Goal: Task Accomplishment & Management: Manage account settings

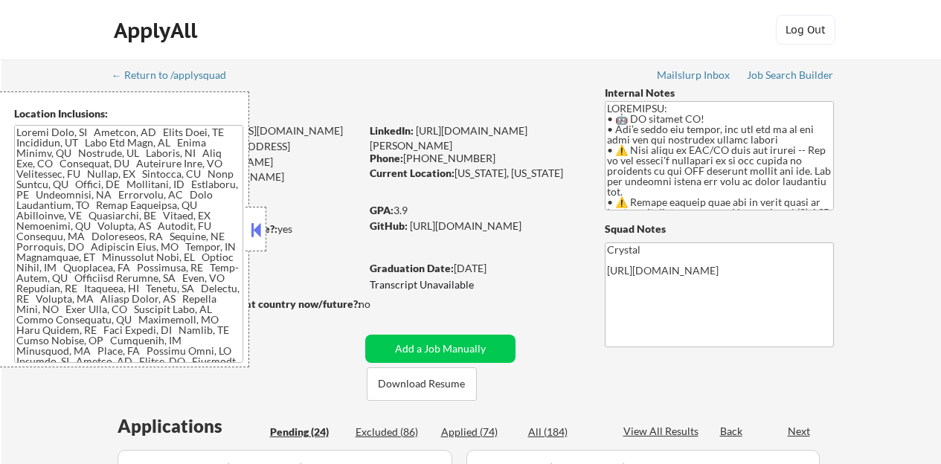
select select ""pending""
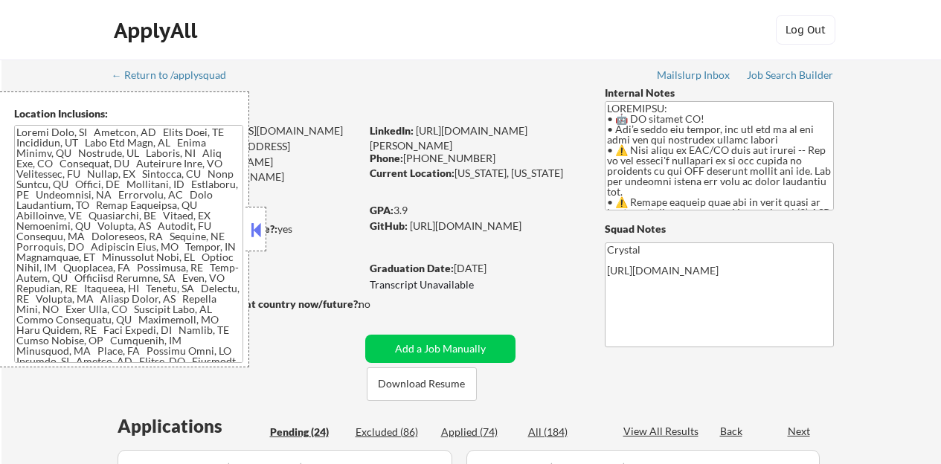
select select ""pending""
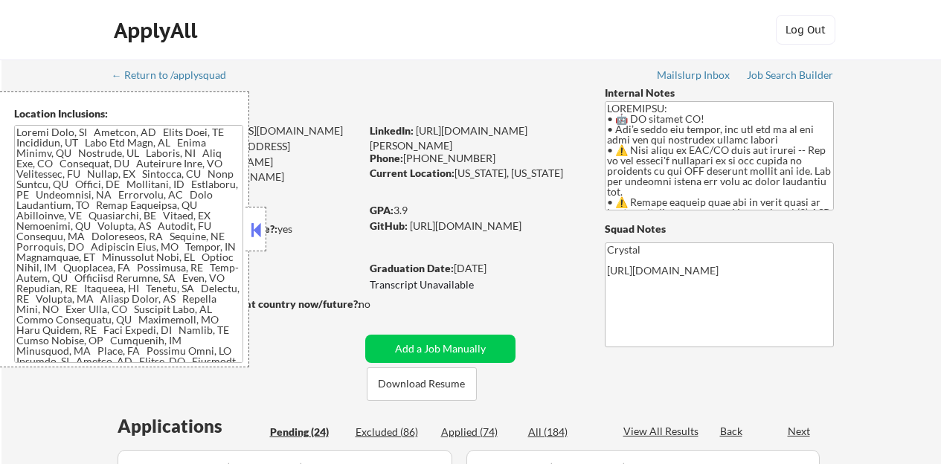
select select ""pending""
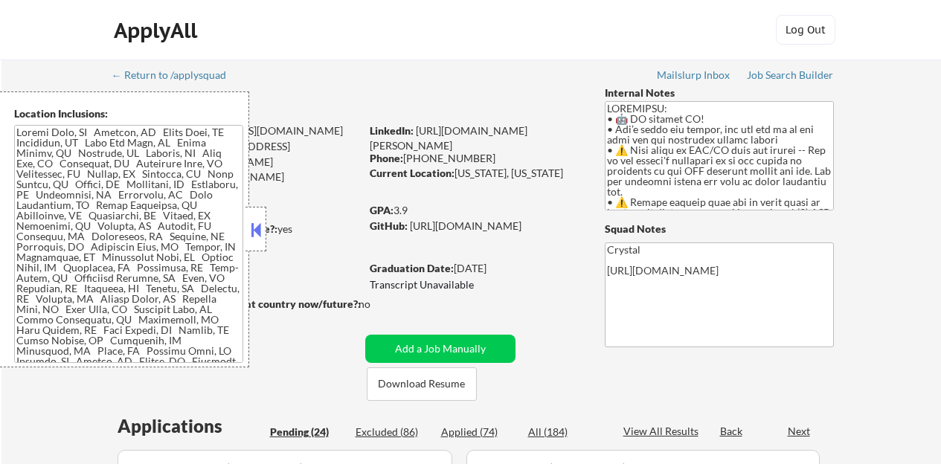
select select ""pending""
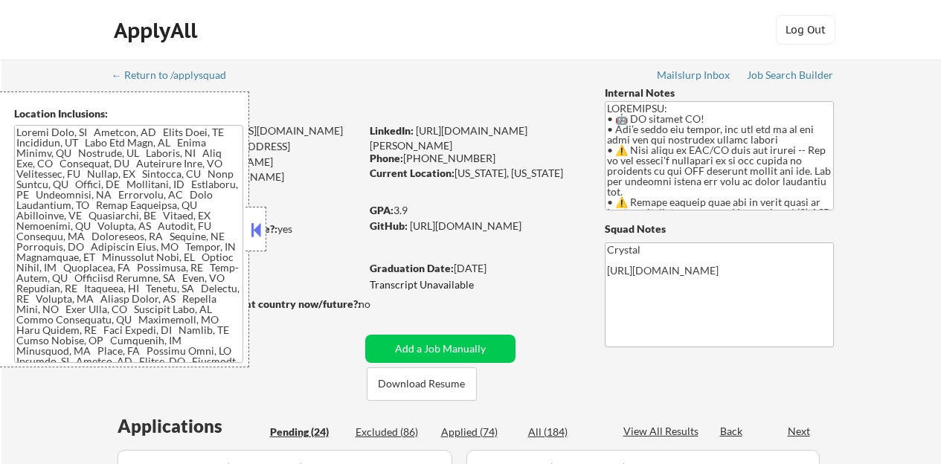
select select ""pending""
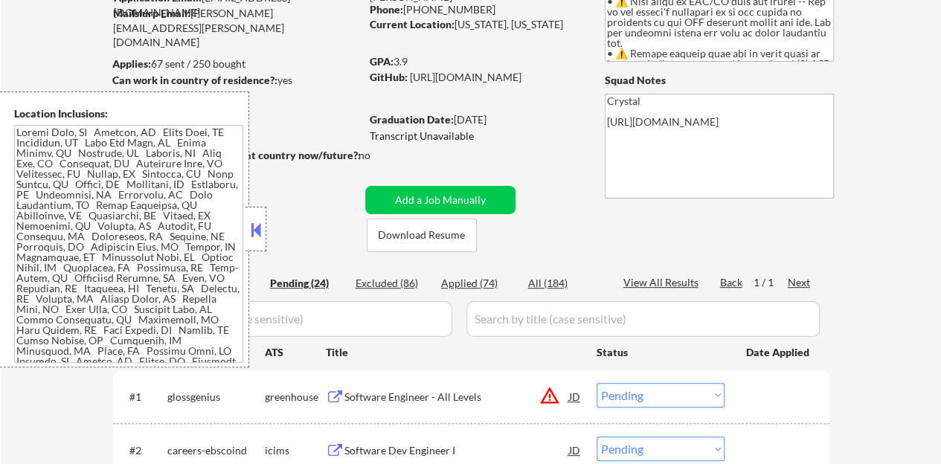
click at [251, 228] on button at bounding box center [256, 230] width 16 height 22
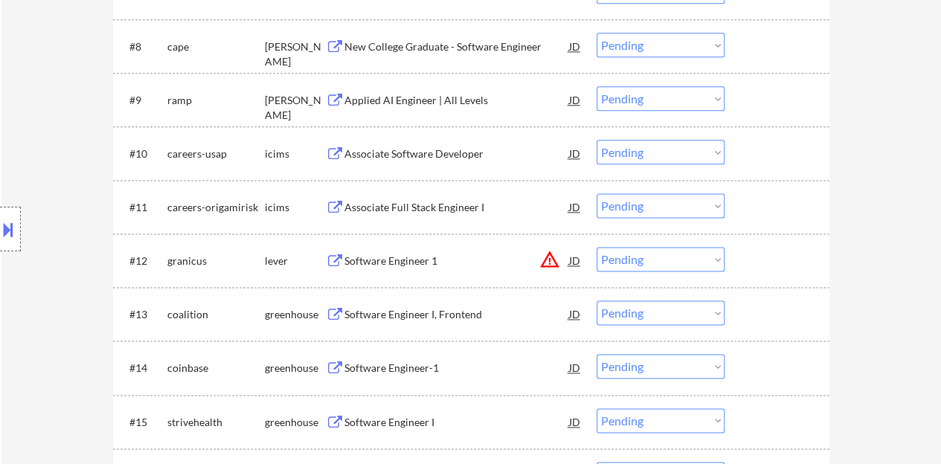
scroll to position [1042, 0]
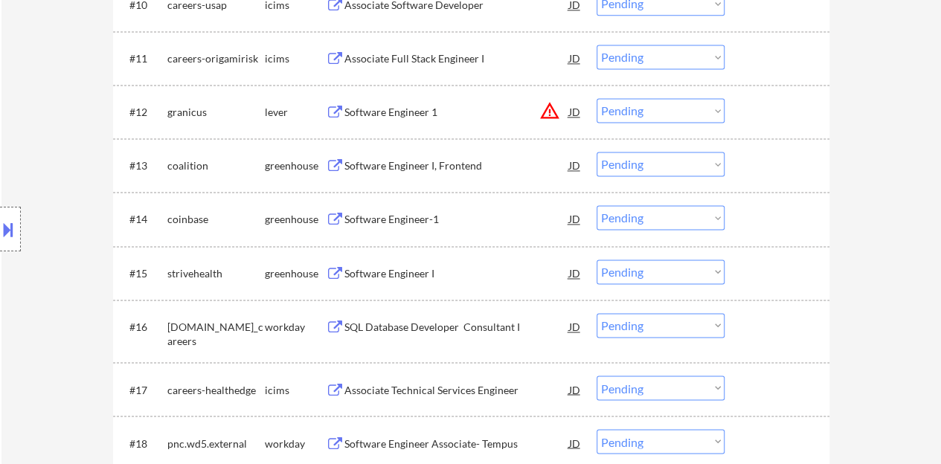
click at [378, 219] on div "Software Engineer-1" at bounding box center [456, 219] width 225 height 15
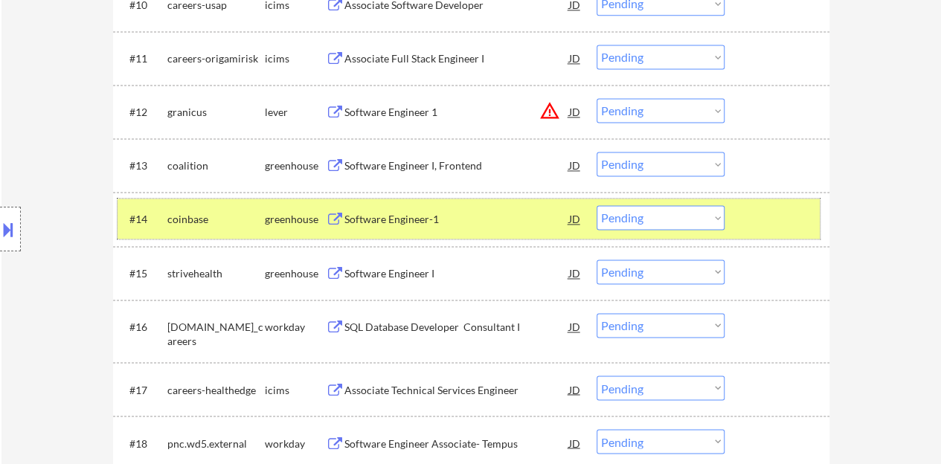
click at [761, 218] on div at bounding box center [778, 218] width 65 height 27
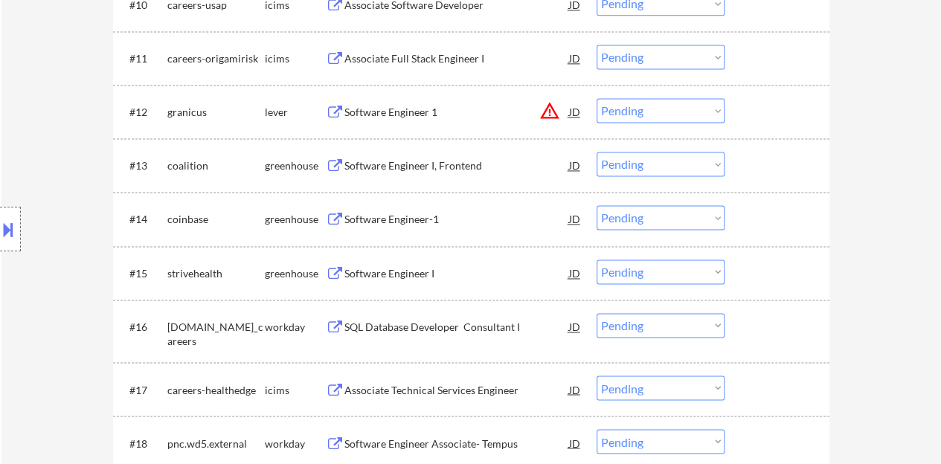
click at [382, 279] on div "Software Engineer I" at bounding box center [456, 273] width 225 height 15
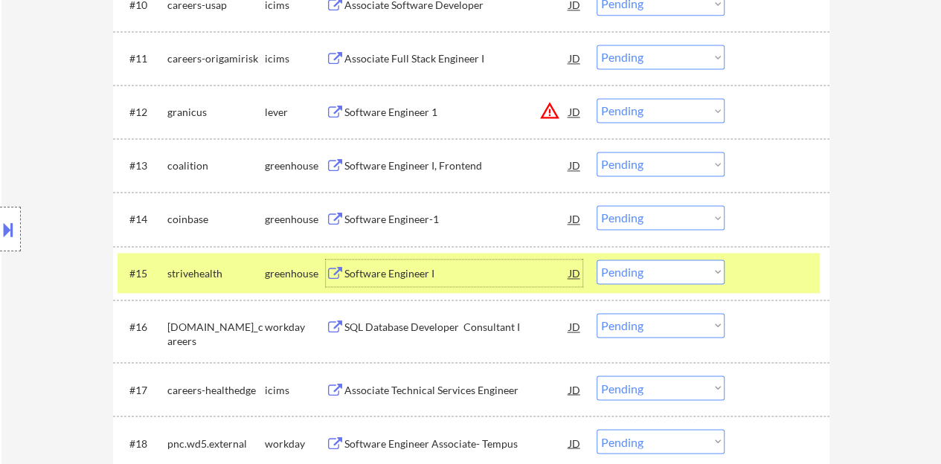
click at [686, 267] on select "Choose an option... Pending Applied Excluded (Questions) Excluded (Expired) Exc…" at bounding box center [661, 272] width 128 height 25
click at [597, 260] on select "Choose an option... Pending Applied Excluded (Questions) Excluded (Expired) Exc…" at bounding box center [661, 272] width 128 height 25
select select ""pending""
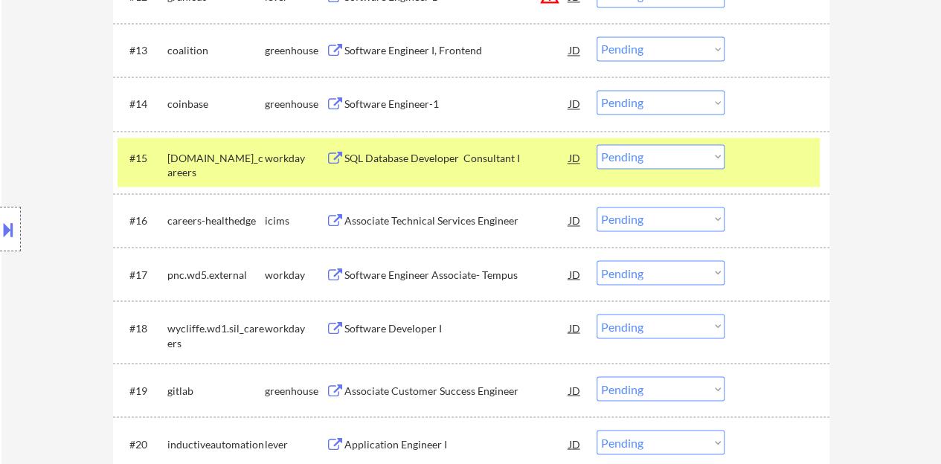
scroll to position [1190, 0]
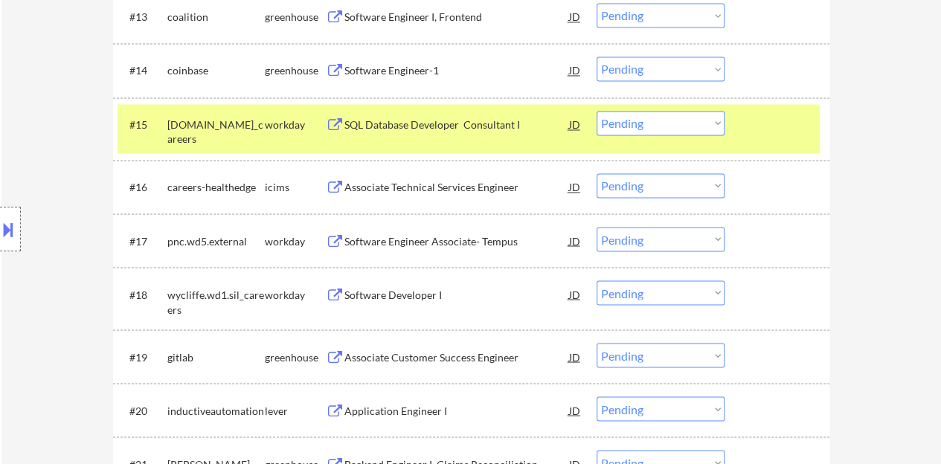
click at [790, 122] on div at bounding box center [778, 124] width 65 height 27
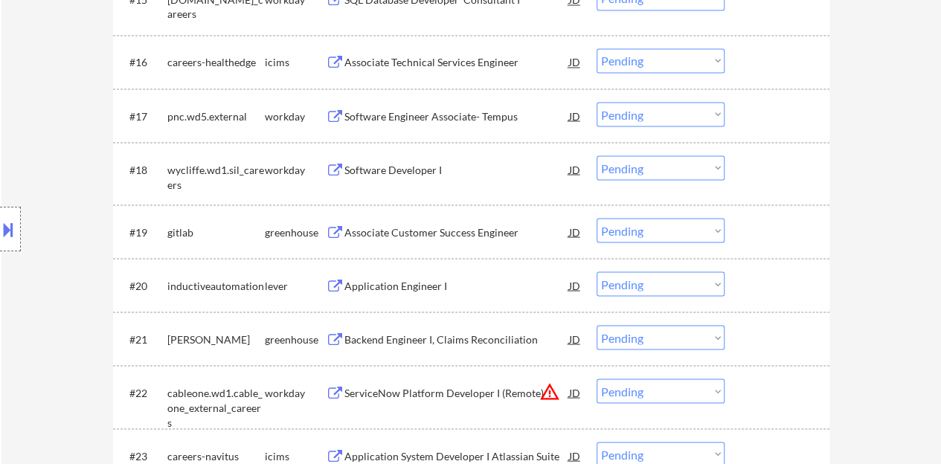
scroll to position [1339, 0]
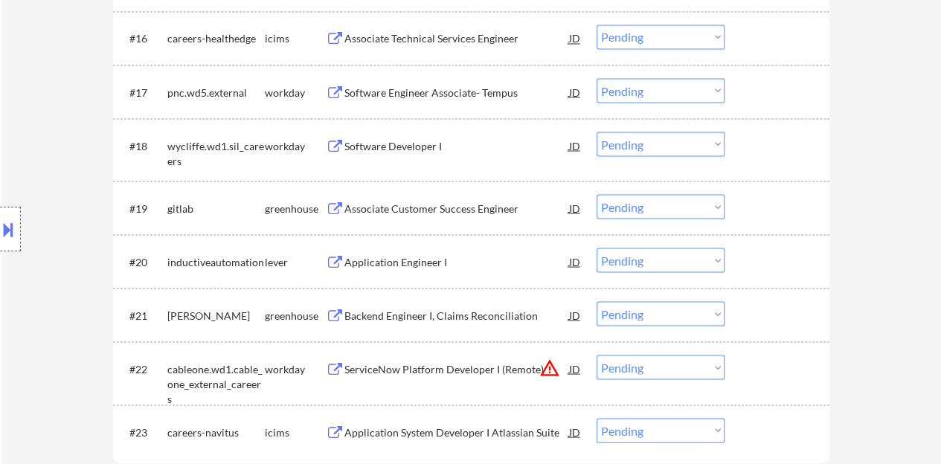
click at [457, 209] on div "Associate Customer Success Engineer" at bounding box center [456, 208] width 225 height 15
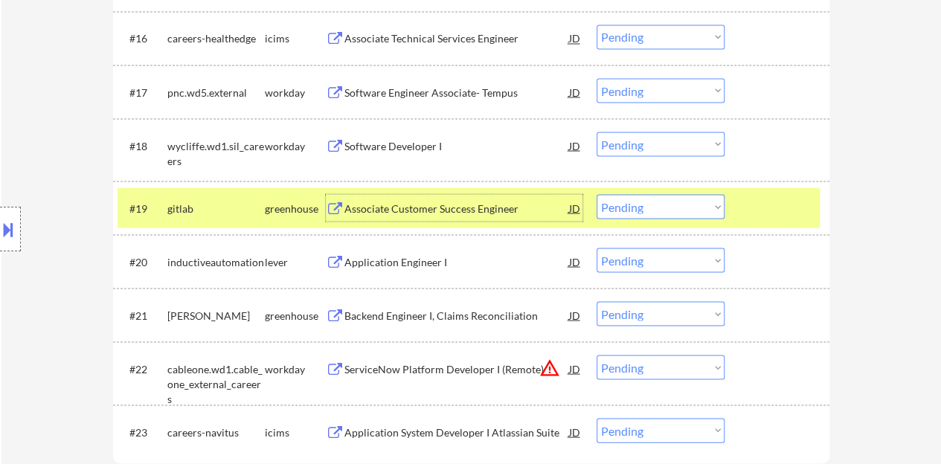
click at [682, 217] on select "Choose an option... Pending Applied Excluded (Questions) Excluded (Expired) Exc…" at bounding box center [661, 206] width 128 height 25
click at [597, 194] on select "Choose an option... Pending Applied Excluded (Questions) Excluded (Expired) Exc…" at bounding box center [661, 206] width 128 height 25
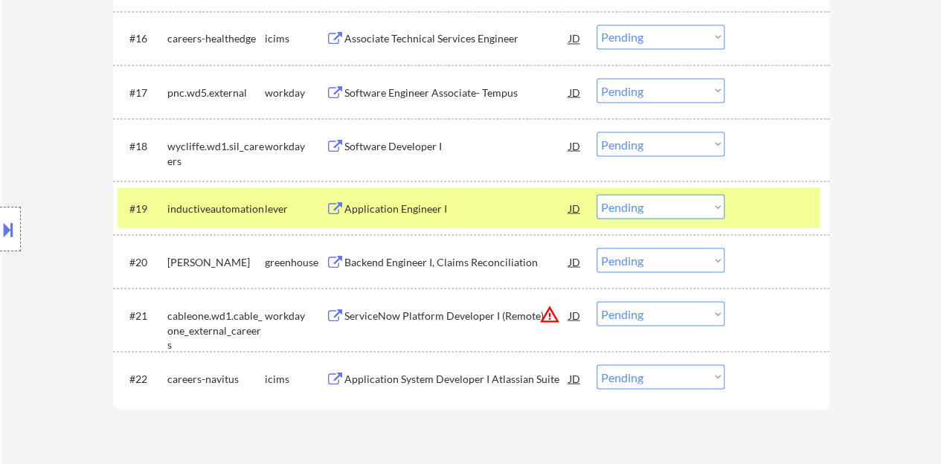
click at [423, 199] on div "Application Engineer I" at bounding box center [456, 207] width 225 height 27
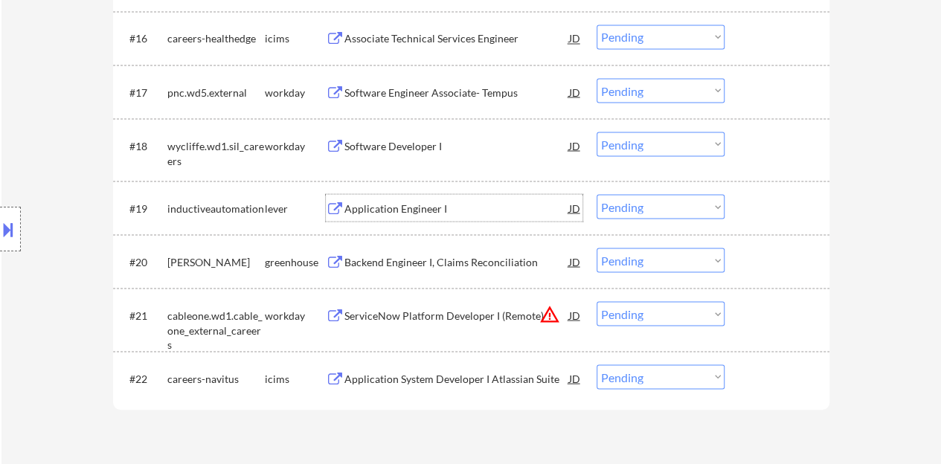
click at [780, 211] on div at bounding box center [778, 207] width 65 height 27
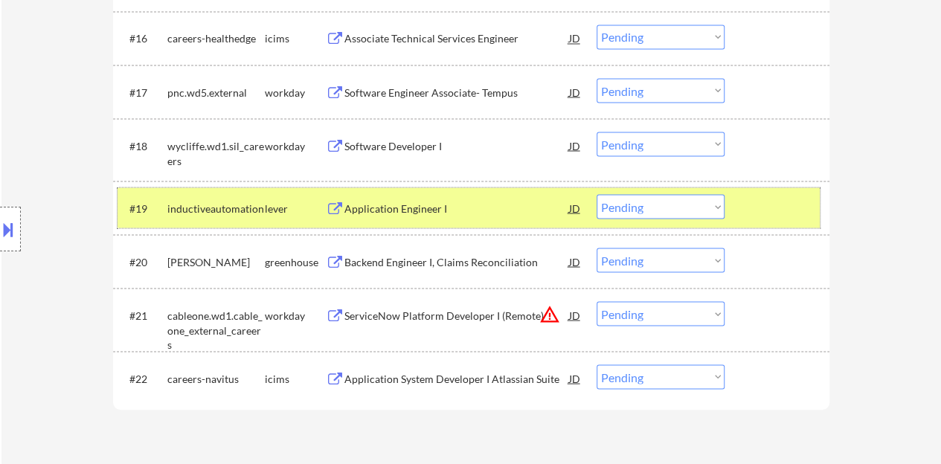
click at [638, 212] on select "Choose an option... Pending Applied Excluded (Questions) Excluded (Expired) Exc…" at bounding box center [661, 206] width 128 height 25
click at [597, 194] on select "Choose an option... Pending Applied Excluded (Questions) Excluded (Expired) Exc…" at bounding box center [661, 206] width 128 height 25
select select ""pending""
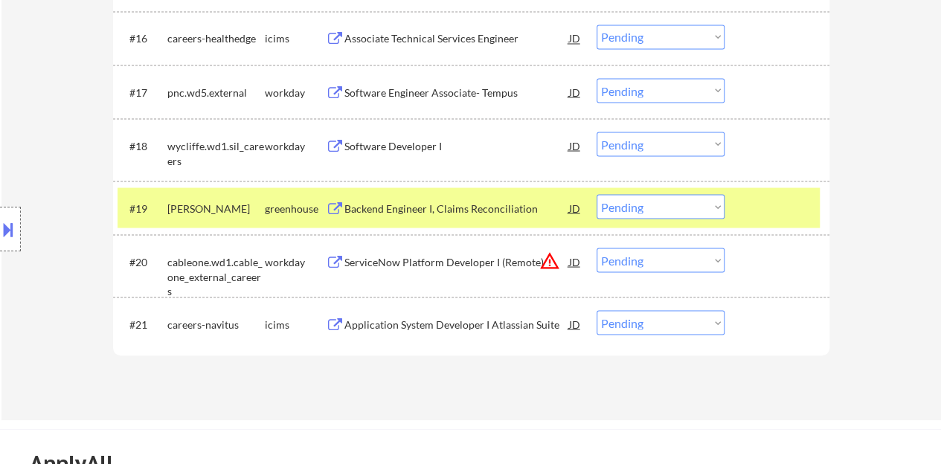
click at [766, 222] on div "#19 alma greenhouse Backend Engineer I, Claims Reconciliation JD Choose an opti…" at bounding box center [469, 207] width 702 height 40
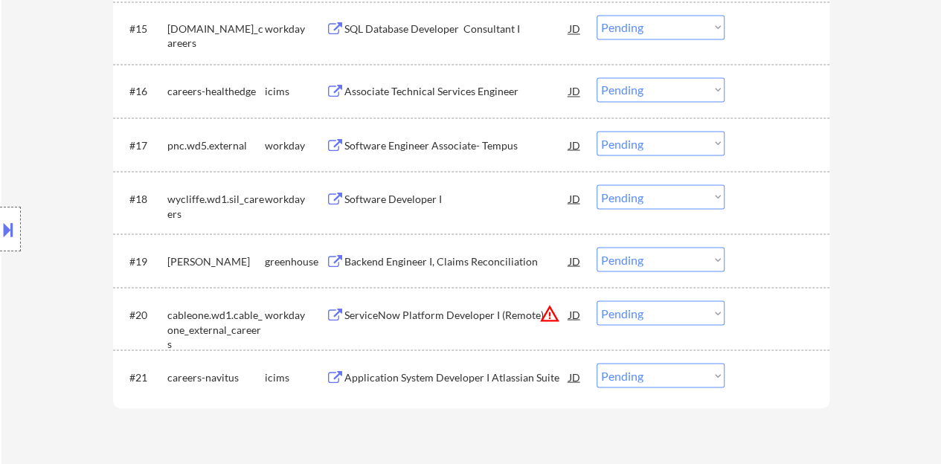
scroll to position [1265, 0]
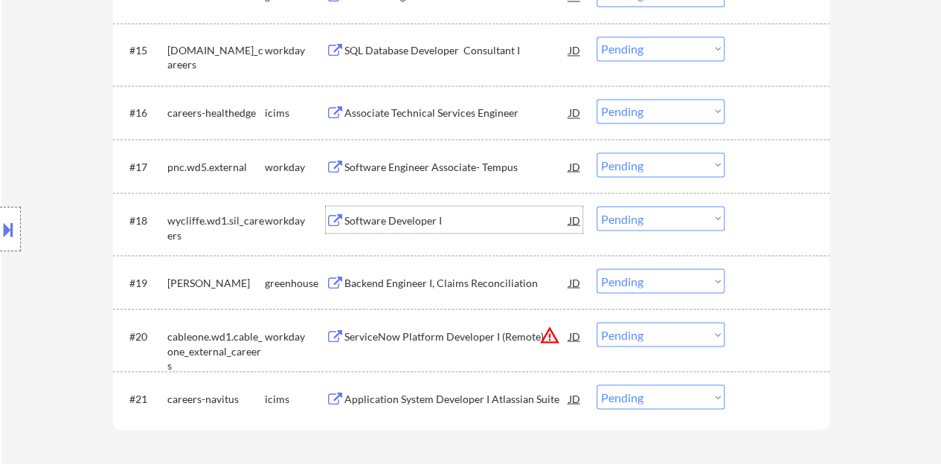
click at [392, 226] on div "Software Developer I" at bounding box center [456, 220] width 225 height 15
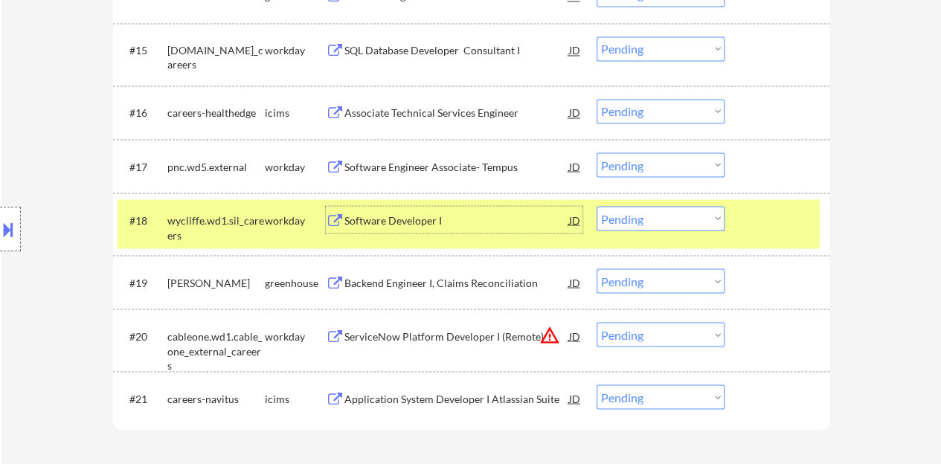
click at [633, 215] on select "Choose an option... Pending Applied Excluded (Questions) Excluded (Expired) Exc…" at bounding box center [661, 218] width 128 height 25
click at [597, 206] on select "Choose an option... Pending Applied Excluded (Questions) Excluded (Expired) Exc…" at bounding box center [661, 218] width 128 height 25
select select ""pending""
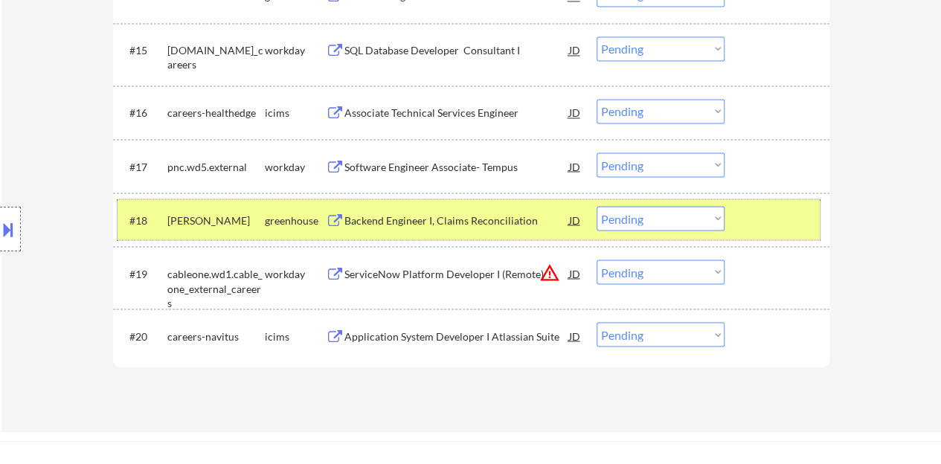
click at [743, 219] on div "#18 alma greenhouse Backend Engineer I, Claims Reconciliation JD Choose an opti…" at bounding box center [469, 219] width 702 height 40
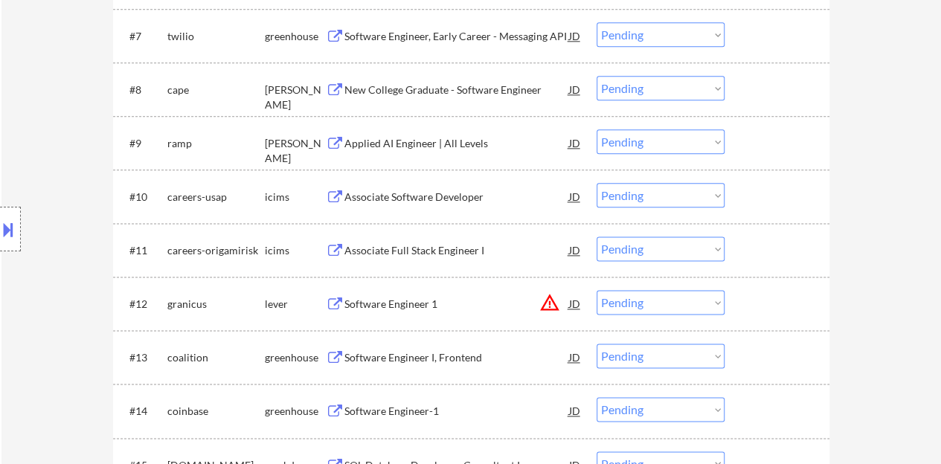
scroll to position [818, 0]
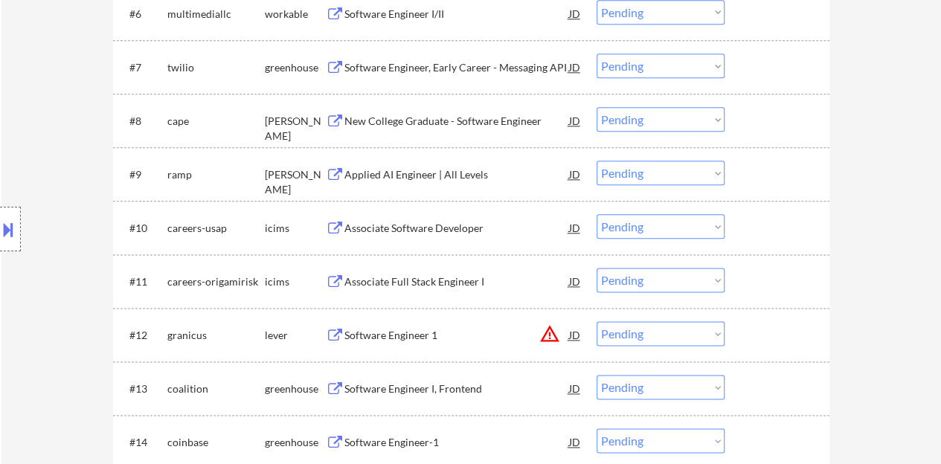
click at [438, 192] on div "#9 ramp ashby Applied AI Engineer | All Levels JD Choose an option... Pending A…" at bounding box center [469, 174] width 702 height 40
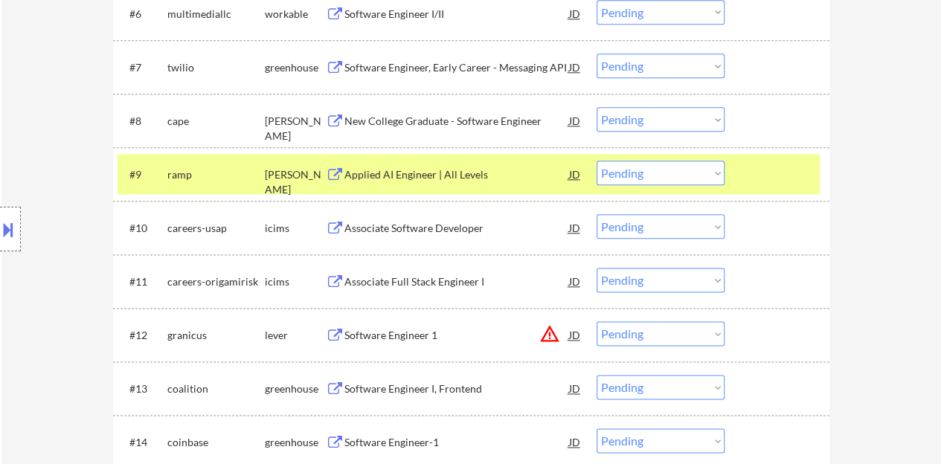
click at [432, 184] on div "Applied AI Engineer | All Levels" at bounding box center [456, 174] width 225 height 27
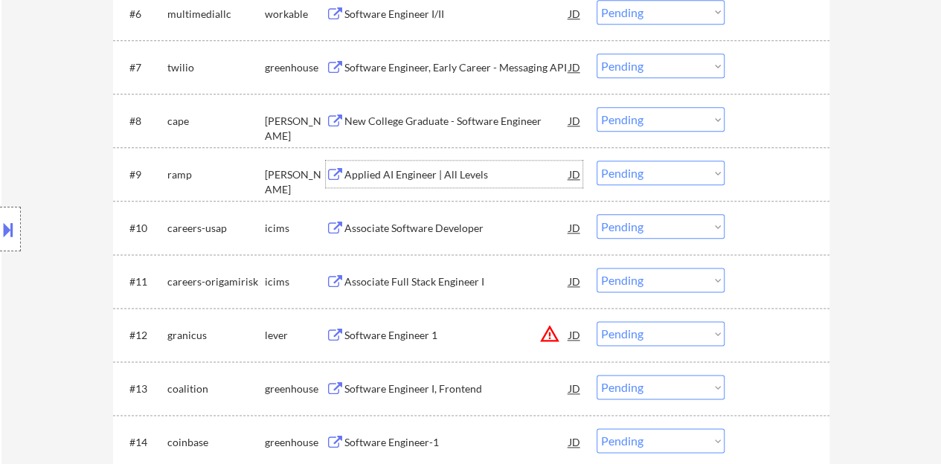
click at [780, 184] on div at bounding box center [778, 174] width 65 height 27
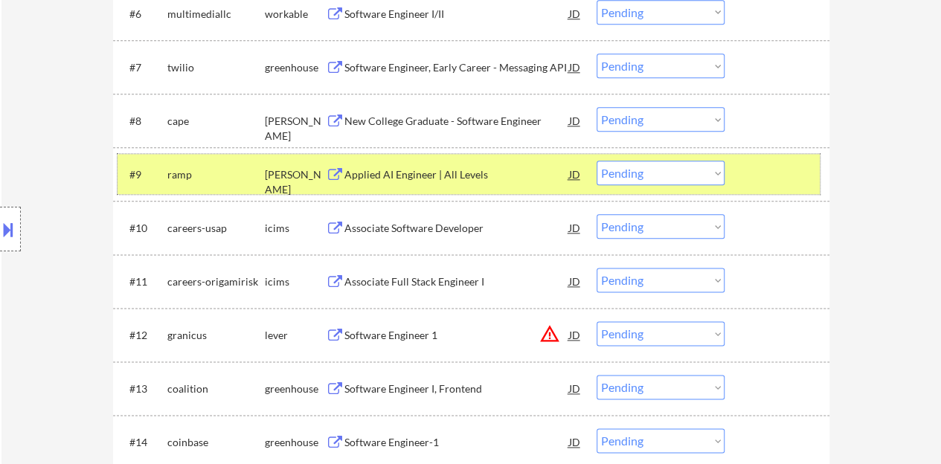
drag, startPoint x: 704, startPoint y: 162, endPoint x: 704, endPoint y: 182, distance: 20.1
click at [704, 162] on select "Choose an option... Pending Applied Excluded (Questions) Excluded (Expired) Exc…" at bounding box center [661, 173] width 128 height 25
click at [597, 161] on select "Choose an option... Pending Applied Excluded (Questions) Excluded (Expired) Exc…" at bounding box center [661, 173] width 128 height 25
select select ""pending""
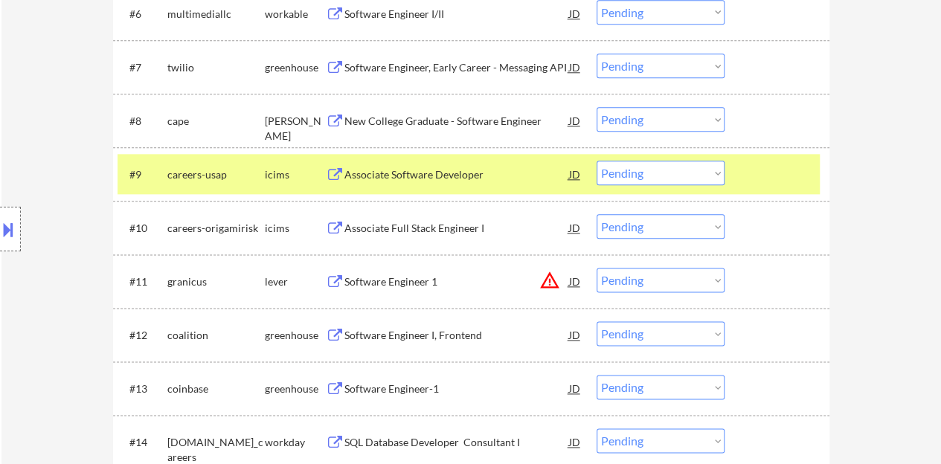
click at [759, 182] on div at bounding box center [778, 174] width 65 height 27
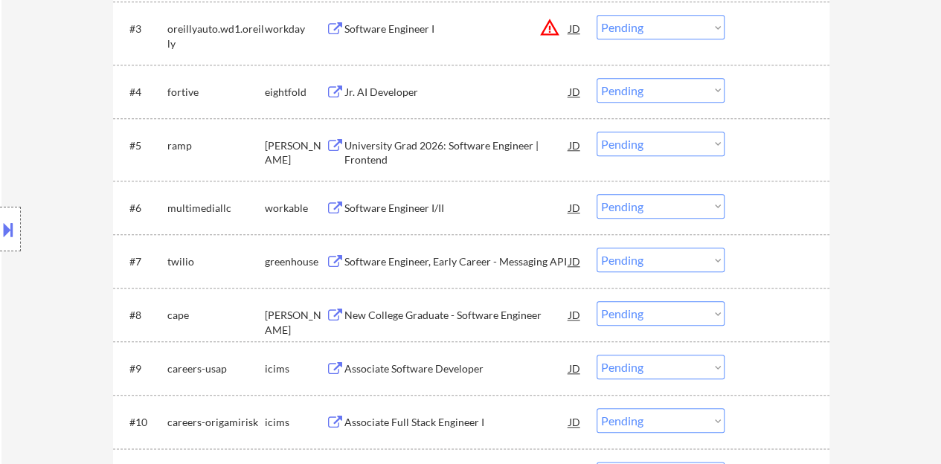
scroll to position [670, 0]
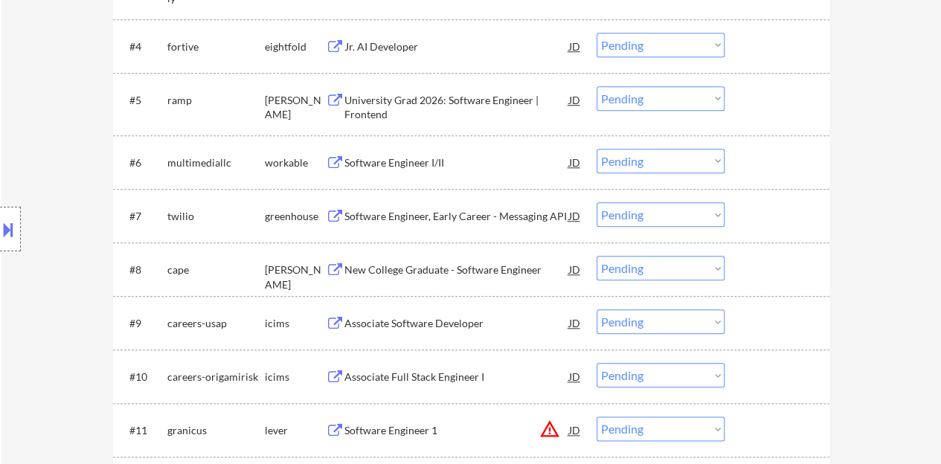
click at [431, 161] on div "Software Engineer I/II" at bounding box center [456, 162] width 225 height 15
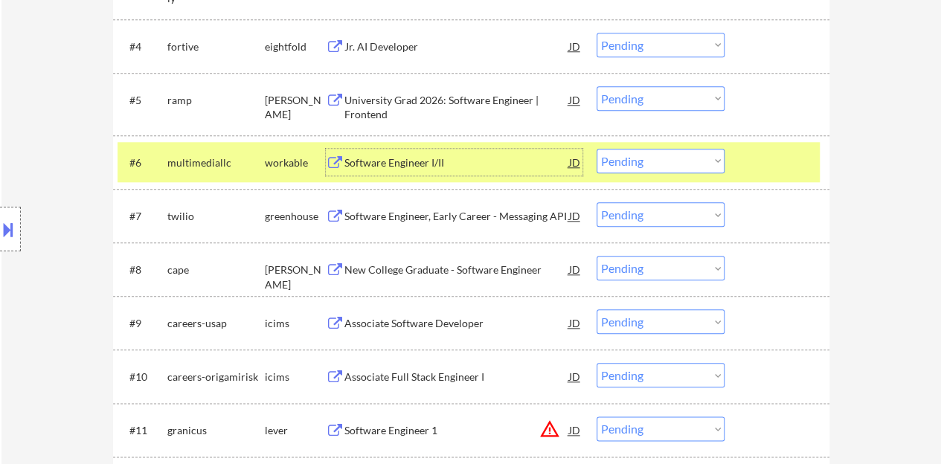
click at [629, 158] on select "Choose an option... Pending Applied Excluded (Questions) Excluded (Expired) Exc…" at bounding box center [661, 161] width 128 height 25
click at [597, 149] on select "Choose an option... Pending Applied Excluded (Questions) Excluded (Expired) Exc…" at bounding box center [661, 161] width 128 height 25
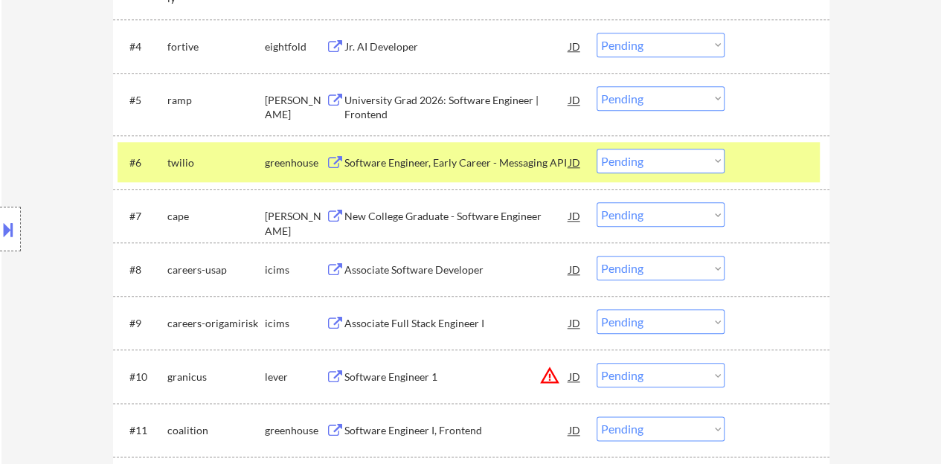
click at [760, 164] on div at bounding box center [778, 162] width 65 height 27
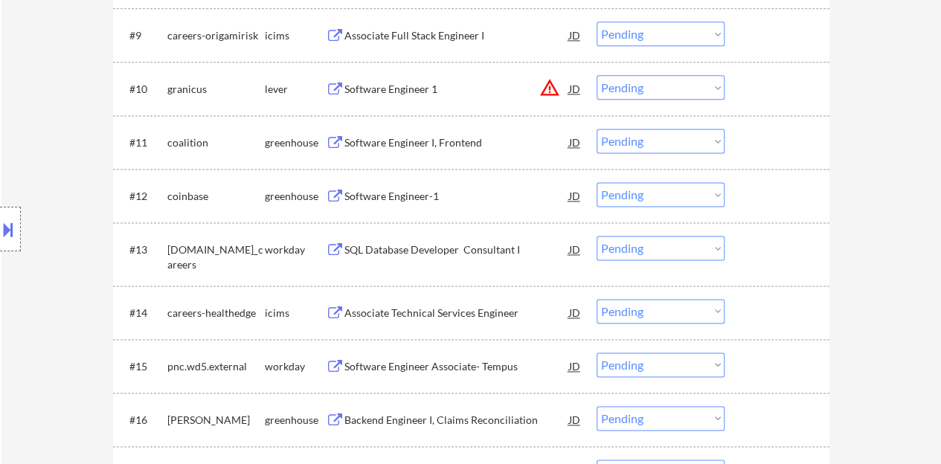
scroll to position [1042, 0]
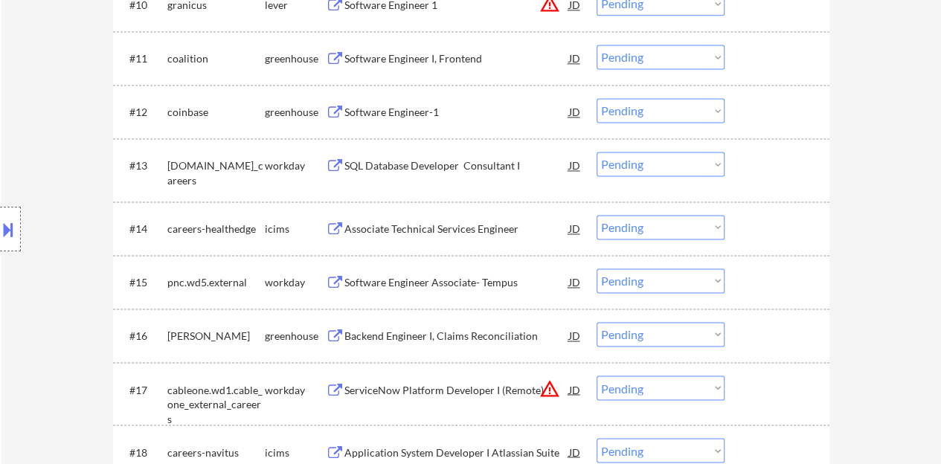
click at [405, 111] on div "Software Engineer-1" at bounding box center [456, 112] width 225 height 15
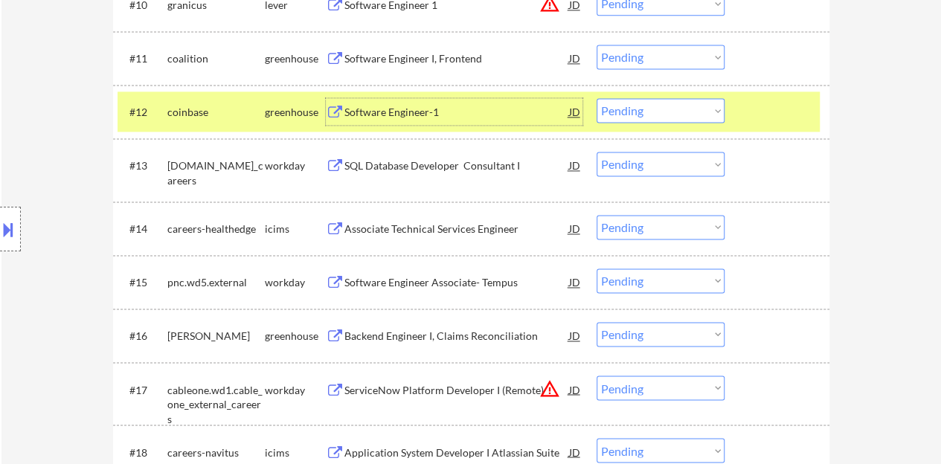
click at [792, 114] on div at bounding box center [778, 111] width 65 height 27
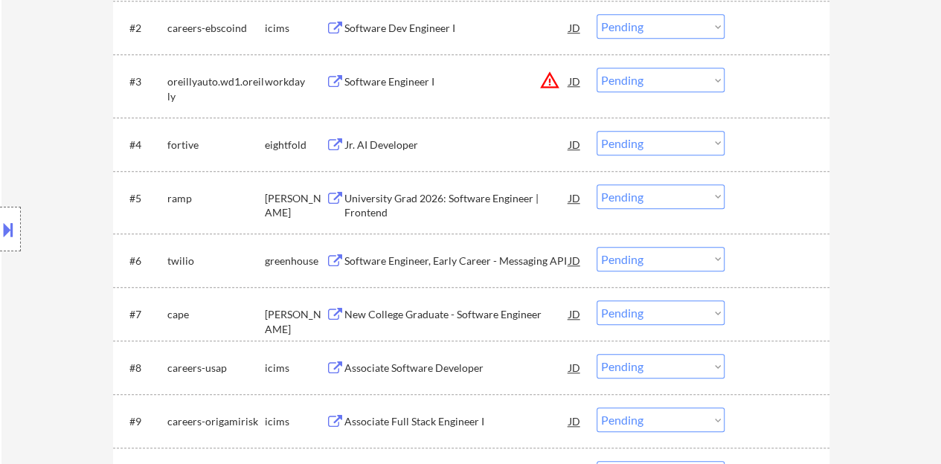
scroll to position [595, 0]
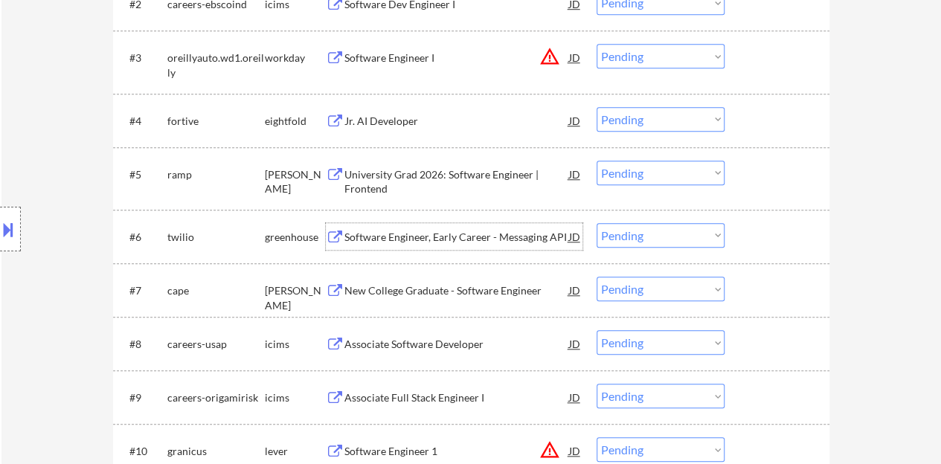
click at [487, 234] on div "Software Engineer, Early Career - Messaging API" at bounding box center [456, 237] width 225 height 15
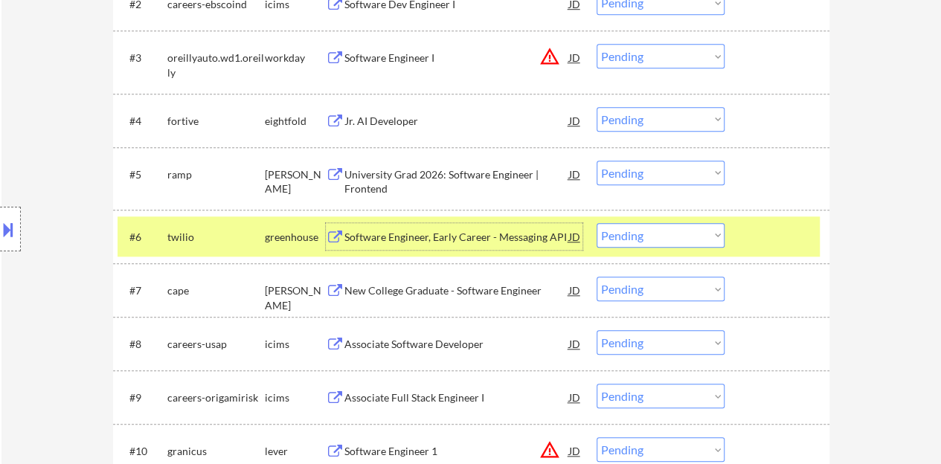
click at [674, 230] on select "Choose an option... Pending Applied Excluded (Questions) Excluded (Expired) Exc…" at bounding box center [661, 235] width 128 height 25
click at [618, 240] on select "Choose an option... Pending Applied Excluded (Questions) Excluded (Expired) Exc…" at bounding box center [661, 235] width 128 height 25
click at [597, 223] on select "Choose an option... Pending Applied Excluded (Questions) Excluded (Expired) Exc…" at bounding box center [661, 235] width 128 height 25
select select ""pending""
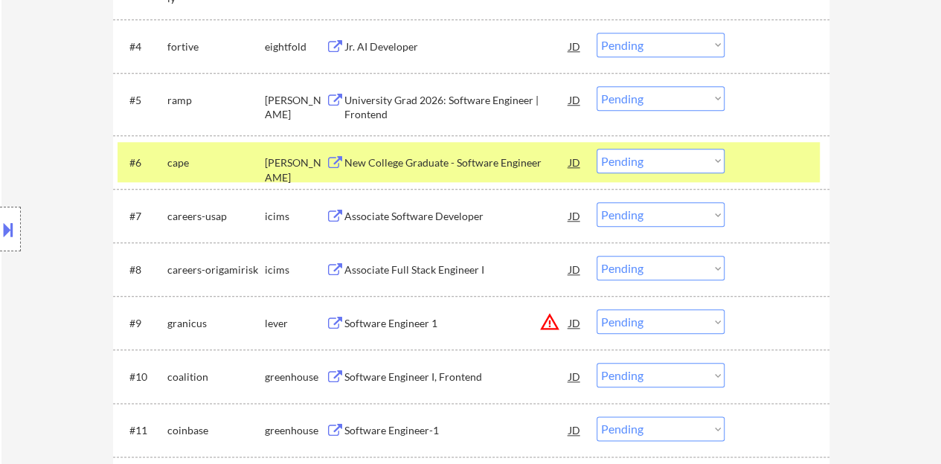
click at [788, 154] on div at bounding box center [778, 162] width 65 height 27
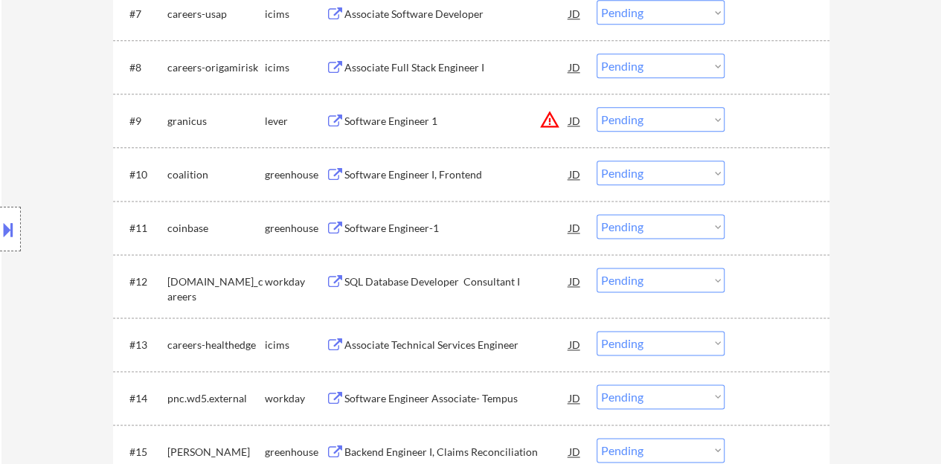
scroll to position [893, 0]
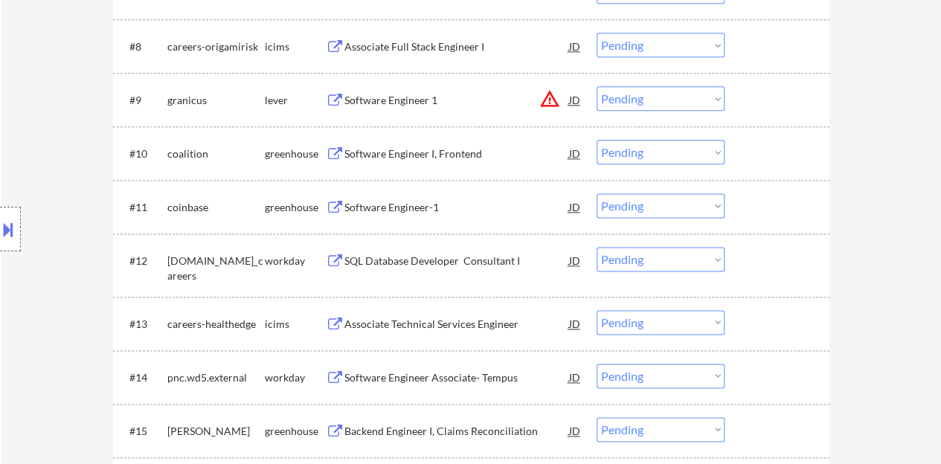
click at [385, 202] on div "Software Engineer-1" at bounding box center [456, 207] width 225 height 15
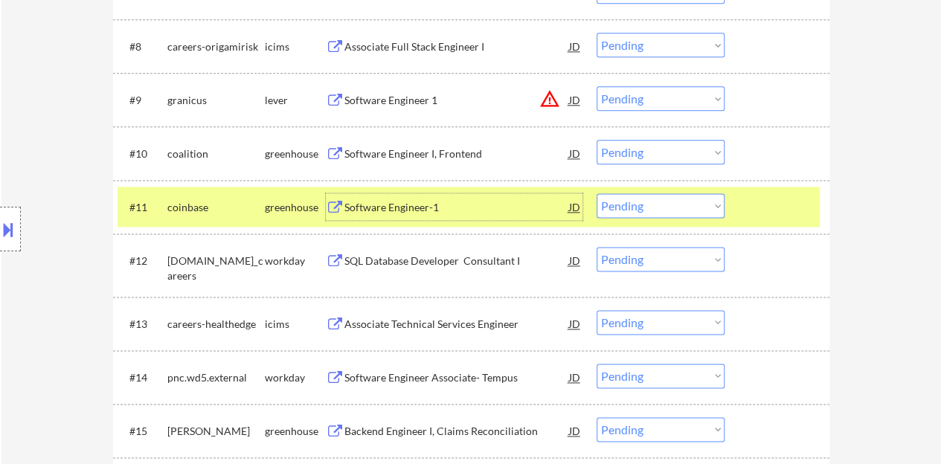
click at [769, 206] on div at bounding box center [778, 206] width 65 height 27
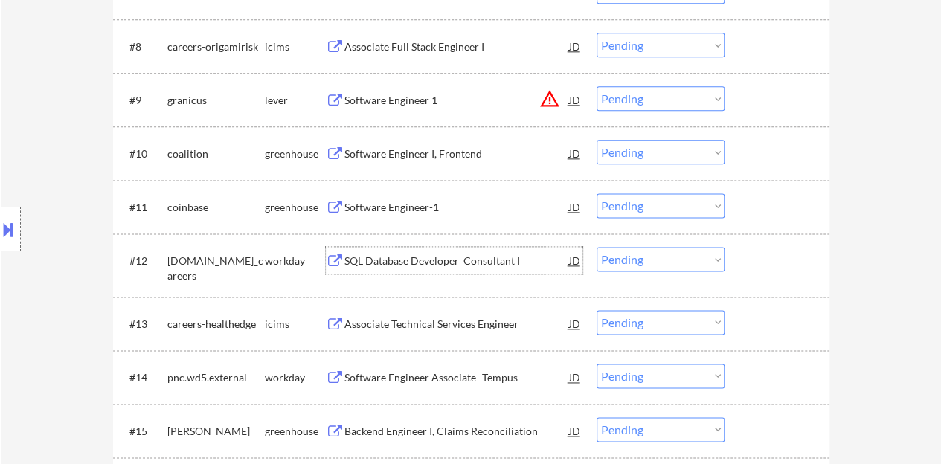
click at [365, 255] on div "SQL Database Developer Consultant I" at bounding box center [456, 261] width 225 height 15
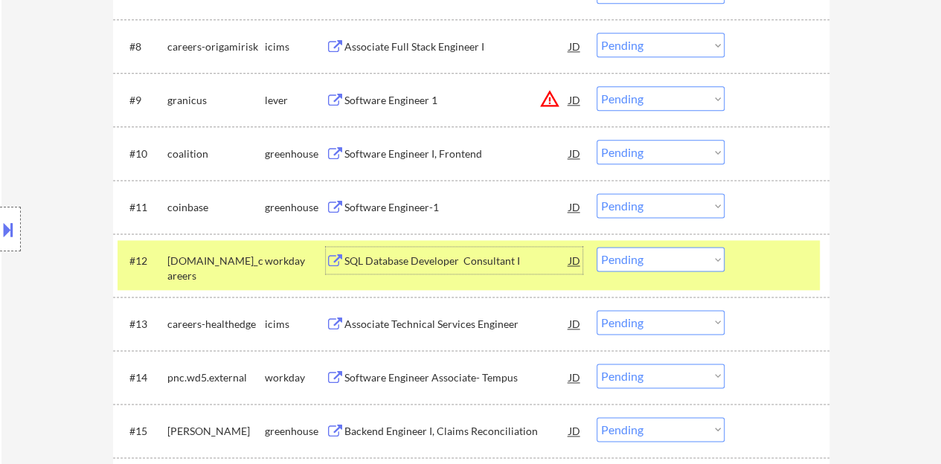
click at [707, 249] on select "Choose an option... Pending Applied Excluded (Questions) Excluded (Expired) Exc…" at bounding box center [661, 259] width 128 height 25
click at [597, 247] on select "Choose an option... Pending Applied Excluded (Questions) Excluded (Expired) Exc…" at bounding box center [661, 259] width 128 height 25
select select ""pending""
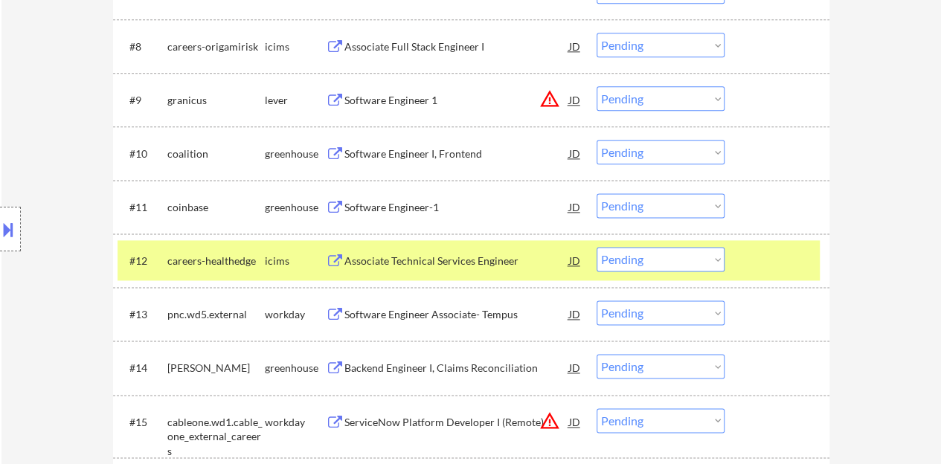
click at [804, 252] on div at bounding box center [778, 260] width 65 height 27
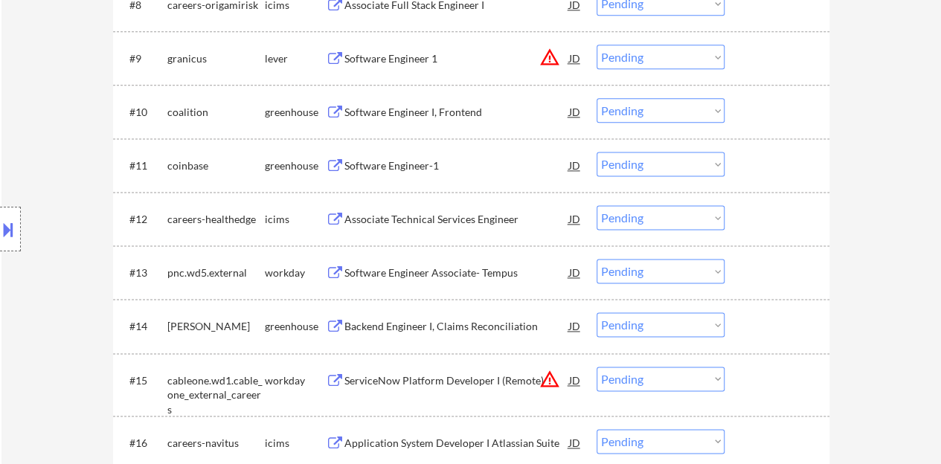
scroll to position [967, 0]
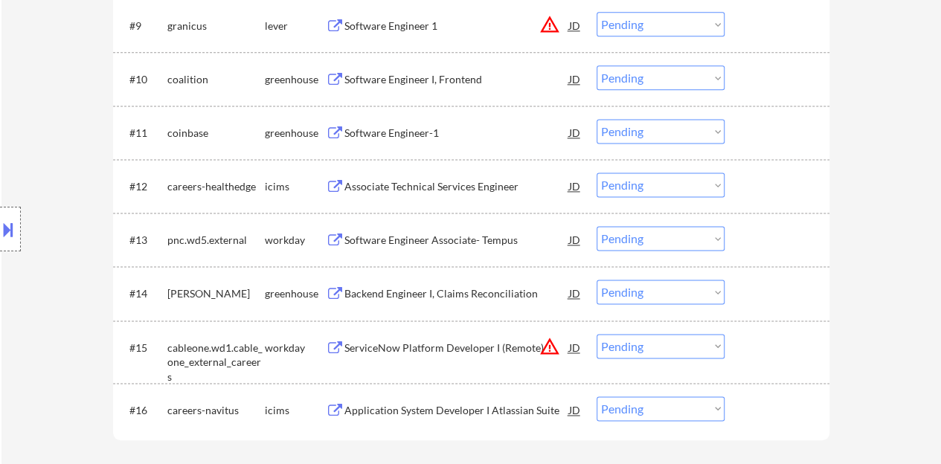
click at [475, 294] on div "Backend Engineer I, Claims Reconciliation" at bounding box center [456, 293] width 225 height 15
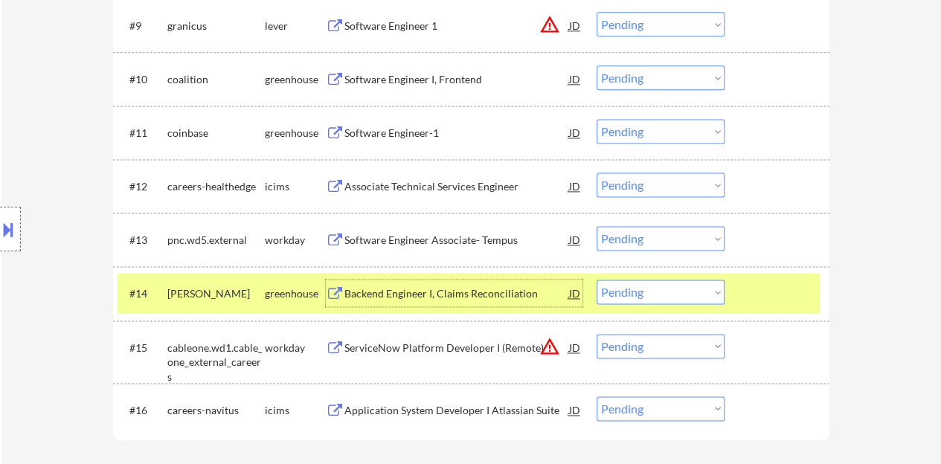
click at [773, 296] on div at bounding box center [778, 293] width 65 height 27
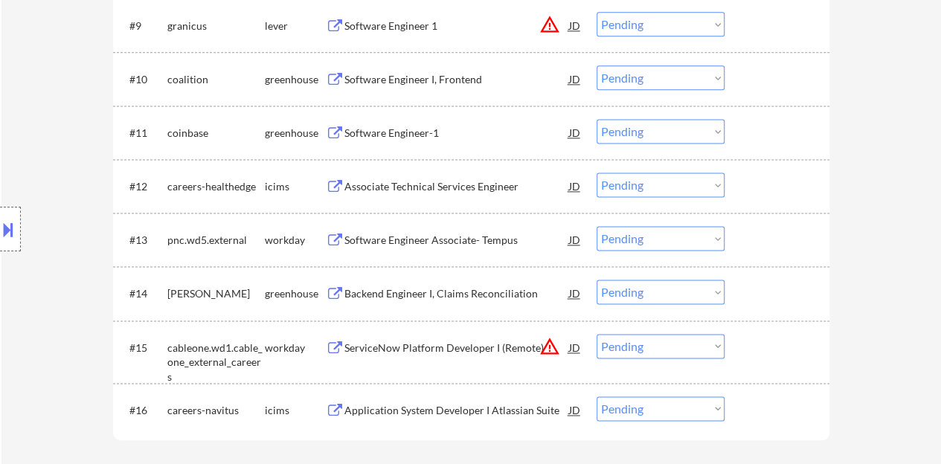
click at [426, 237] on div "Software Engineer Associate- Tempus" at bounding box center [456, 240] width 225 height 15
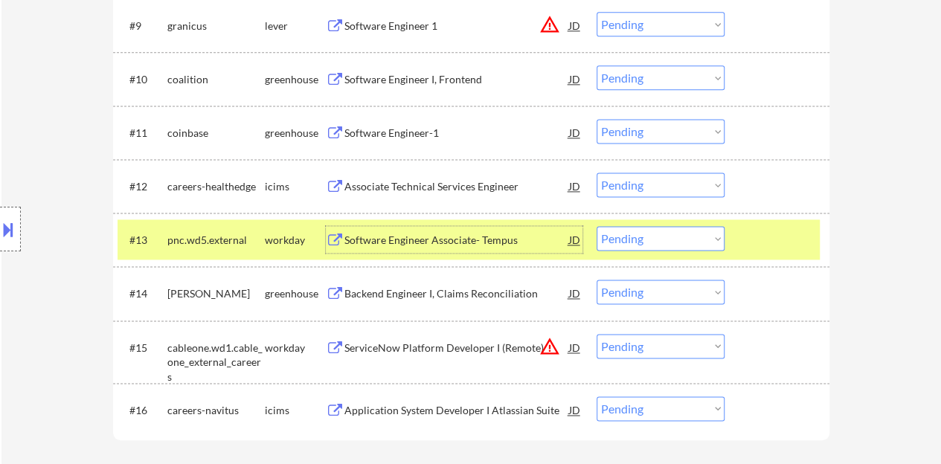
click at [637, 243] on select "Choose an option... Pending Applied Excluded (Questions) Excluded (Expired) Exc…" at bounding box center [661, 238] width 128 height 25
click at [597, 226] on select "Choose an option... Pending Applied Excluded (Questions) Excluded (Expired) Exc…" at bounding box center [661, 238] width 128 height 25
select select ""pending""
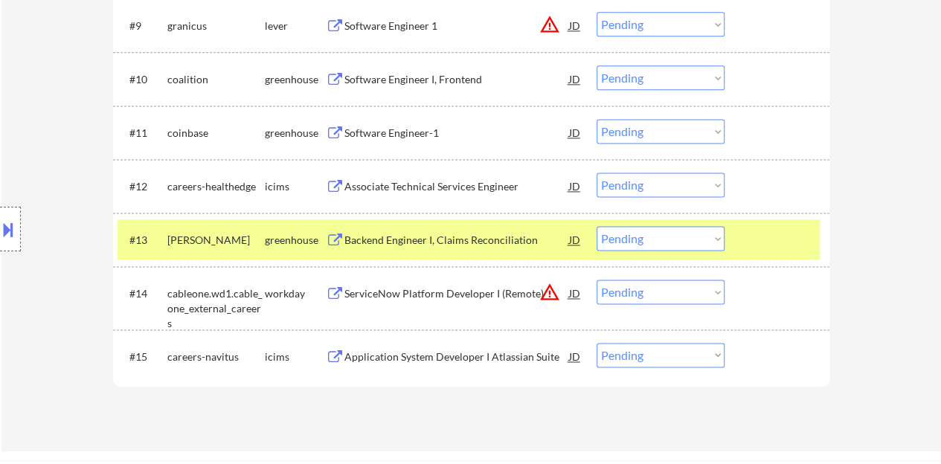
click at [525, 240] on div "Backend Engineer I, Claims Reconciliation" at bounding box center [456, 240] width 225 height 15
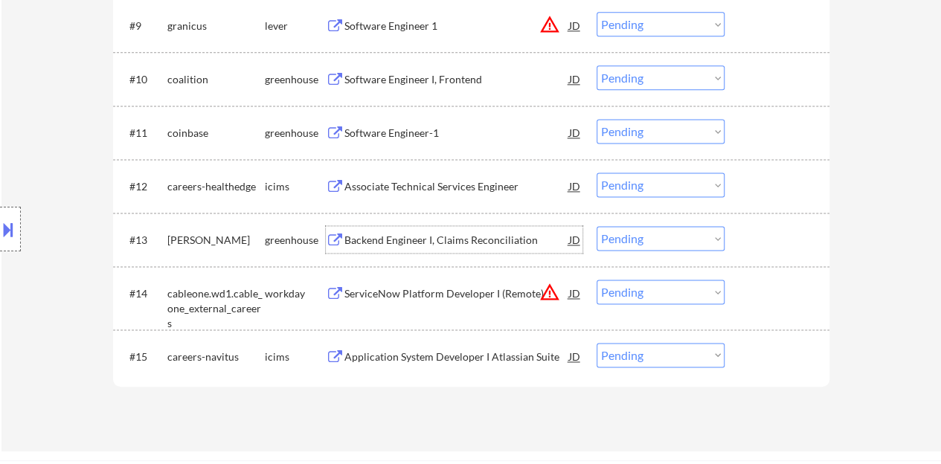
click at [775, 247] on div at bounding box center [778, 239] width 65 height 27
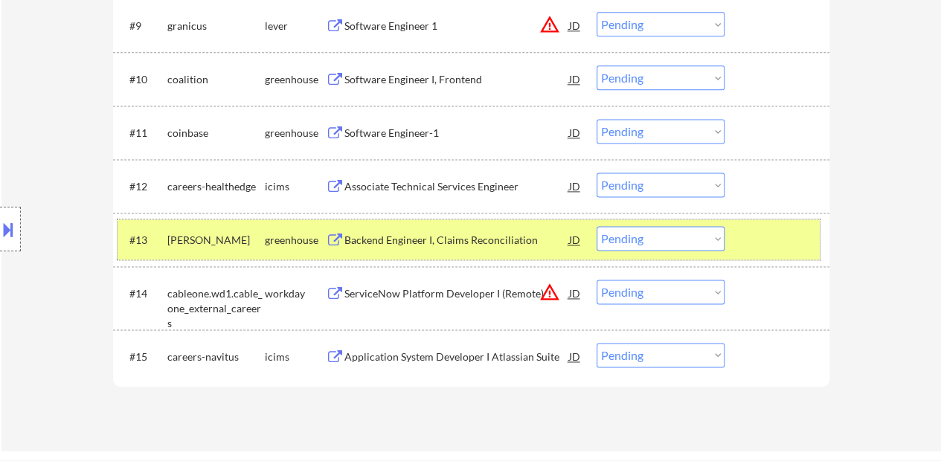
click at [754, 245] on div at bounding box center [778, 239] width 65 height 27
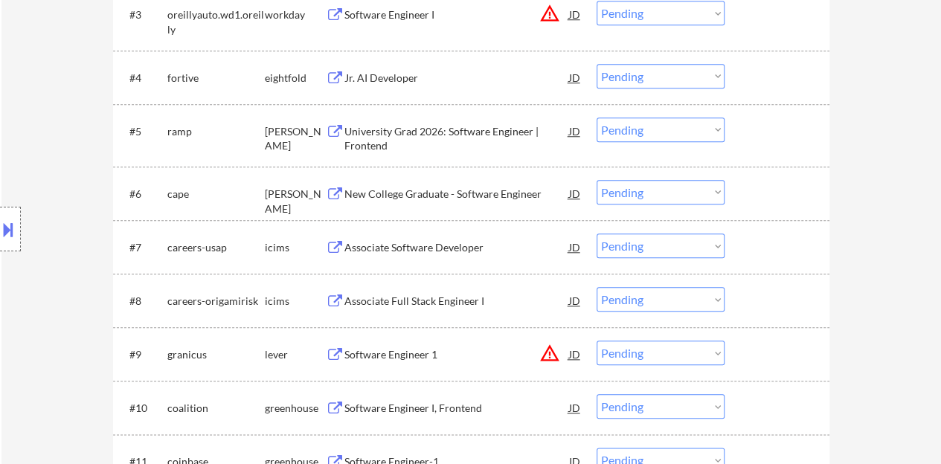
scroll to position [595, 0]
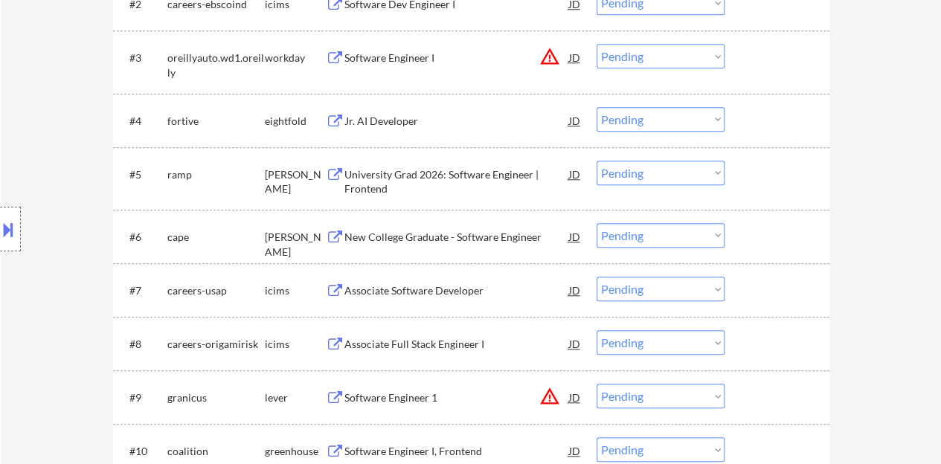
click at [458, 171] on div "University Grad 2026: Software Engineer | Frontend" at bounding box center [456, 181] width 225 height 29
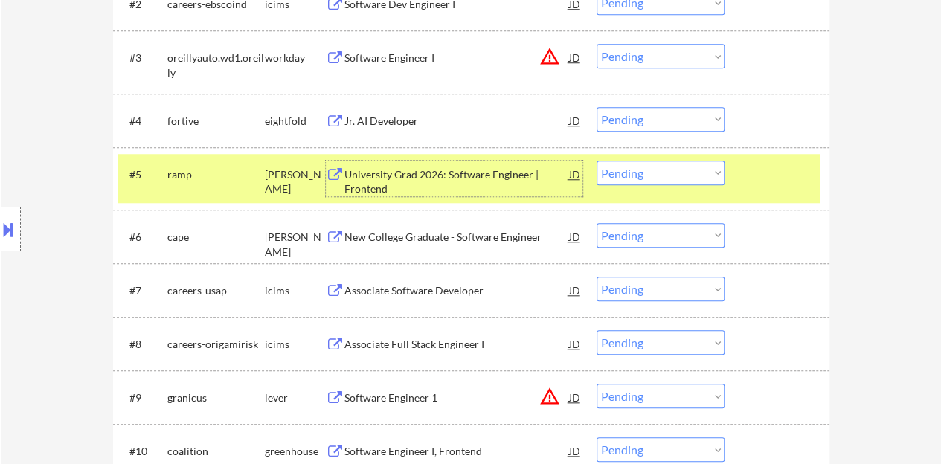
click at [676, 178] on select "Choose an option... Pending Applied Excluded (Questions) Excluded (Expired) Exc…" at bounding box center [661, 173] width 128 height 25
click at [597, 161] on select "Choose an option... Pending Applied Excluded (Questions) Excluded (Expired) Exc…" at bounding box center [661, 173] width 128 height 25
select select ""pending""
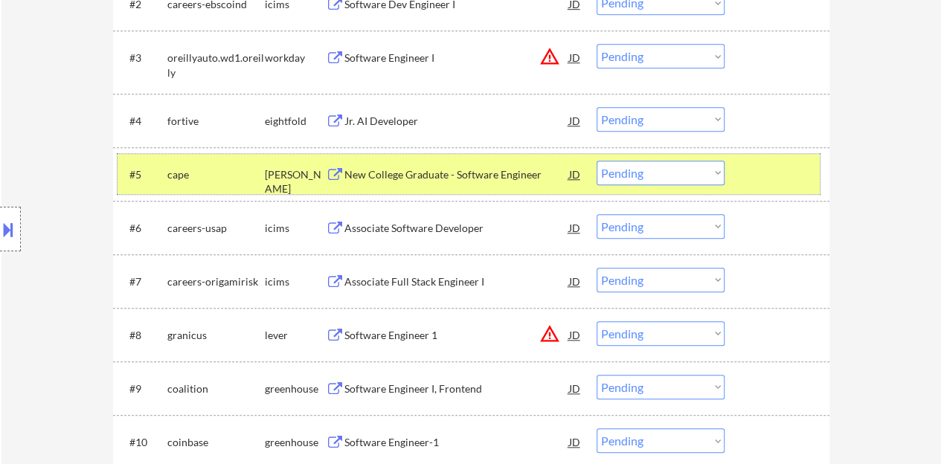
click at [776, 179] on div at bounding box center [778, 174] width 65 height 27
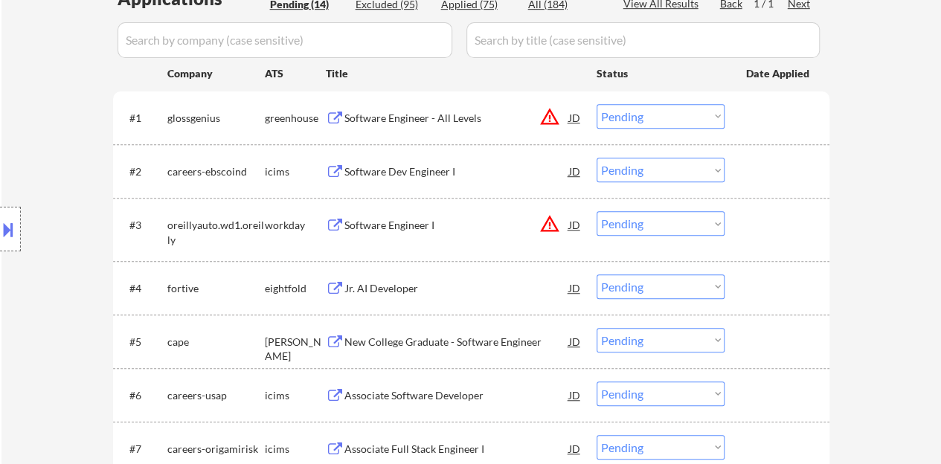
scroll to position [446, 0]
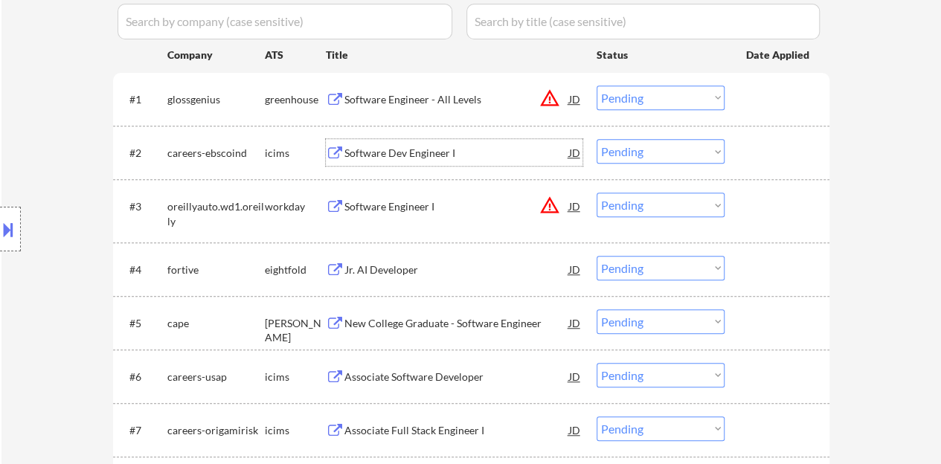
click at [371, 151] on div "Software Dev Engineer I" at bounding box center [456, 153] width 225 height 15
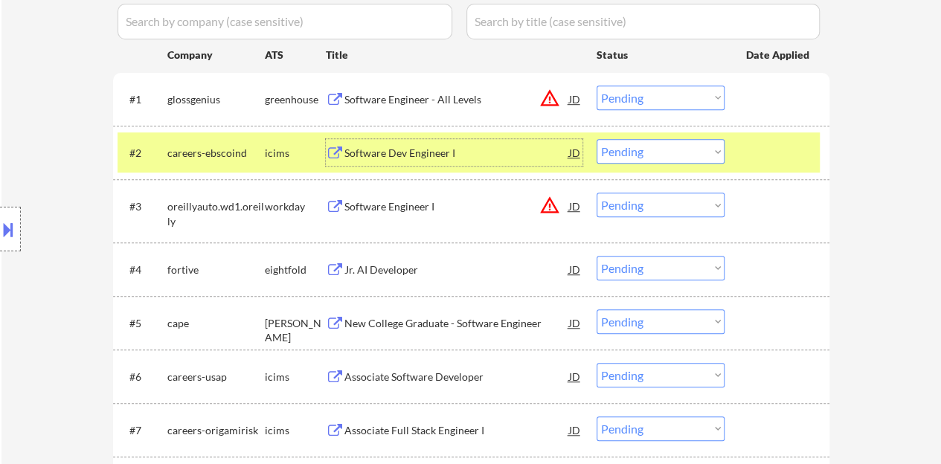
drag, startPoint x: 634, startPoint y: 152, endPoint x: 633, endPoint y: 161, distance: 9.7
click at [634, 152] on select "Choose an option... Pending Applied Excluded (Questions) Excluded (Expired) Exc…" at bounding box center [661, 151] width 128 height 25
click at [597, 139] on select "Choose an option... Pending Applied Excluded (Questions) Excluded (Expired) Exc…" at bounding box center [661, 151] width 128 height 25
select select ""pending""
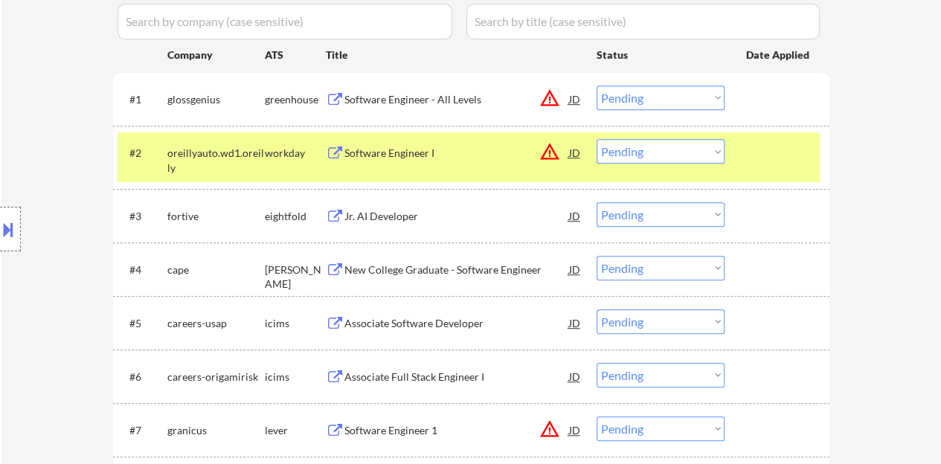
scroll to position [521, 0]
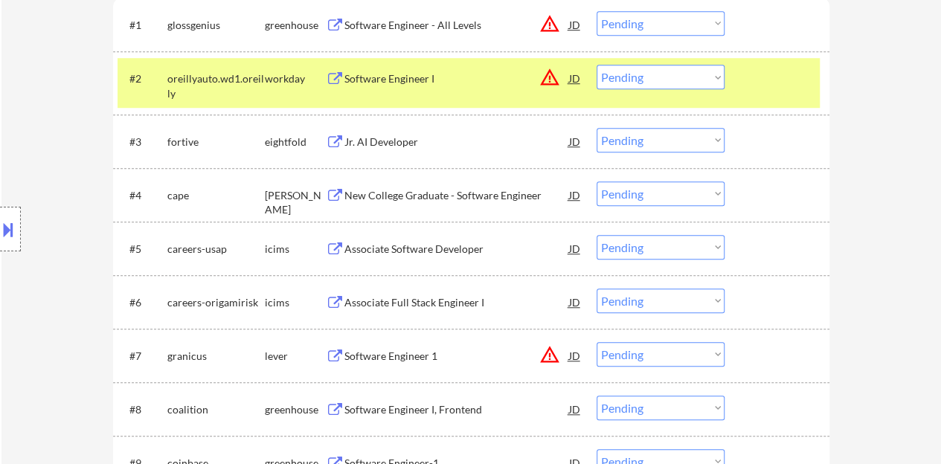
click at [777, 90] on div at bounding box center [778, 78] width 65 height 27
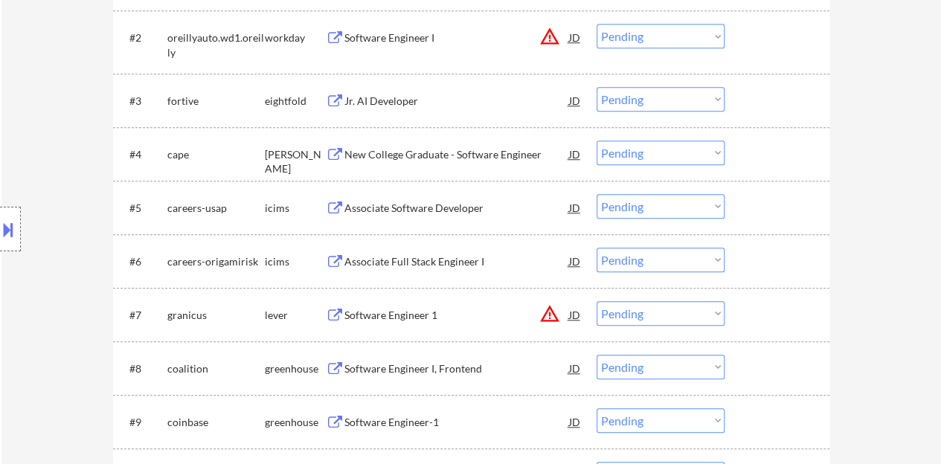
scroll to position [595, 0]
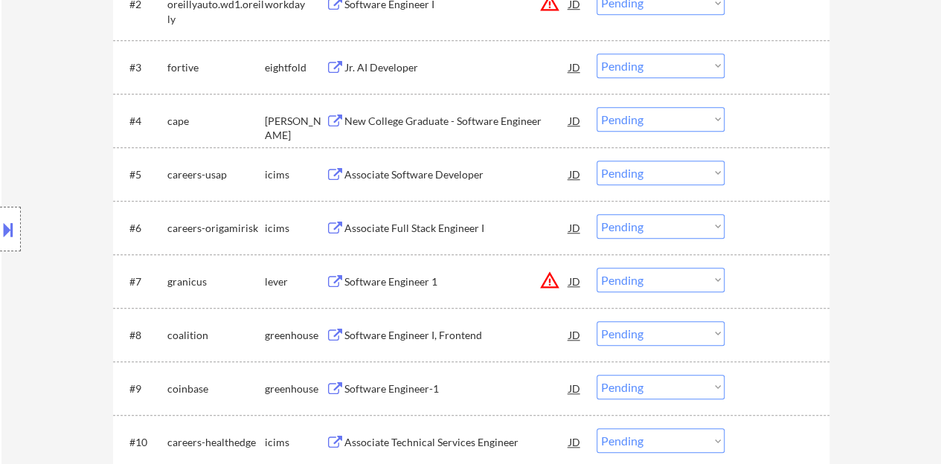
click at [441, 183] on div "Associate Software Developer" at bounding box center [456, 174] width 225 height 27
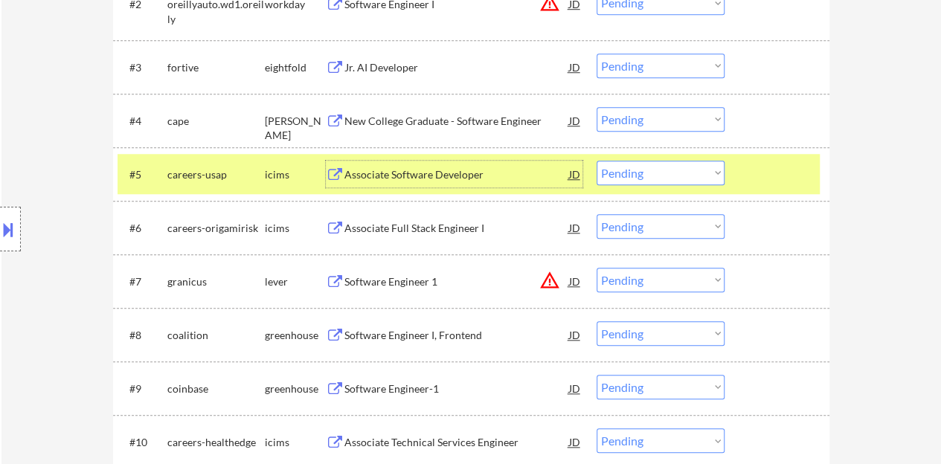
click at [671, 171] on select "Choose an option... Pending Applied Excluded (Questions) Excluded (Expired) Exc…" at bounding box center [661, 173] width 128 height 25
click at [597, 161] on select "Choose an option... Pending Applied Excluded (Questions) Excluded (Expired) Exc…" at bounding box center [661, 173] width 128 height 25
select select ""pending""
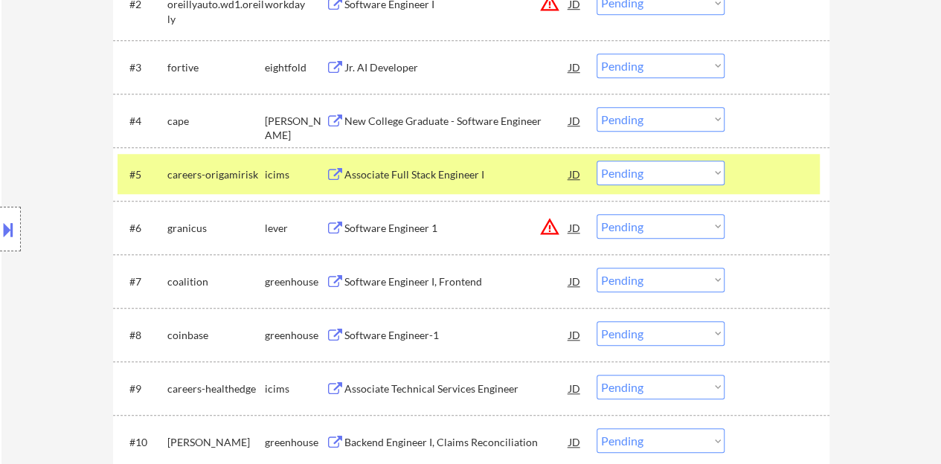
click at [772, 183] on div at bounding box center [778, 174] width 65 height 27
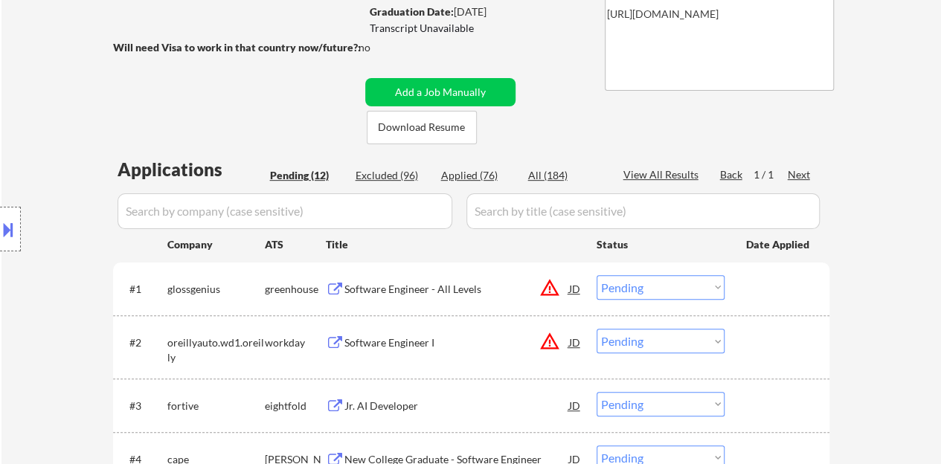
scroll to position [223, 0]
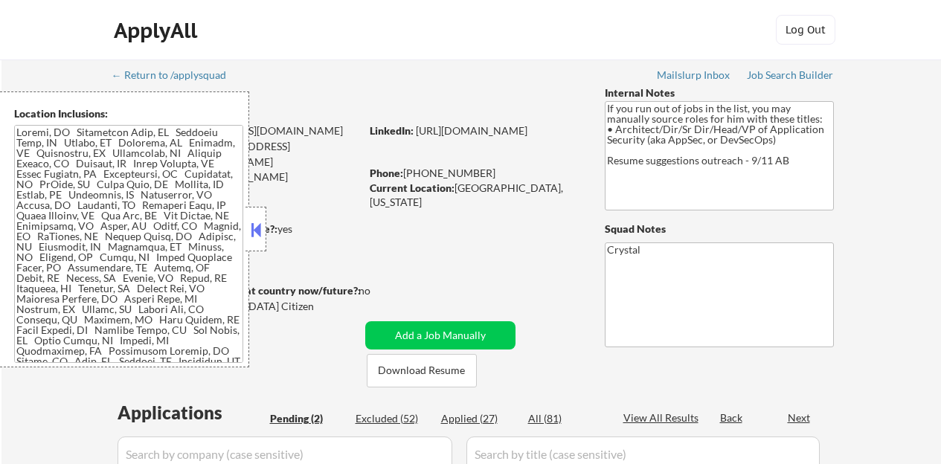
select select ""pending""
click at [267, 231] on strong "Can work in country of residence?:" at bounding box center [194, 228] width 165 height 13
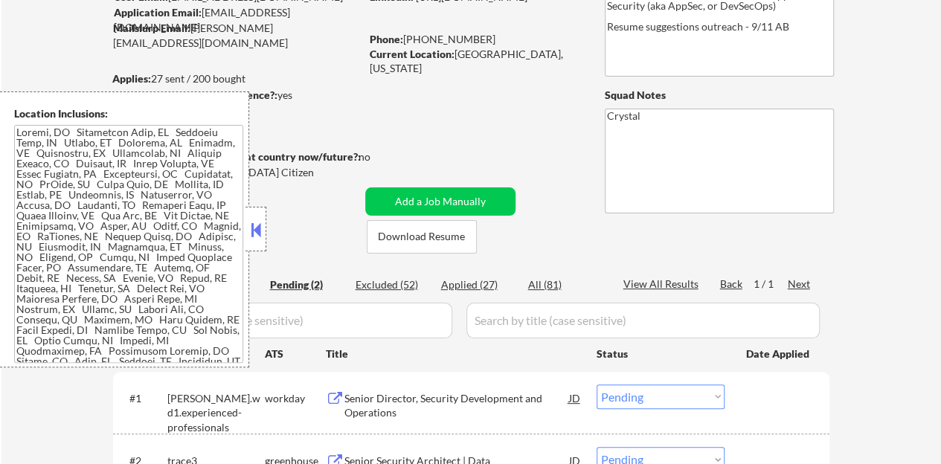
scroll to position [223, 0]
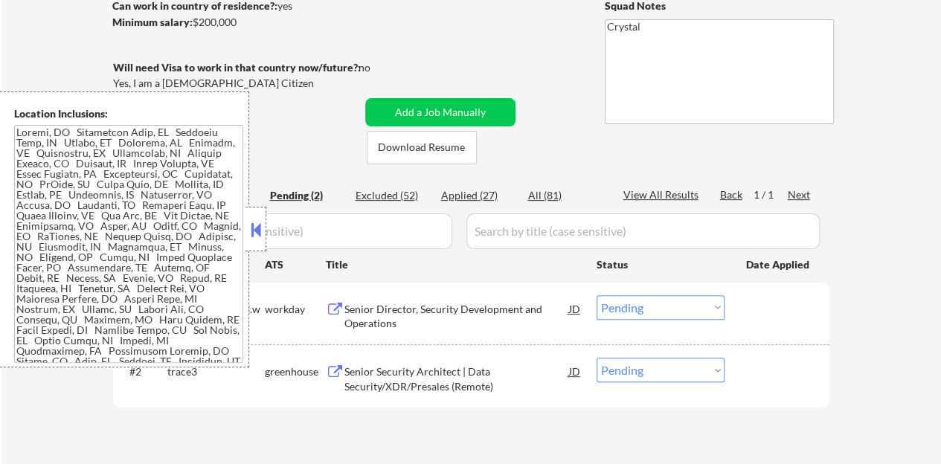
click at [260, 228] on button at bounding box center [256, 230] width 16 height 22
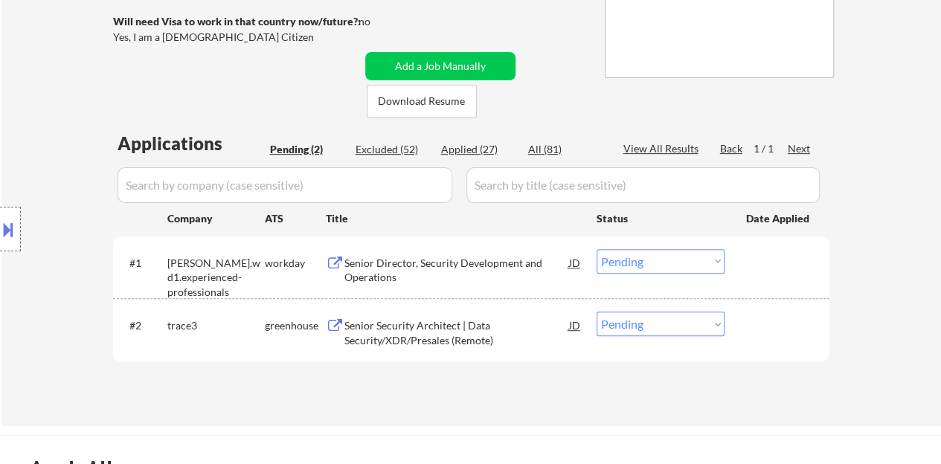
scroll to position [298, 0]
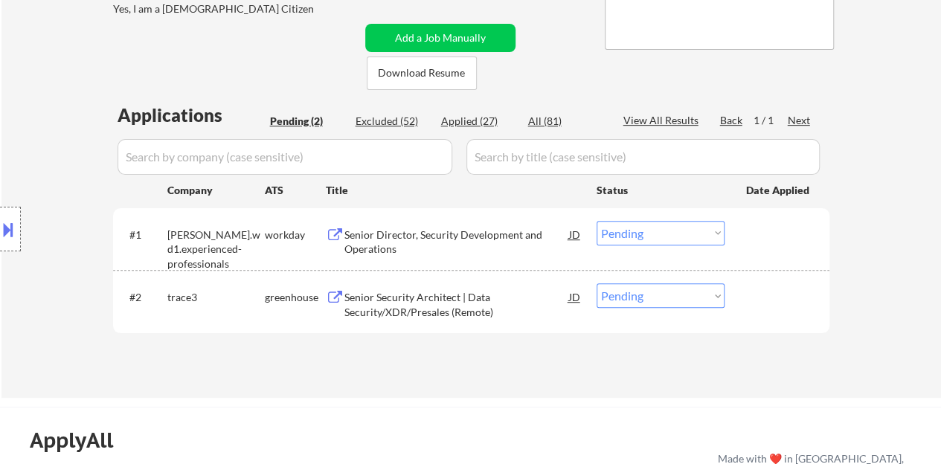
click at [422, 295] on div "Senior Security Architect | Data Security/XDR/Presales (Remote)" at bounding box center [456, 304] width 225 height 29
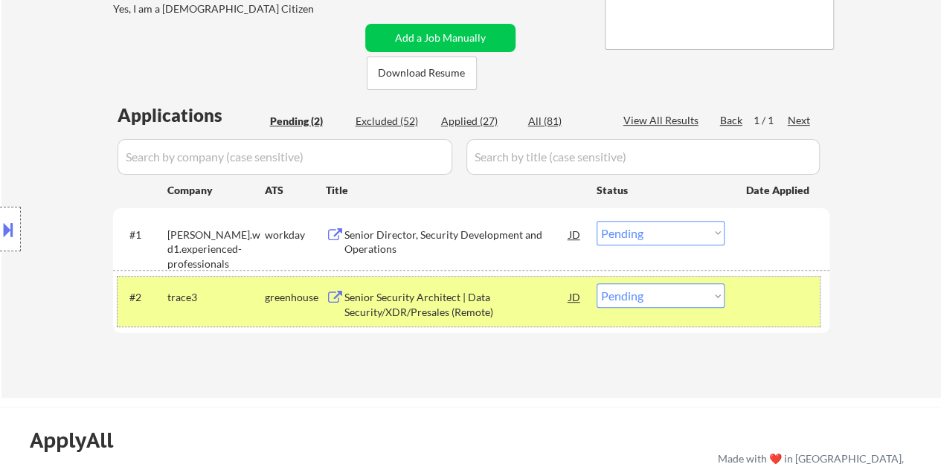
click at [629, 279] on div "#2 trace3 greenhouse Senior Security Architect | Data Security/XDR/Presales (Re…" at bounding box center [469, 301] width 702 height 49
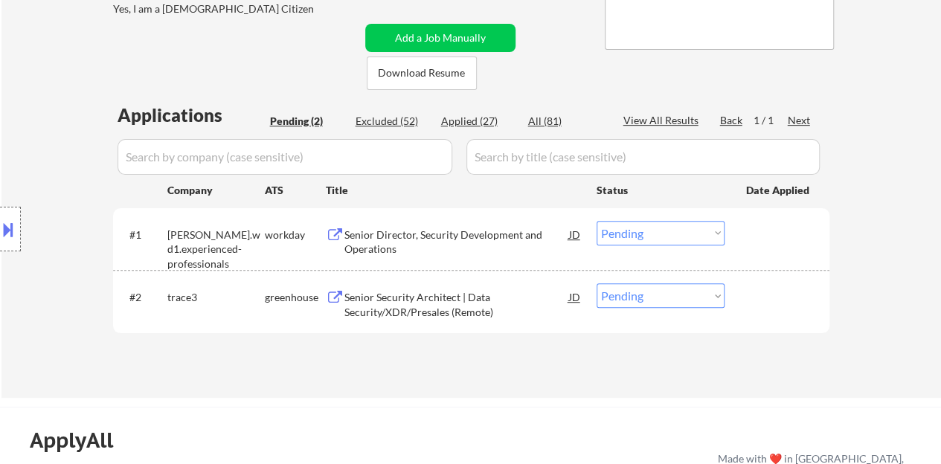
click at [638, 300] on select "Choose an option... Pending Applied Excluded (Questions) Excluded (Expired) Exc…" at bounding box center [661, 295] width 128 height 25
select select ""excluded__salary_""
click at [597, 283] on select "Choose an option... Pending Applied Excluded (Questions) Excluded (Expired) Exc…" at bounding box center [661, 295] width 128 height 25
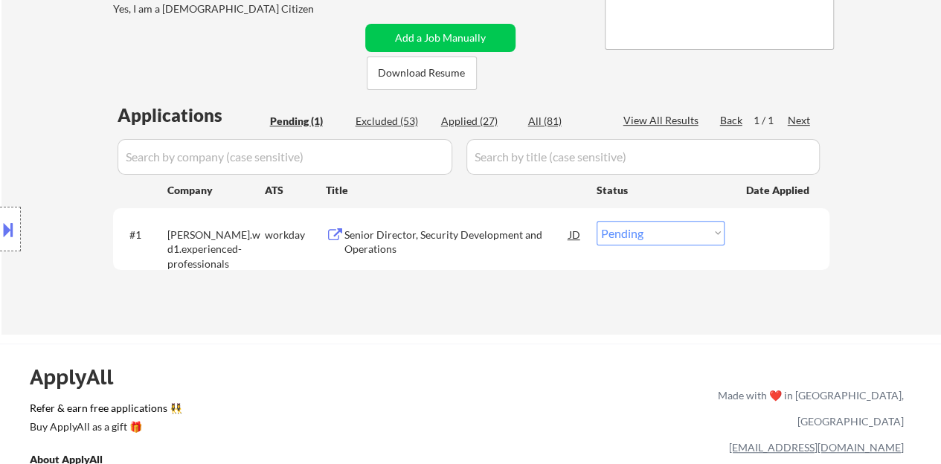
click at [439, 233] on div "Senior Director, Security Development and Operations" at bounding box center [456, 242] width 225 height 29
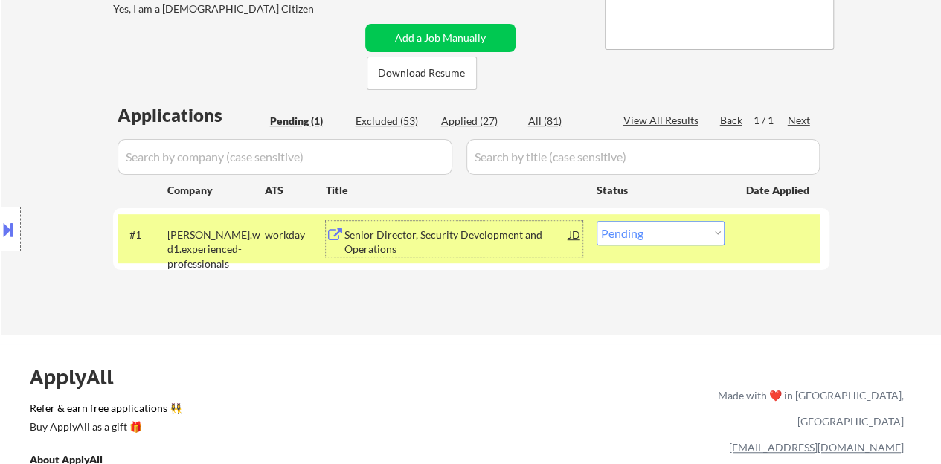
click at [659, 232] on select "Choose an option... Pending Applied Excluded (Questions) Excluded (Expired) Exc…" at bounding box center [661, 233] width 128 height 25
select select ""applied""
click at [597, 221] on select "Choose an option... Pending Applied Excluded (Questions) Excluded (Expired) Exc…" at bounding box center [661, 233] width 128 height 25
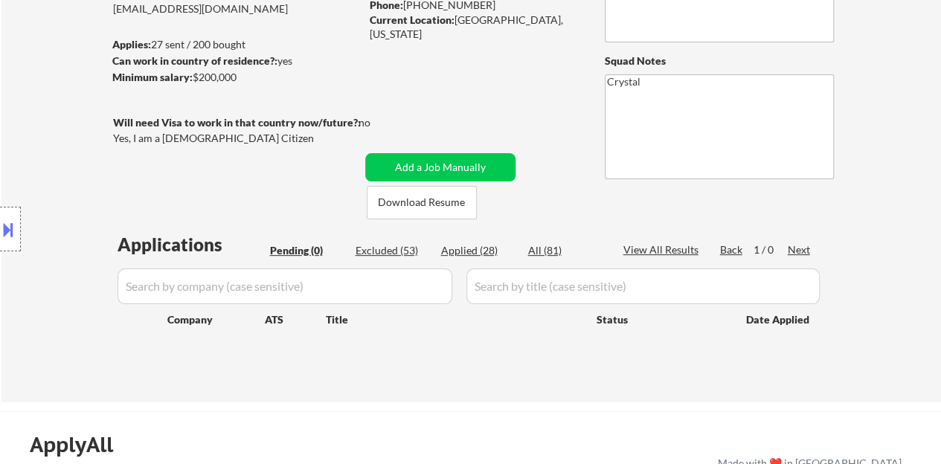
scroll to position [149, 0]
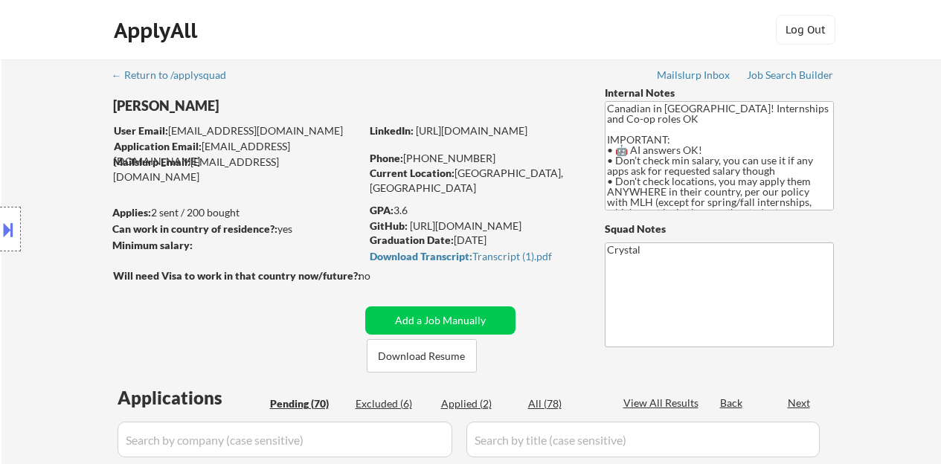
select select ""pending""
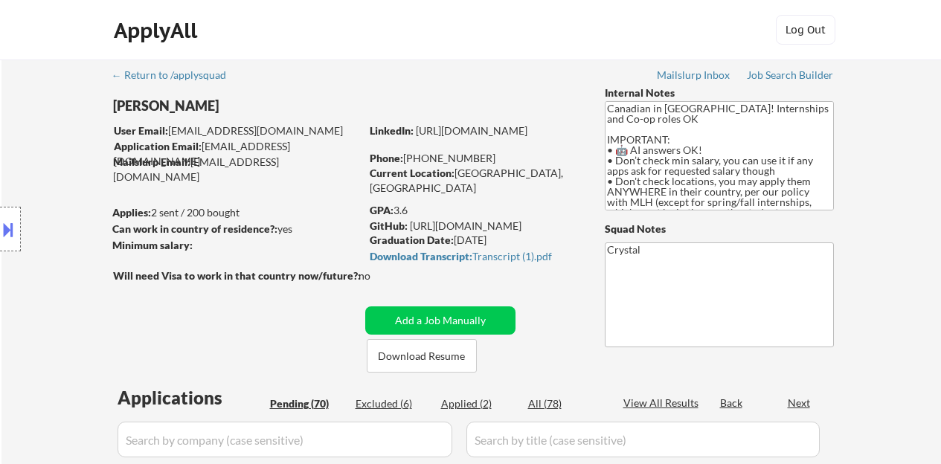
select select ""pending""
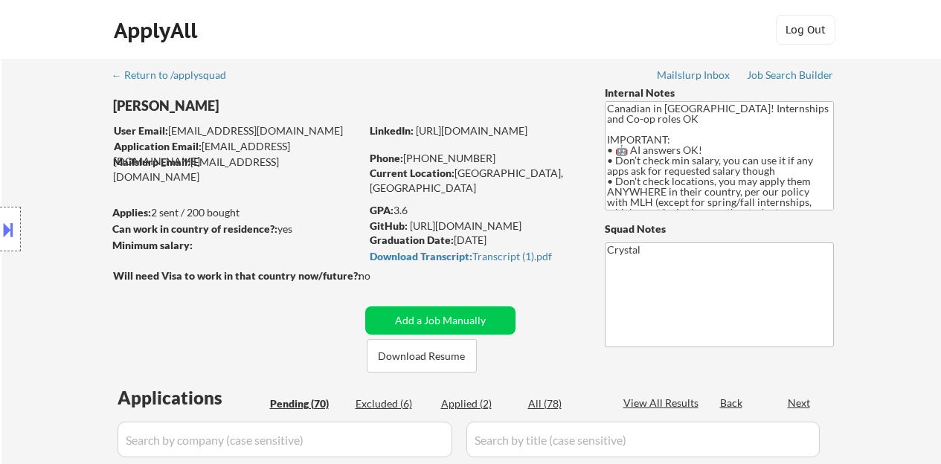
select select ""pending""
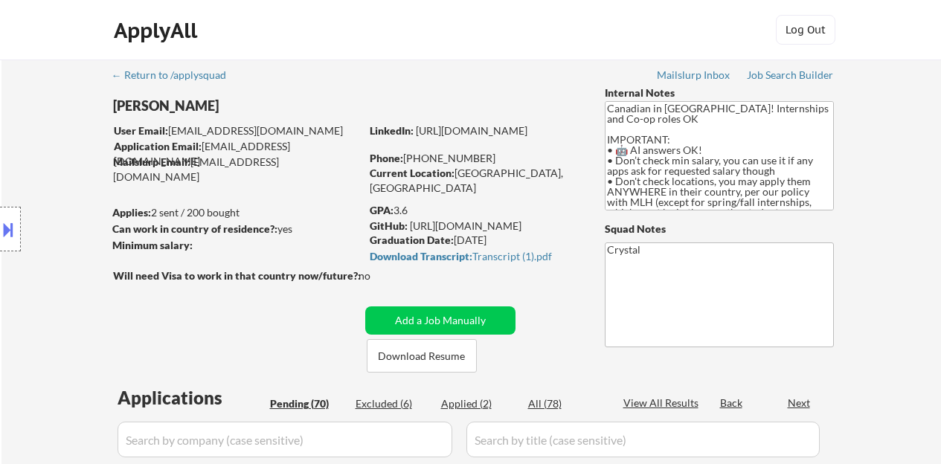
select select ""pending""
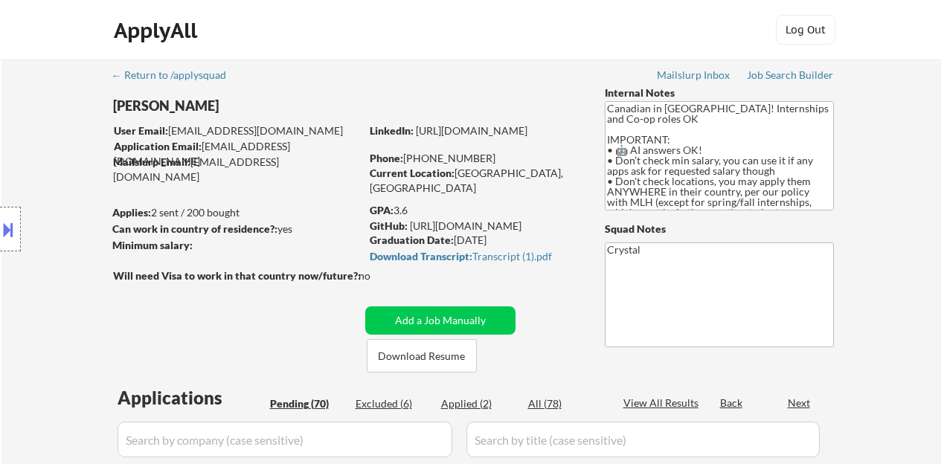
select select ""pending""
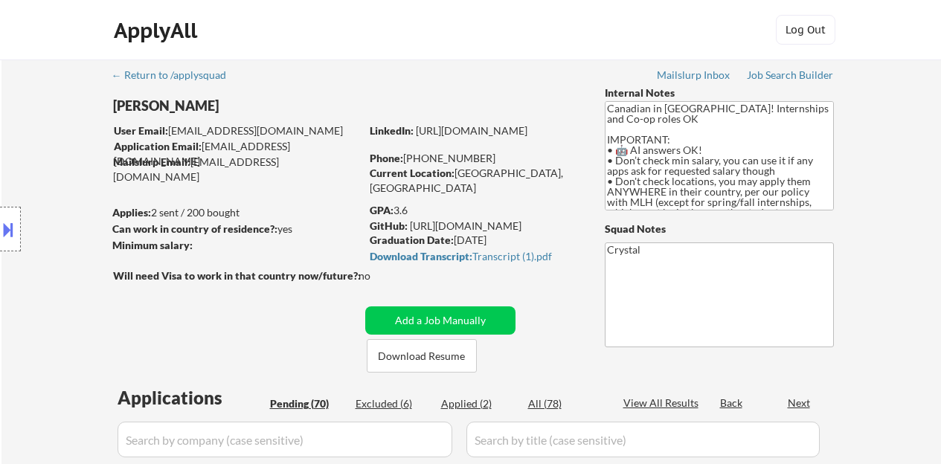
select select ""pending""
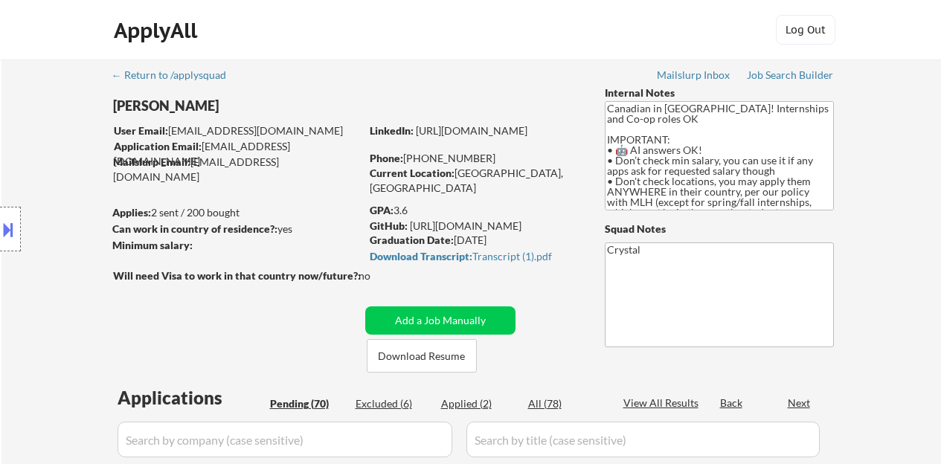
select select ""pending""
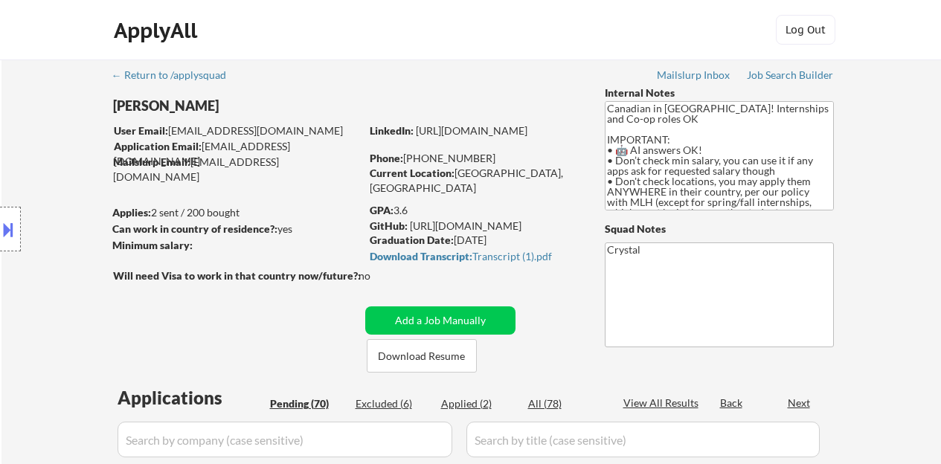
select select ""pending""
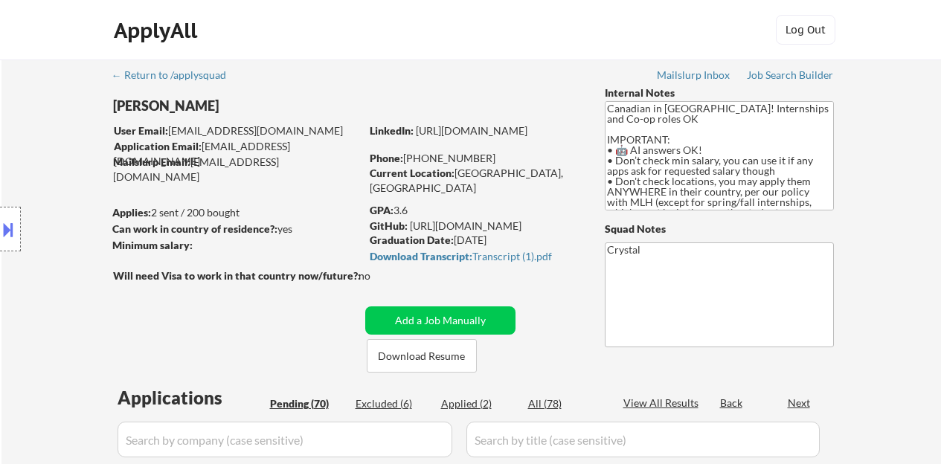
select select ""pending""
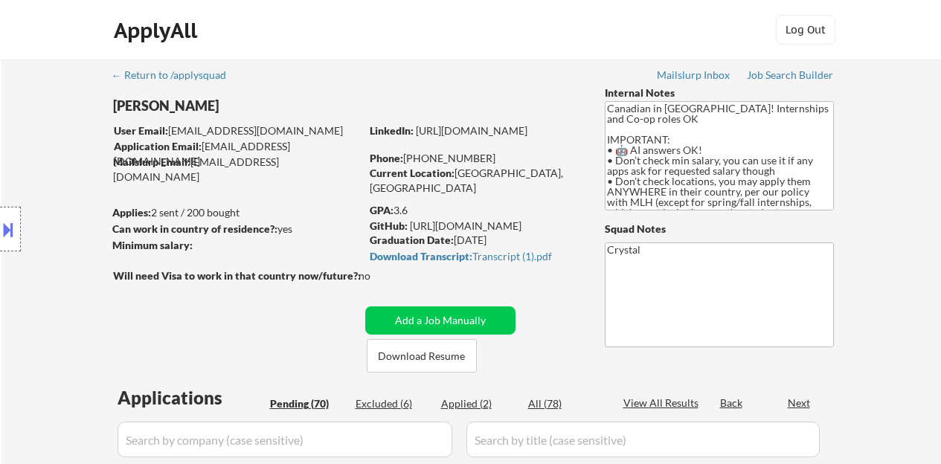
select select ""pending""
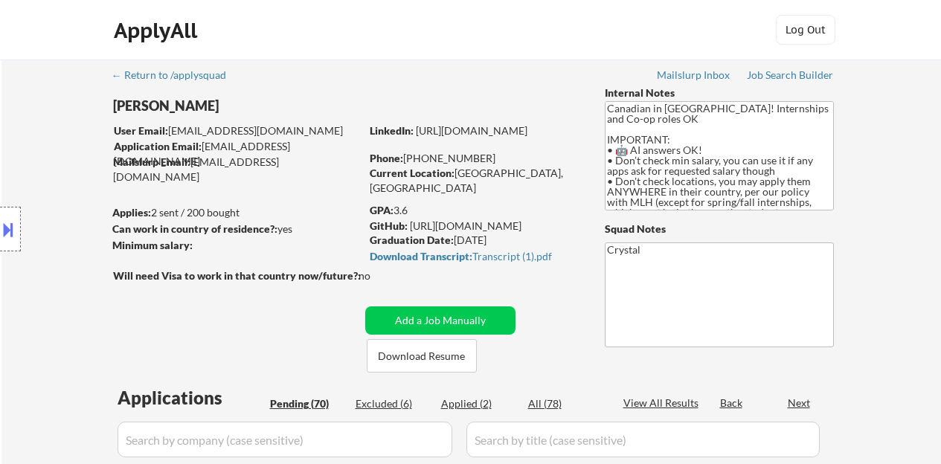
select select ""pending""
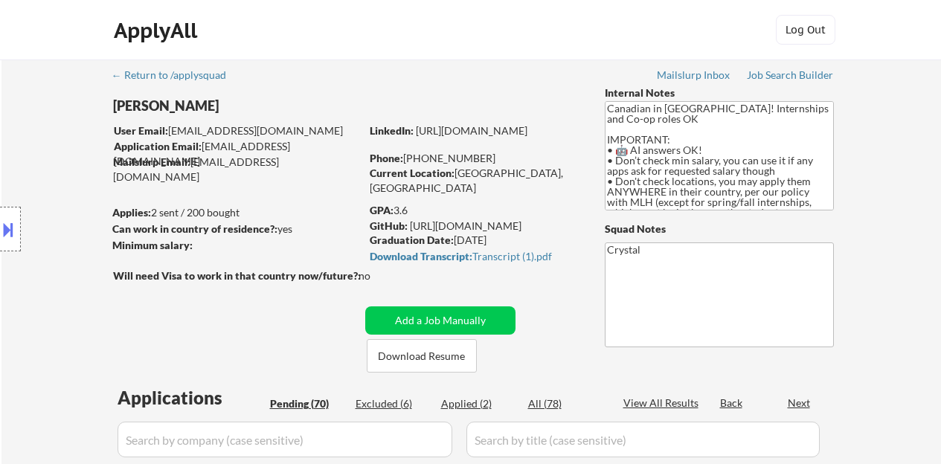
select select ""pending""
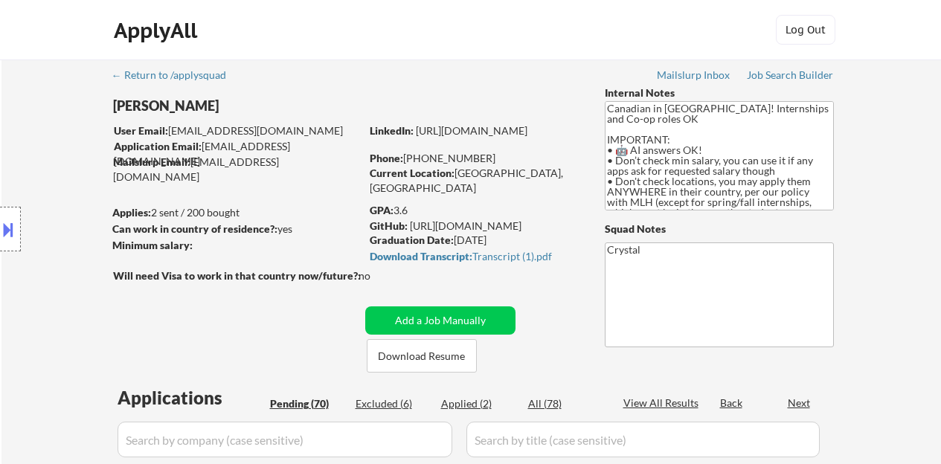
select select ""pending""
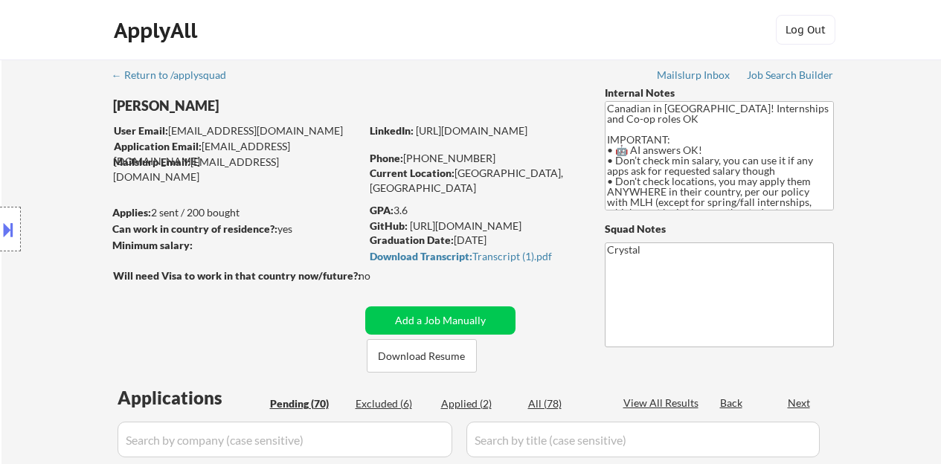
select select ""pending""
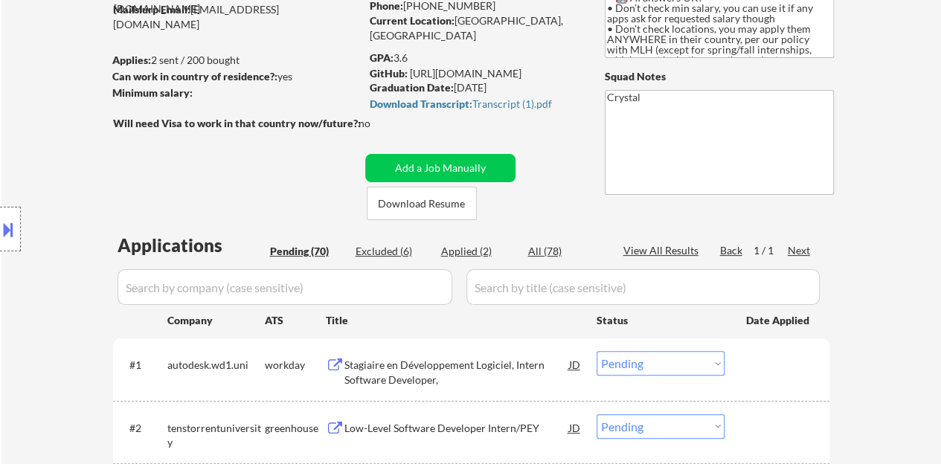
scroll to position [223, 0]
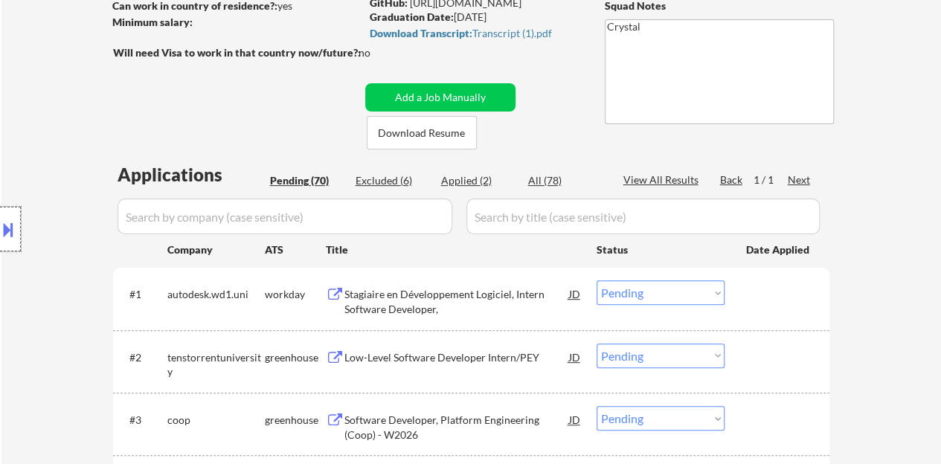
click at [1, 210] on div at bounding box center [10, 229] width 21 height 45
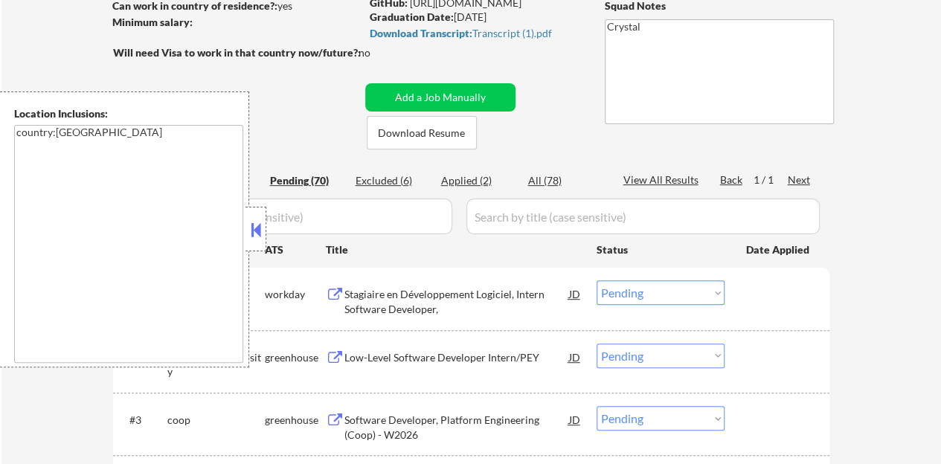
click at [257, 232] on button at bounding box center [256, 230] width 16 height 22
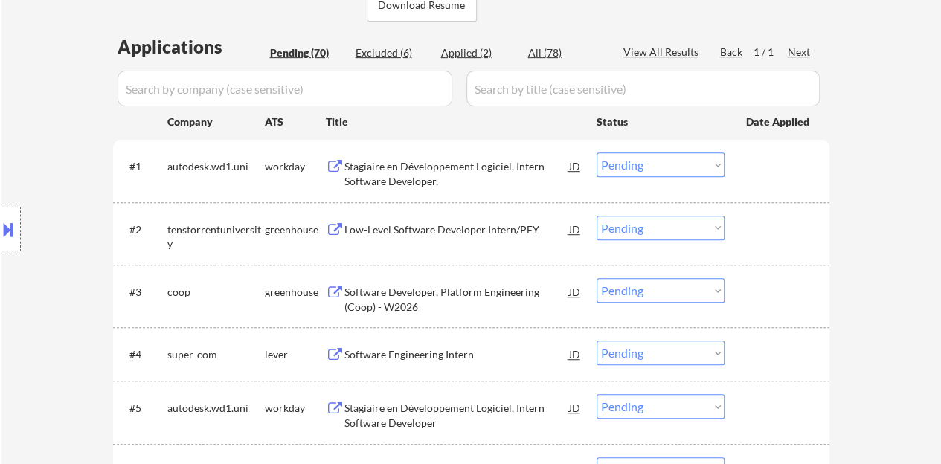
scroll to position [372, 0]
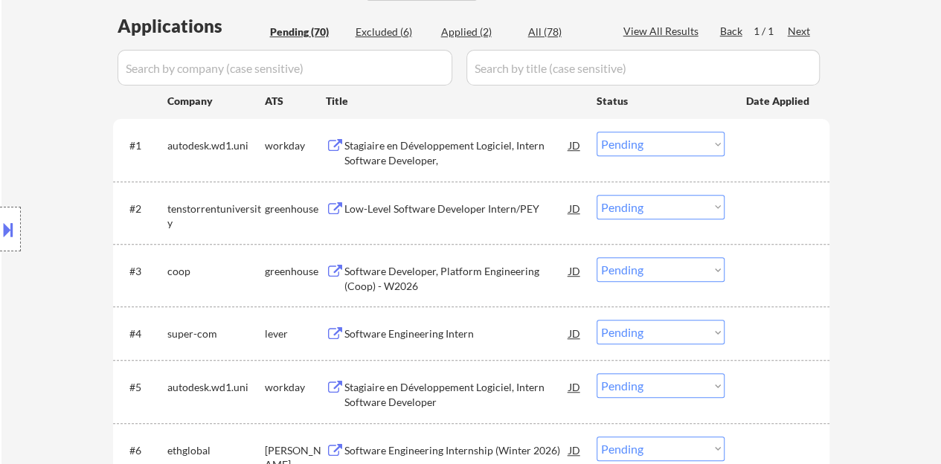
click at [481, 211] on div "Low-Level Software Developer Intern/PEY" at bounding box center [456, 209] width 225 height 15
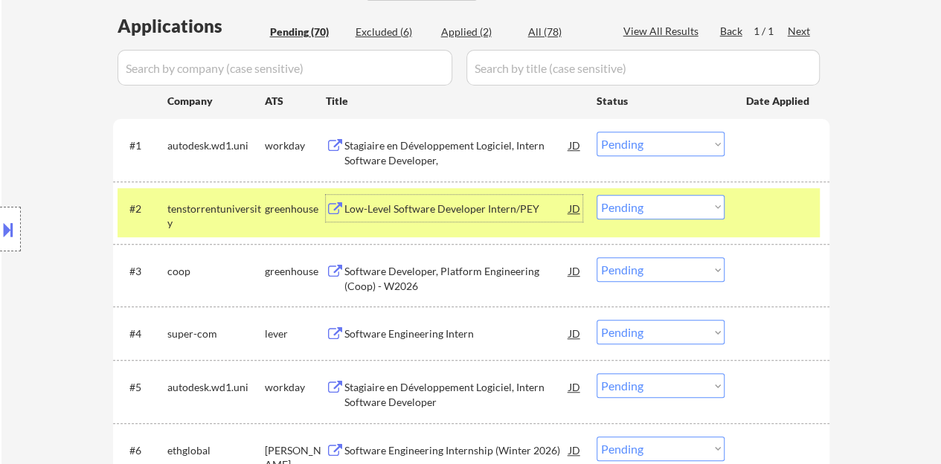
click at [643, 204] on select "Choose an option... Pending Applied Excluded (Questions) Excluded (Expired) Exc…" at bounding box center [661, 207] width 128 height 25
select select ""pending""
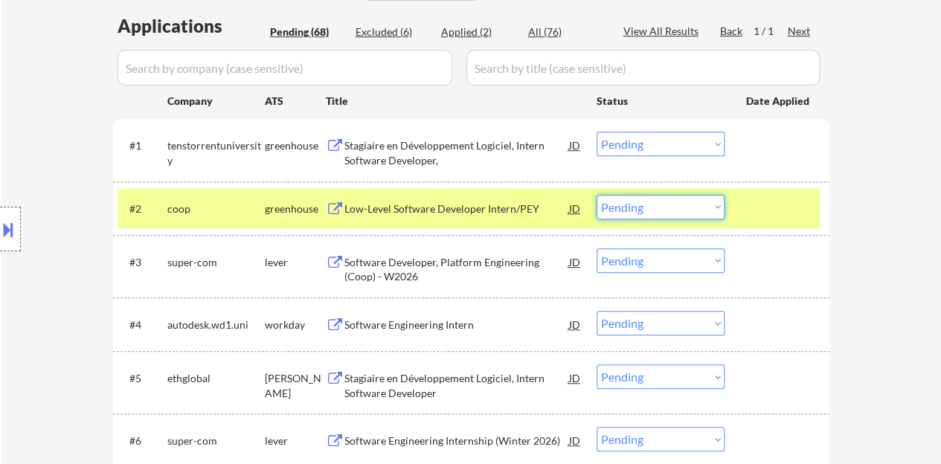
select select ""PLACEHOLDER_1427118222253""
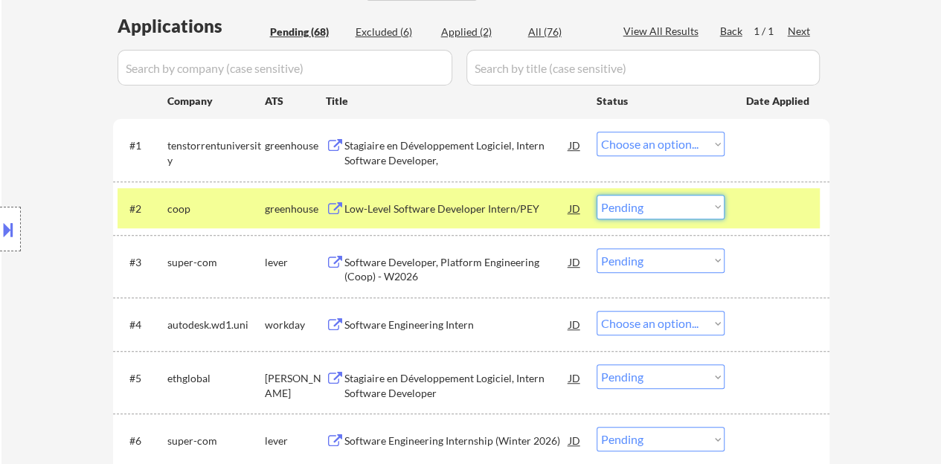
select select ""PLACEHOLDER_1427118222253""
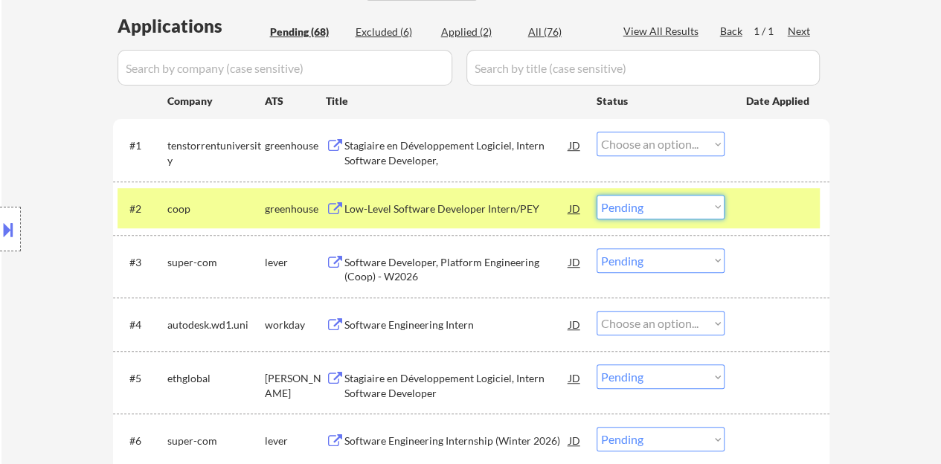
select select ""pending""
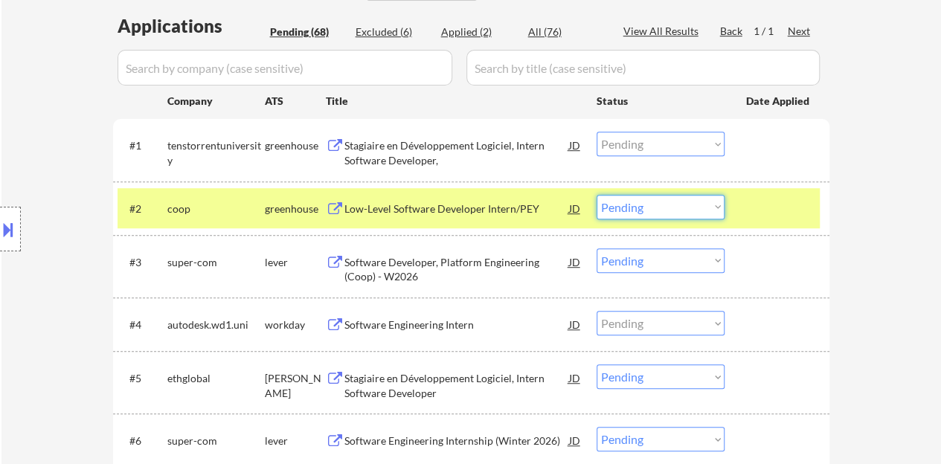
select select ""pending""
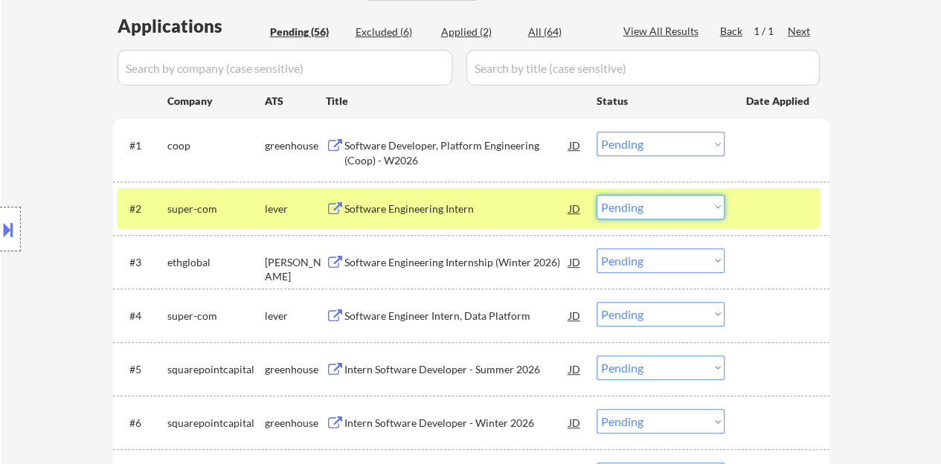
click at [813, 205] on div "#2 super-com lever Software Engineering Intern JD Choose an option... Pending A…" at bounding box center [469, 208] width 702 height 40
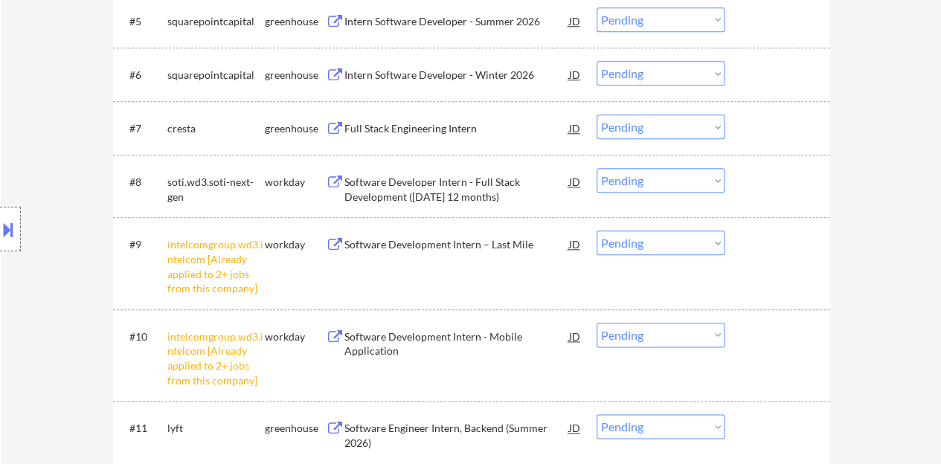
scroll to position [744, 0]
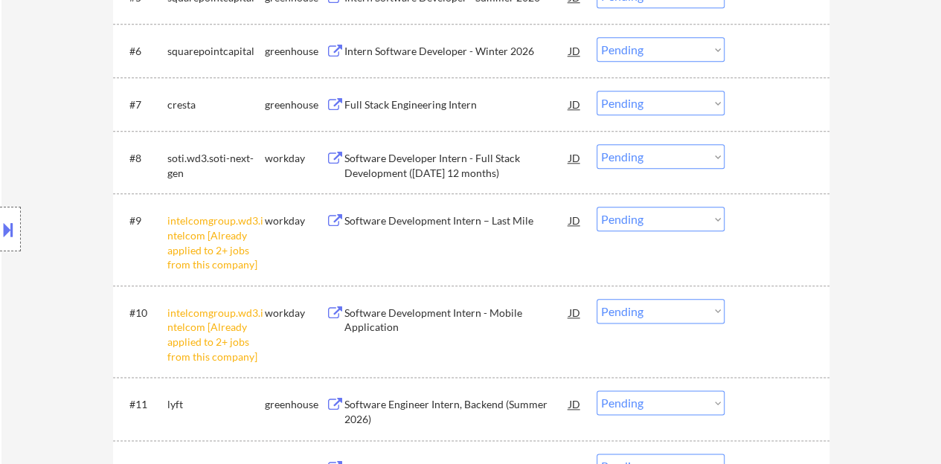
click at [643, 216] on select "Choose an option... Pending Applied Excluded (Questions) Excluded (Expired) Exc…" at bounding box center [661, 219] width 128 height 25
click at [597, 207] on select "Choose an option... Pending Applied Excluded (Questions) Excluded (Expired) Exc…" at bounding box center [661, 219] width 128 height 25
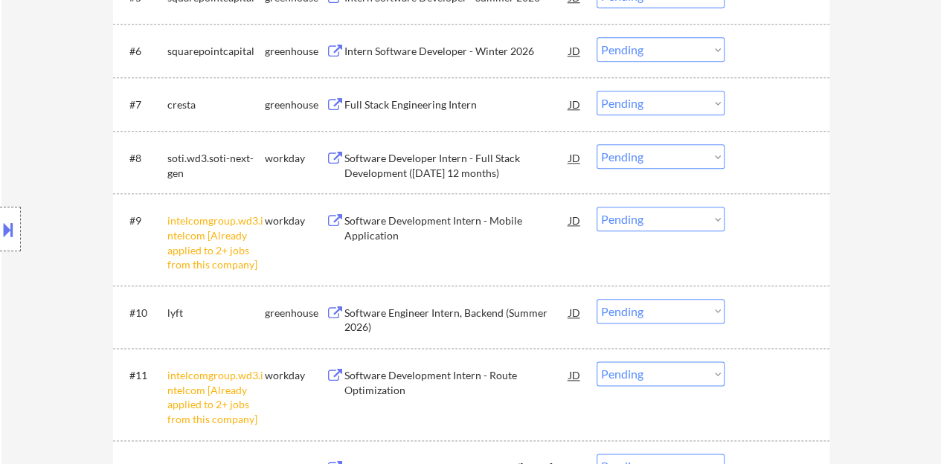
click at [638, 224] on select "Choose an option... Pending Applied Excluded (Questions) Excluded (Expired) Exc…" at bounding box center [661, 219] width 128 height 25
click at [597, 207] on select "Choose an option... Pending Applied Excluded (Questions) Excluded (Expired) Exc…" at bounding box center [661, 219] width 128 height 25
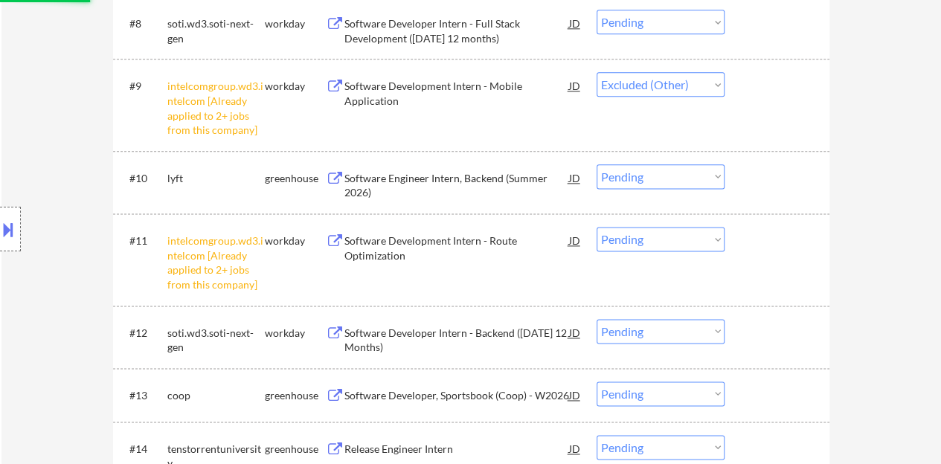
scroll to position [893, 0]
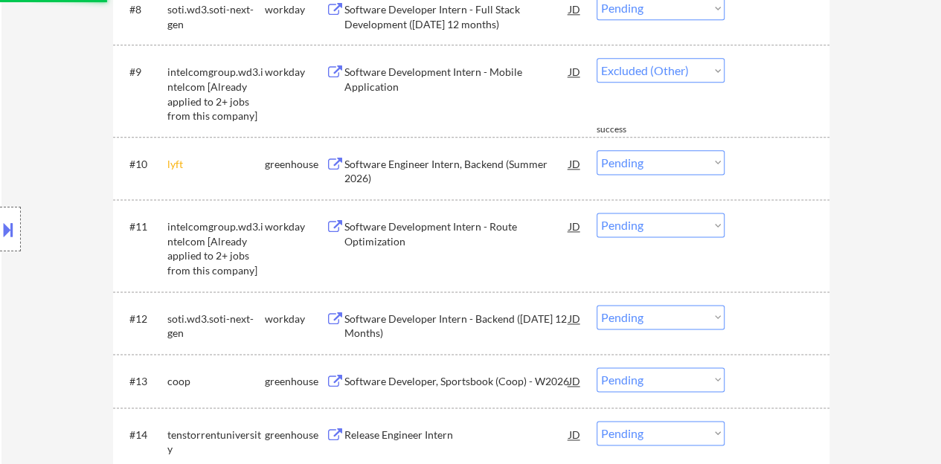
select select ""pending""
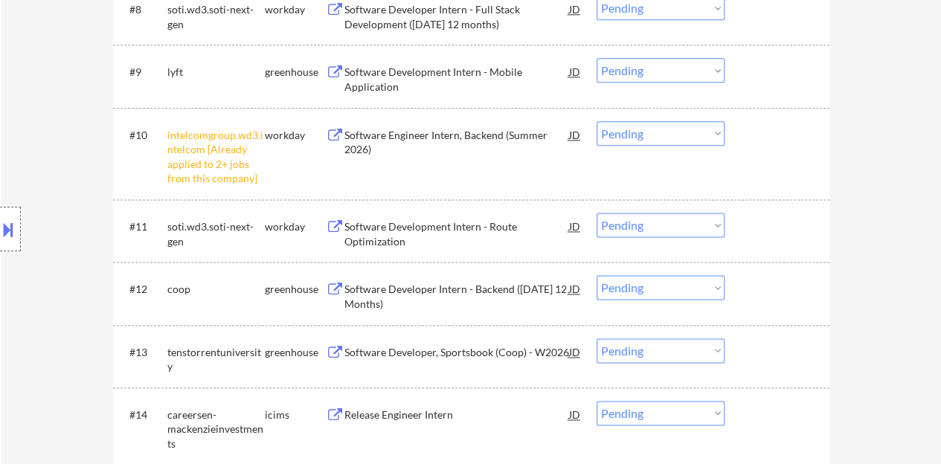
click at [646, 132] on select "Choose an option... Pending Applied Excluded (Questions) Excluded (Expired) Exc…" at bounding box center [661, 133] width 128 height 25
click at [597, 121] on select "Choose an option... Pending Applied Excluded (Questions) Excluded (Expired) Exc…" at bounding box center [661, 133] width 128 height 25
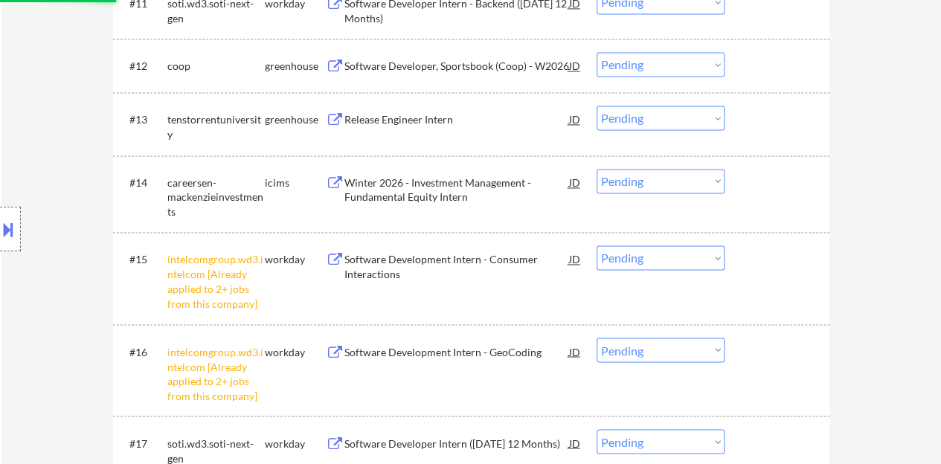
select select ""pending""
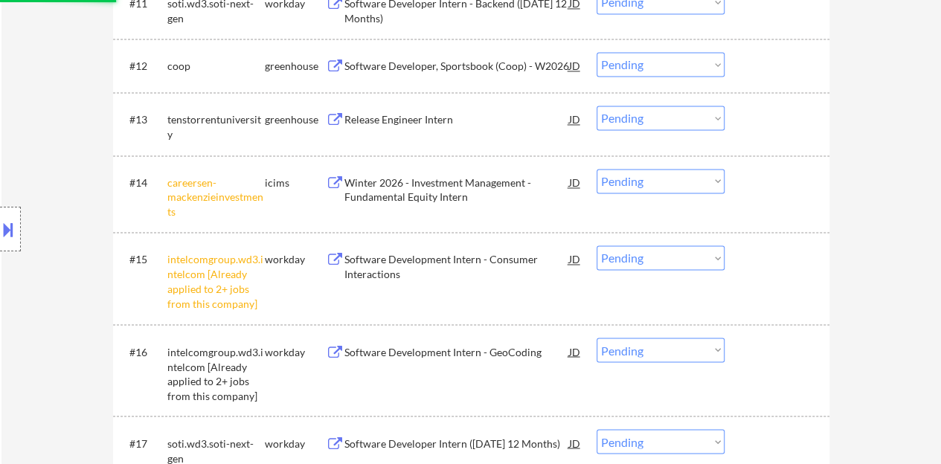
scroll to position [1190, 0]
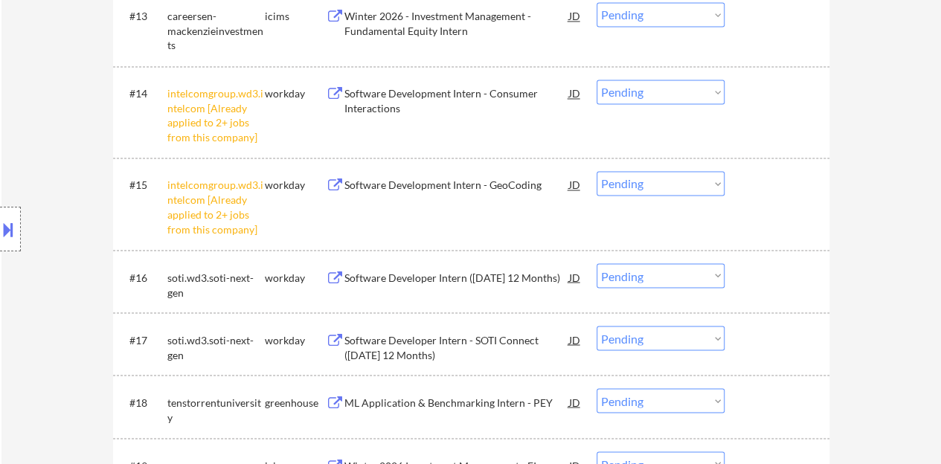
click at [637, 187] on select "Choose an option... Pending Applied Excluded (Questions) Excluded (Expired) Exc…" at bounding box center [661, 183] width 128 height 25
click at [597, 171] on select "Choose an option... Pending Applied Excluded (Questions) Excluded (Expired) Exc…" at bounding box center [661, 183] width 128 height 25
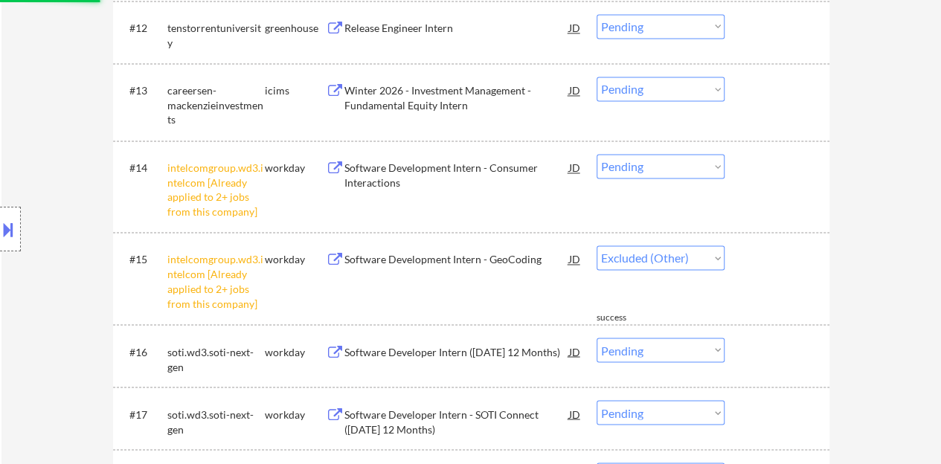
select select ""pending""
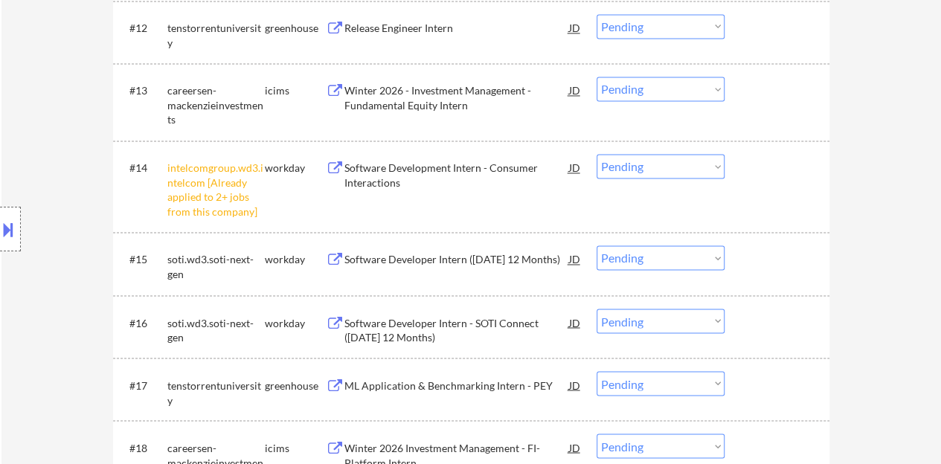
click at [698, 161] on select "Choose an option... Pending Applied Excluded (Questions) Excluded (Expired) Exc…" at bounding box center [661, 166] width 128 height 25
click at [597, 154] on select "Choose an option... Pending Applied Excluded (Questions) Excluded (Expired) Exc…" at bounding box center [661, 166] width 128 height 25
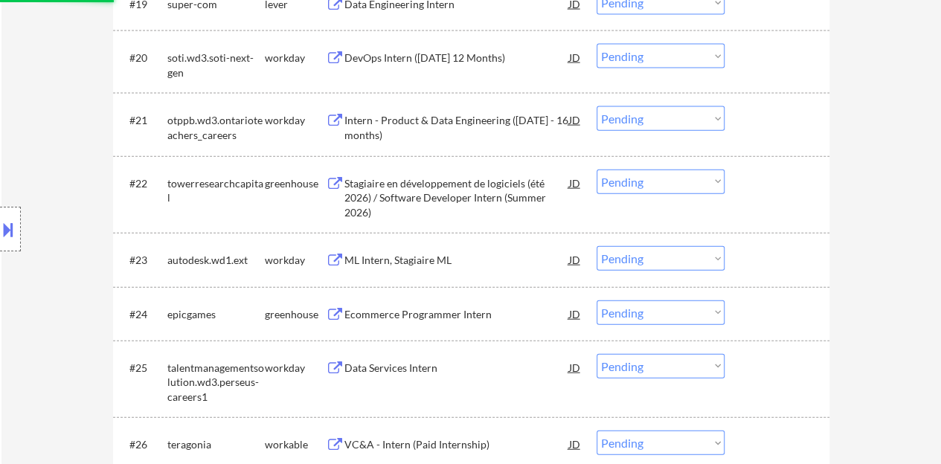
select select ""pending""
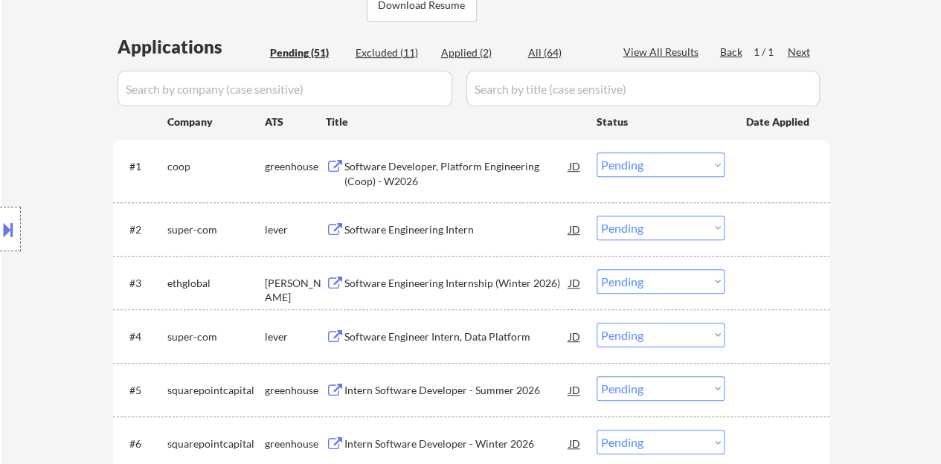
scroll to position [298, 0]
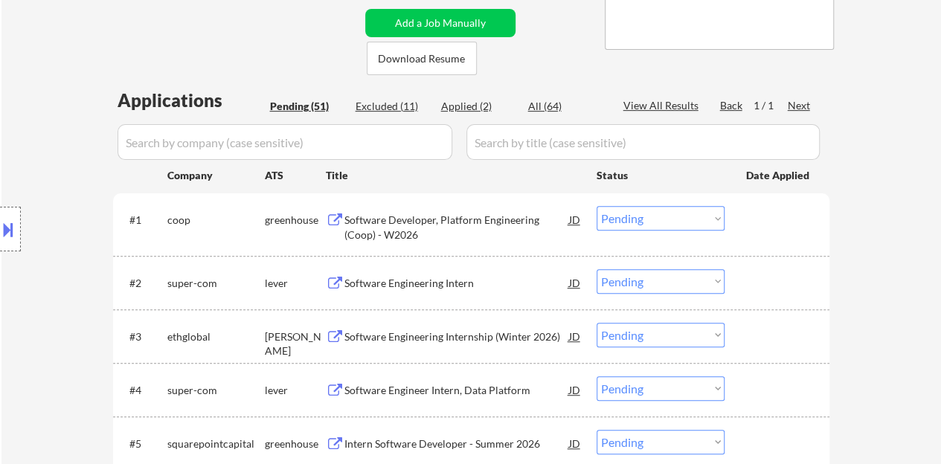
click at [411, 291] on div "Software Engineering Intern" at bounding box center [456, 282] width 225 height 27
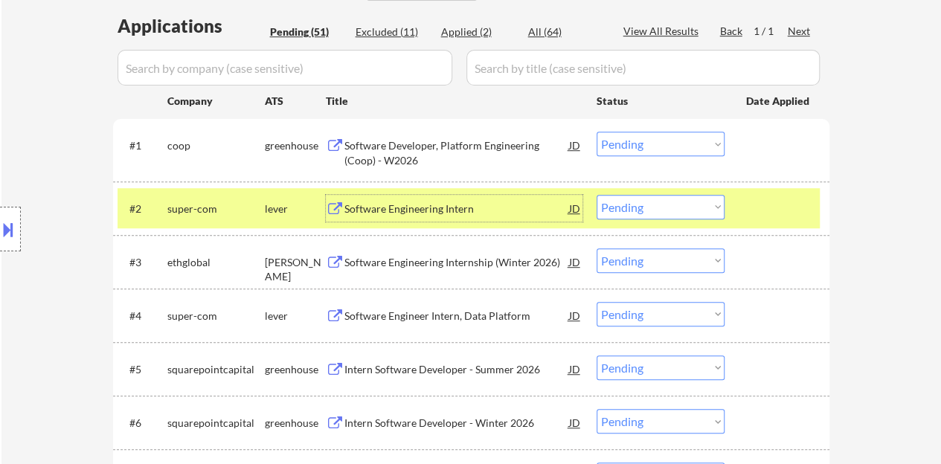
scroll to position [446, 0]
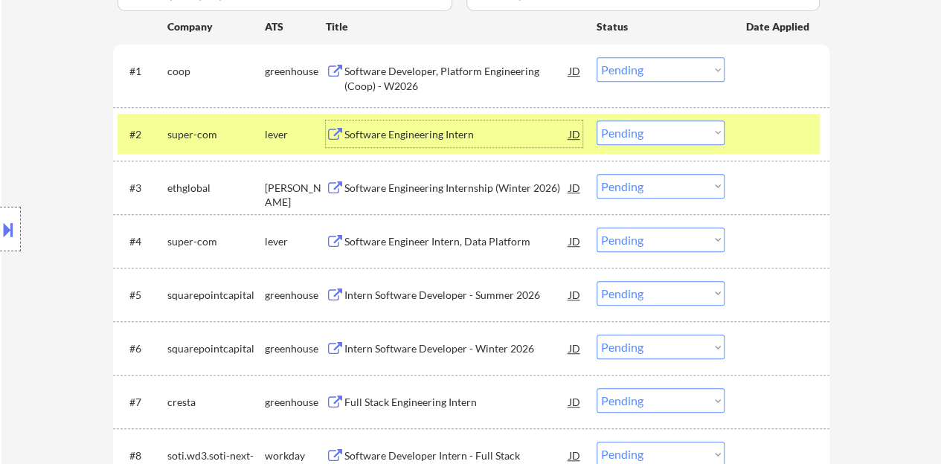
click at [664, 128] on select "Choose an option... Pending Applied Excluded (Questions) Excluded (Expired) Exc…" at bounding box center [661, 133] width 128 height 25
click at [597, 121] on select "Choose an option... Pending Applied Excluded (Questions) Excluded (Expired) Exc…" at bounding box center [661, 133] width 128 height 25
click at [754, 136] on div at bounding box center [778, 134] width 65 height 27
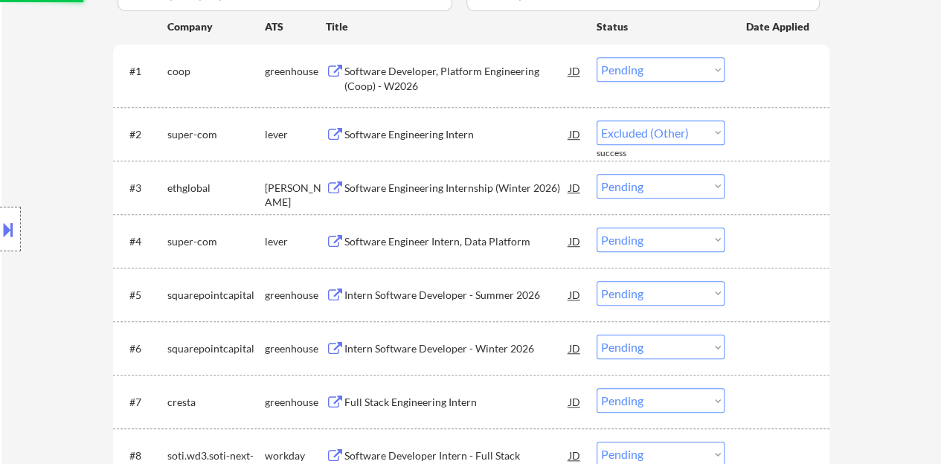
select select ""pending""
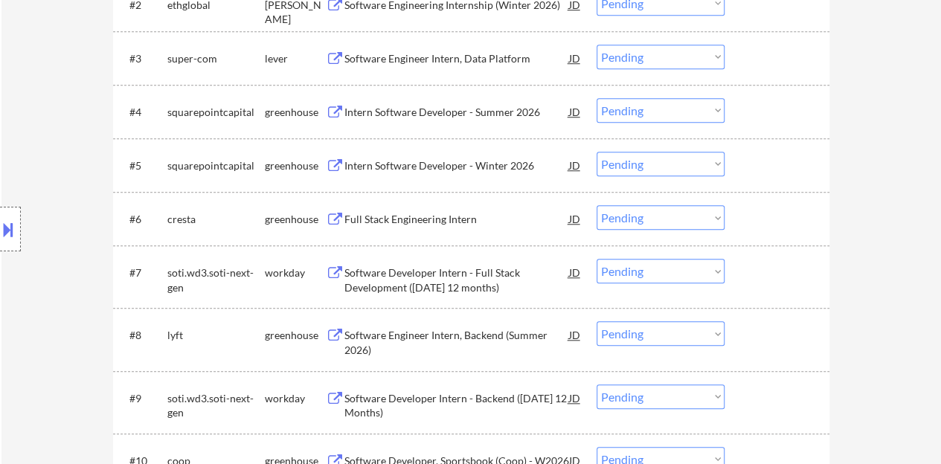
scroll to position [595, 0]
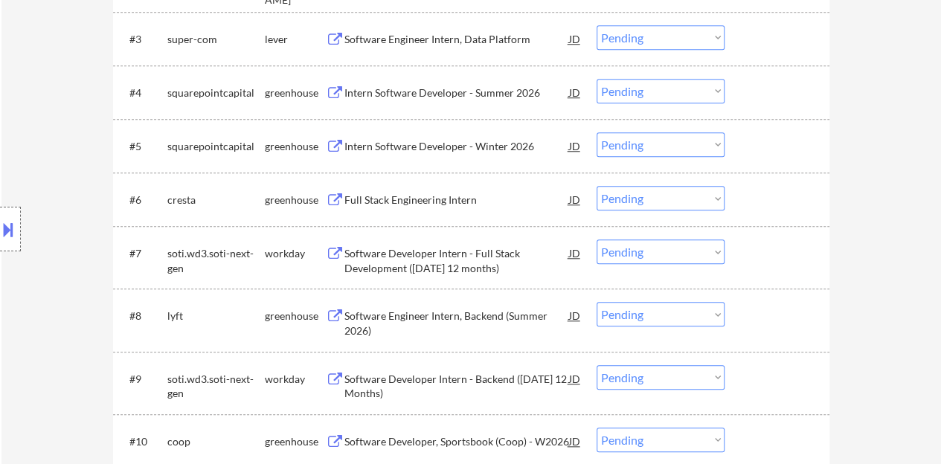
click at [386, 199] on div "Full Stack Engineering Intern" at bounding box center [456, 200] width 225 height 15
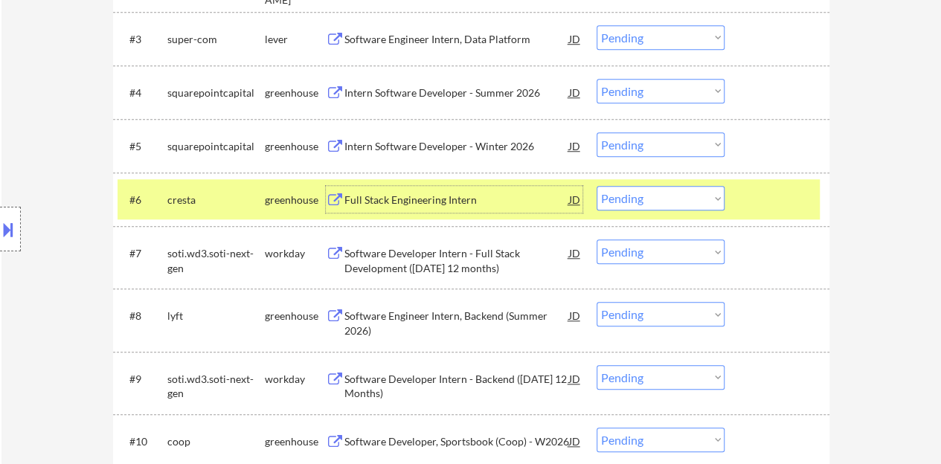
click at [644, 199] on select "Choose an option... Pending Applied Excluded (Questions) Excluded (Expired) Exc…" at bounding box center [661, 198] width 128 height 25
click at [597, 186] on select "Choose an option... Pending Applied Excluded (Questions) Excluded (Expired) Exc…" at bounding box center [661, 198] width 128 height 25
select select ""pending""
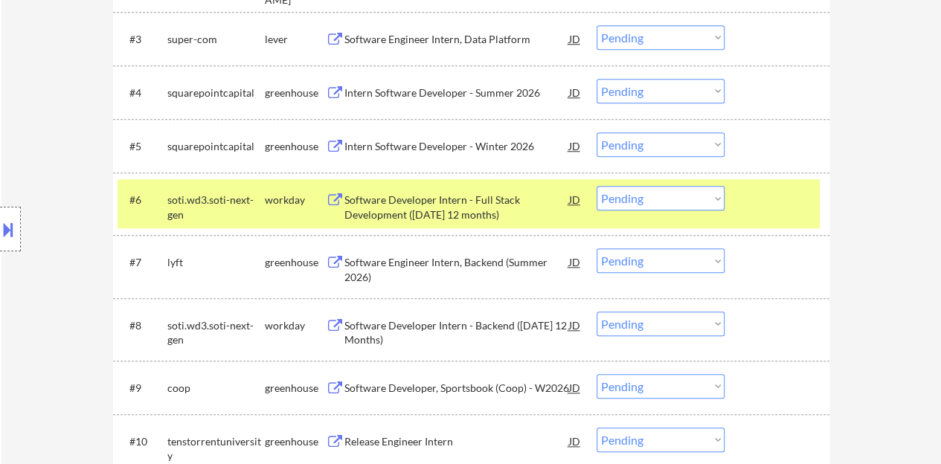
click at [753, 191] on div at bounding box center [778, 199] width 65 height 27
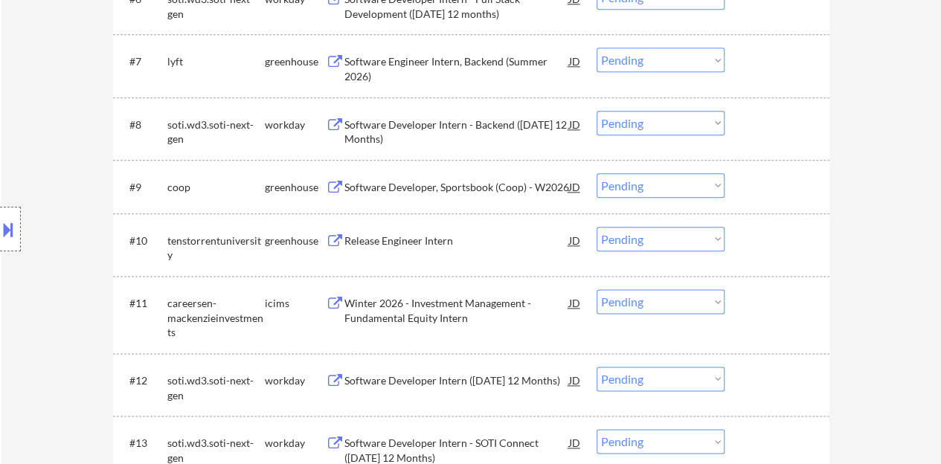
scroll to position [818, 0]
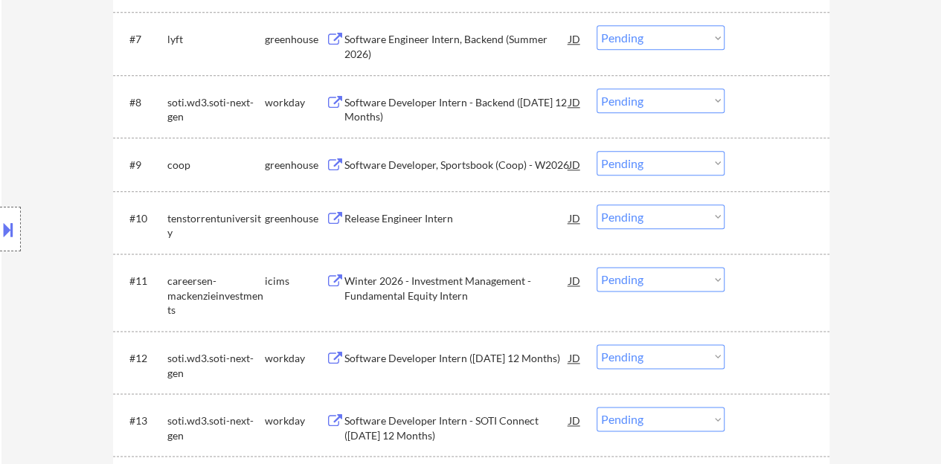
click at [353, 218] on div "Release Engineer Intern" at bounding box center [456, 218] width 225 height 15
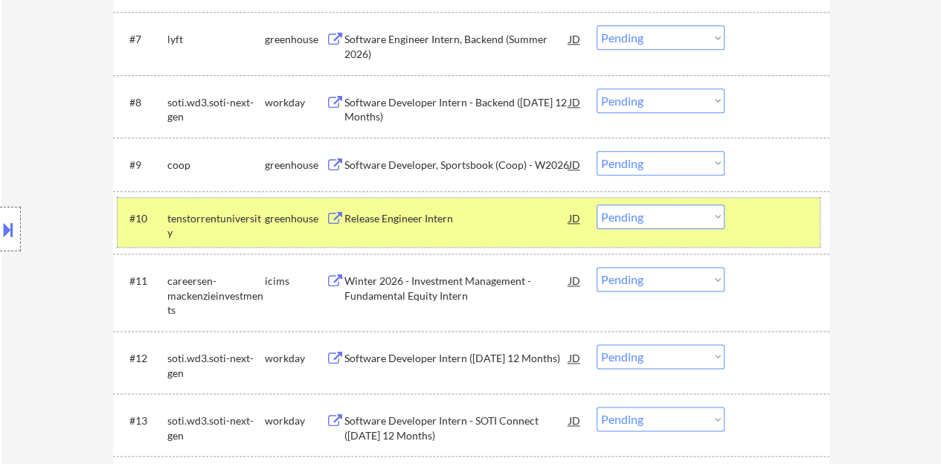
click at [784, 228] on div at bounding box center [778, 218] width 65 height 27
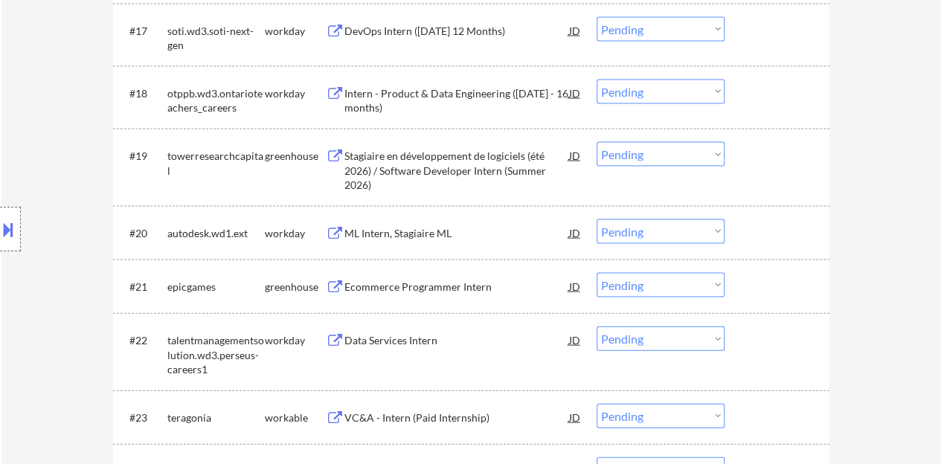
scroll to position [1488, 0]
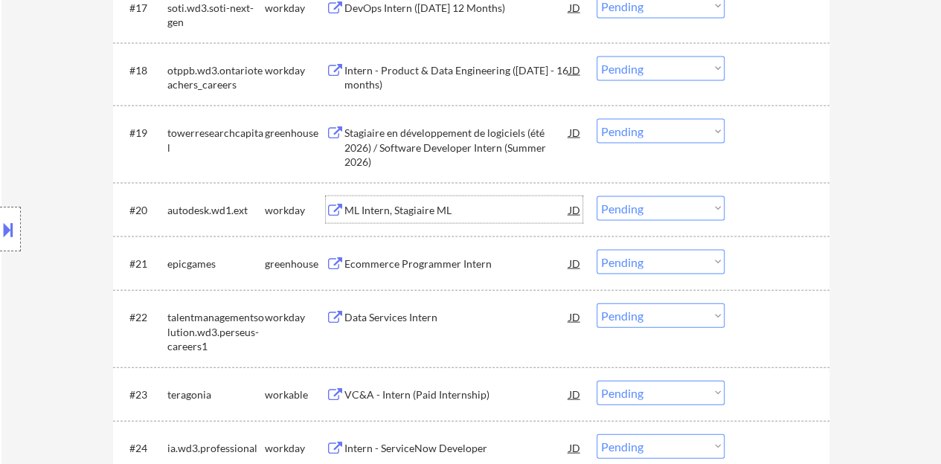
drag, startPoint x: 437, startPoint y: 202, endPoint x: 46, endPoint y: 181, distance: 391.9
click at [46, 181] on div "Location Inclusions: country:[GEOGRAPHIC_DATA]" at bounding box center [133, 230] width 266 height 276
click at [442, 212] on div "ML Intern, Stagiaire ML" at bounding box center [456, 210] width 225 height 15
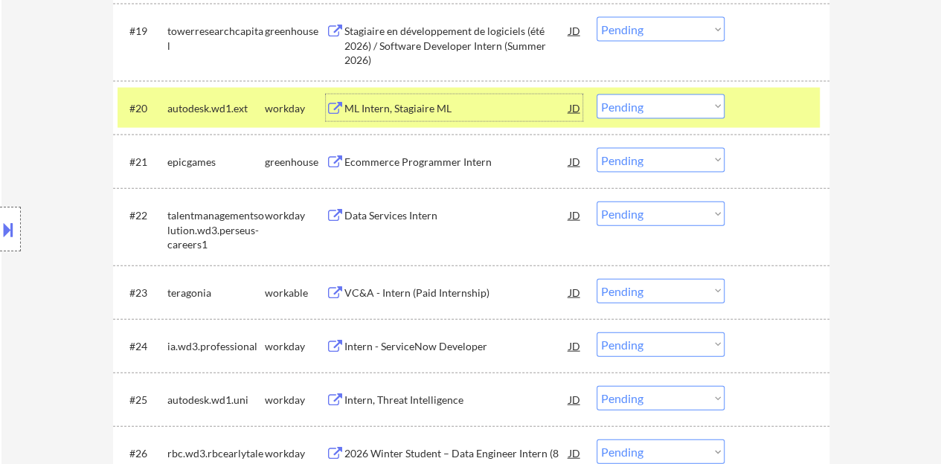
scroll to position [1595, 0]
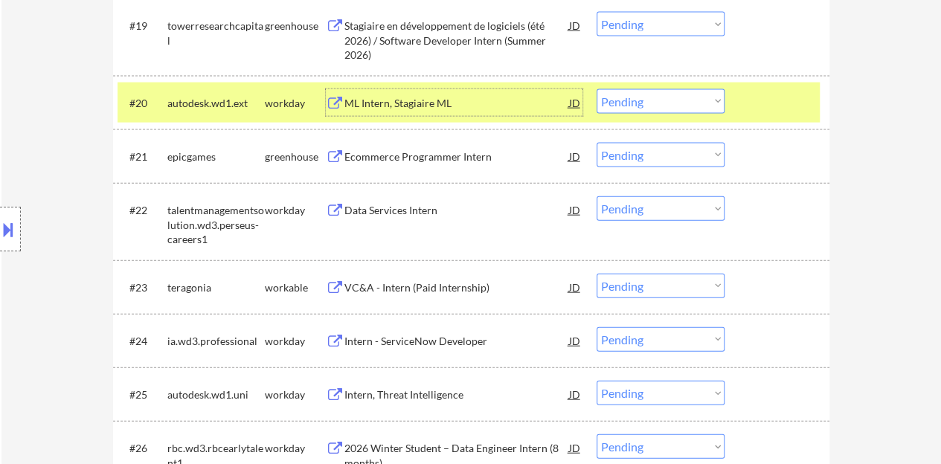
click at [432, 102] on div "ML Intern, Stagiaire ML" at bounding box center [456, 103] width 225 height 15
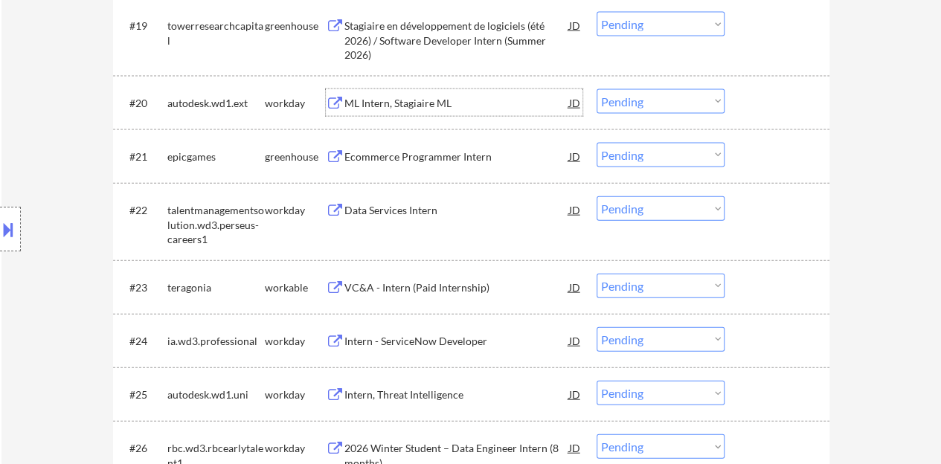
click at [746, 115] on div at bounding box center [778, 102] width 65 height 27
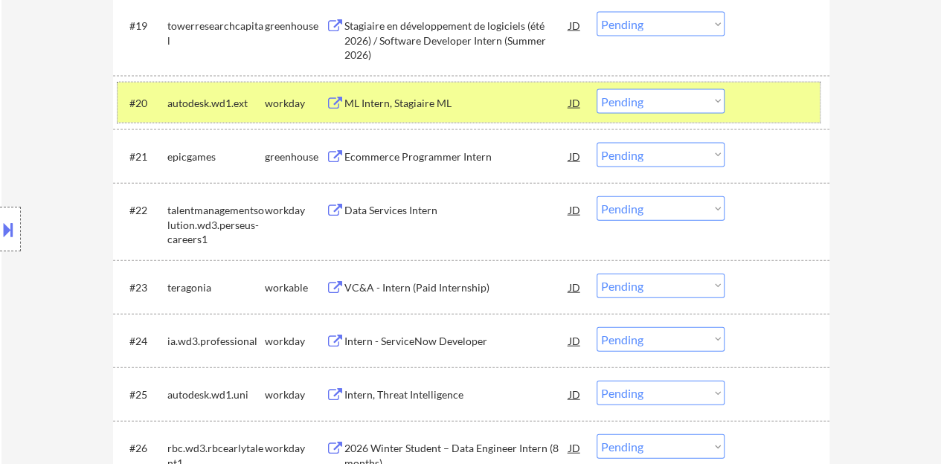
click at [650, 102] on select "Choose an option... Pending Applied Excluded (Questions) Excluded (Expired) Exc…" at bounding box center [661, 101] width 128 height 25
click at [597, 89] on select "Choose an option... Pending Applied Excluded (Questions) Excluded (Expired) Exc…" at bounding box center [661, 101] width 128 height 25
select select ""pending""
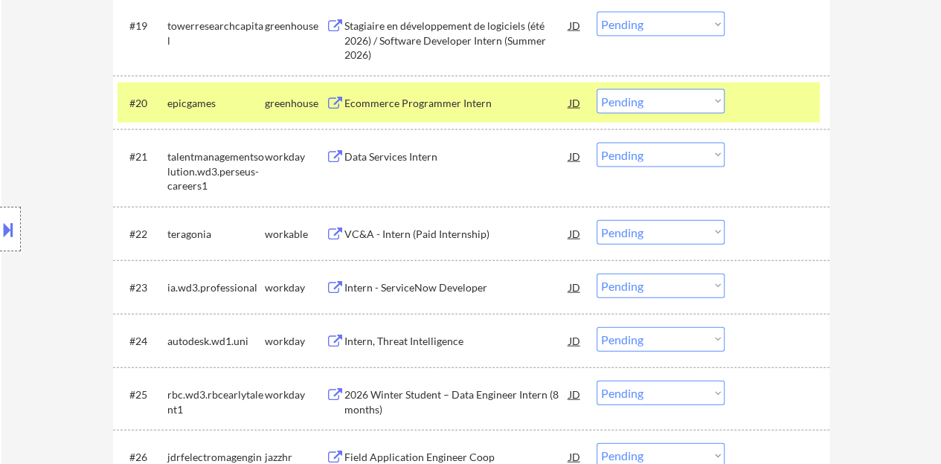
click at [472, 97] on div "Ecommerce Programmer Intern" at bounding box center [456, 103] width 225 height 15
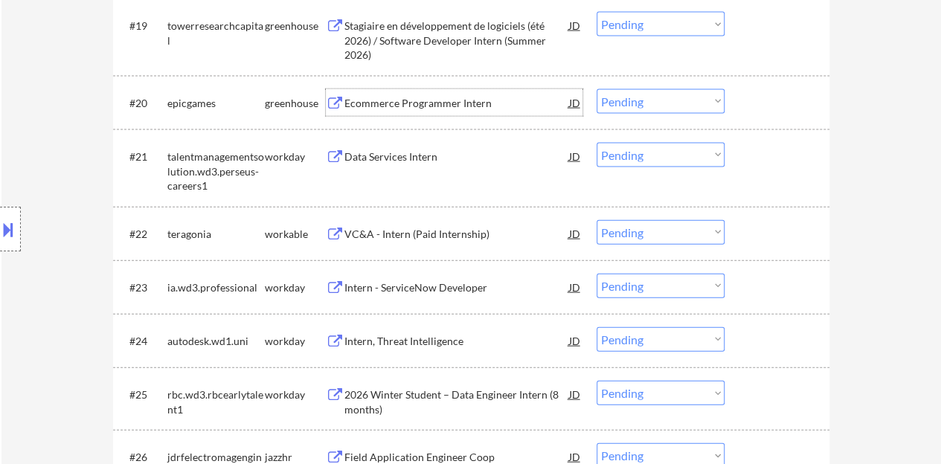
click at [787, 99] on div at bounding box center [778, 102] width 65 height 27
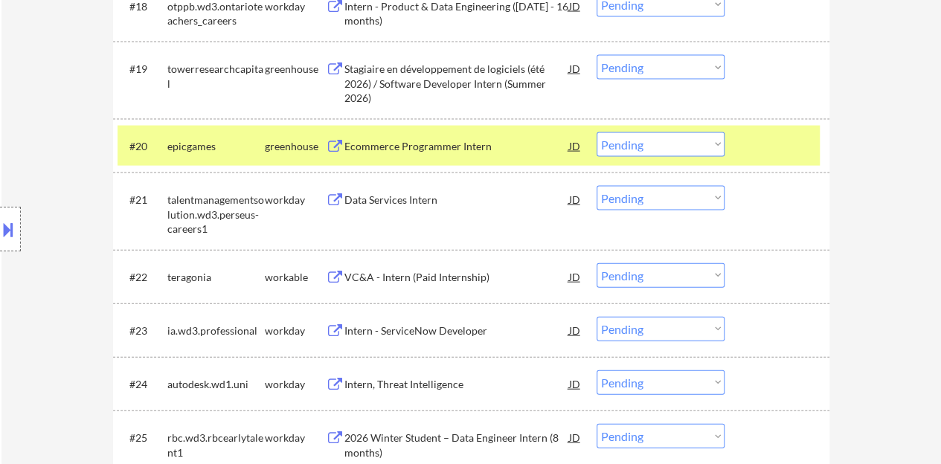
scroll to position [1521, 0]
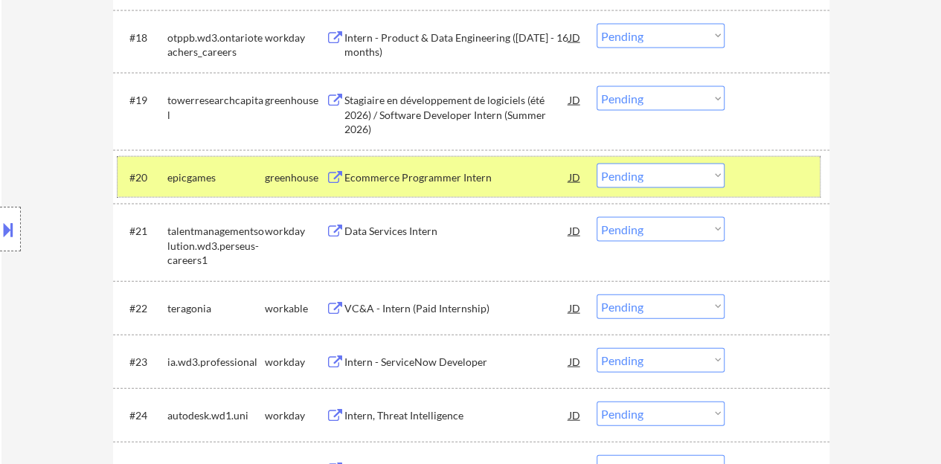
click at [795, 183] on div at bounding box center [778, 177] width 65 height 27
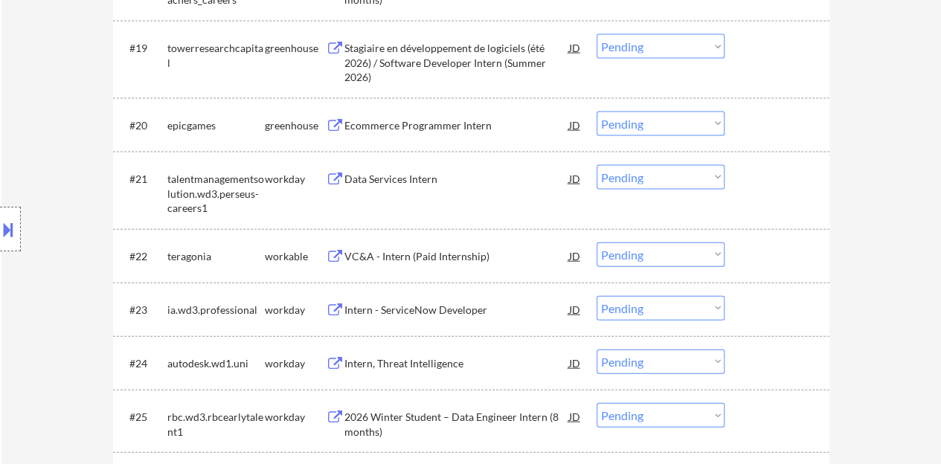
scroll to position [1595, 0]
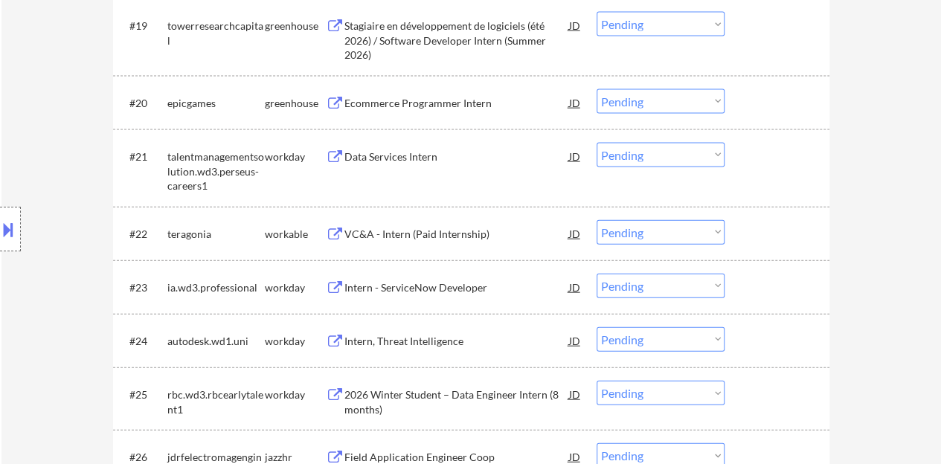
click at [386, 155] on div "Data Services Intern" at bounding box center [456, 157] width 225 height 15
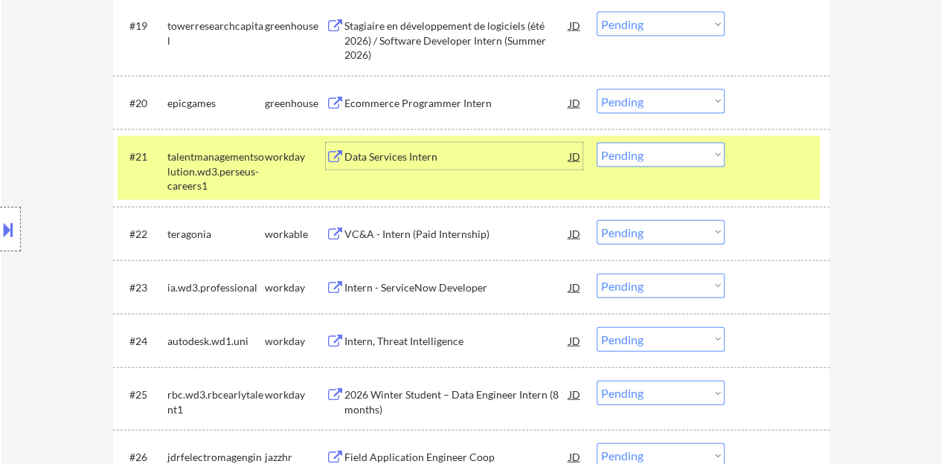
click at [453, 158] on div "Data Services Intern" at bounding box center [456, 157] width 225 height 15
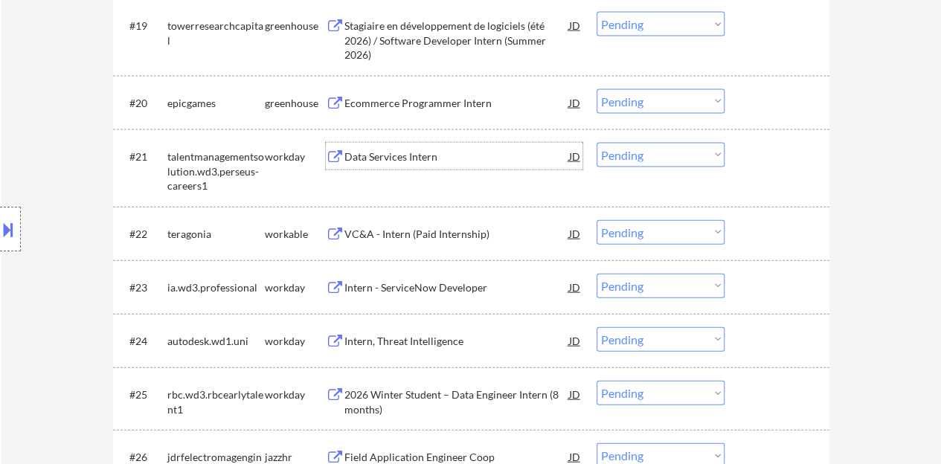
click at [807, 170] on div "#21 talentmanagementsolution.wd3.perseus-careers1 workday Data Services Intern …" at bounding box center [469, 168] width 702 height 64
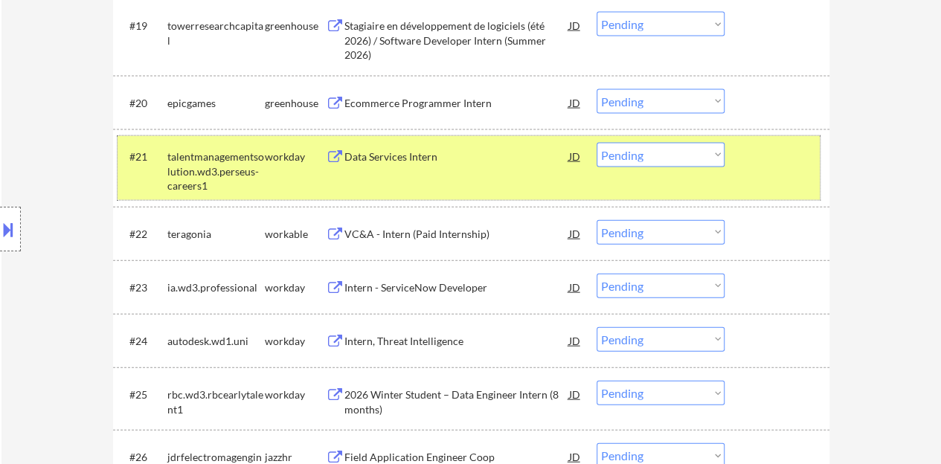
click at [615, 161] on select "Choose an option... Pending Applied Excluded (Questions) Excluded (Expired) Exc…" at bounding box center [661, 155] width 128 height 25
click at [597, 143] on select "Choose an option... Pending Applied Excluded (Questions) Excluded (Expired) Exc…" at bounding box center [661, 155] width 128 height 25
select select ""pending""
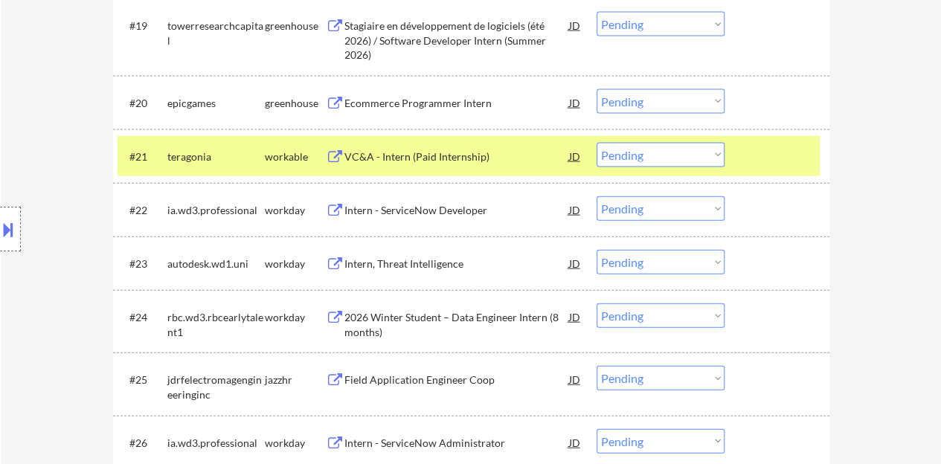
click at [772, 147] on div at bounding box center [778, 156] width 65 height 27
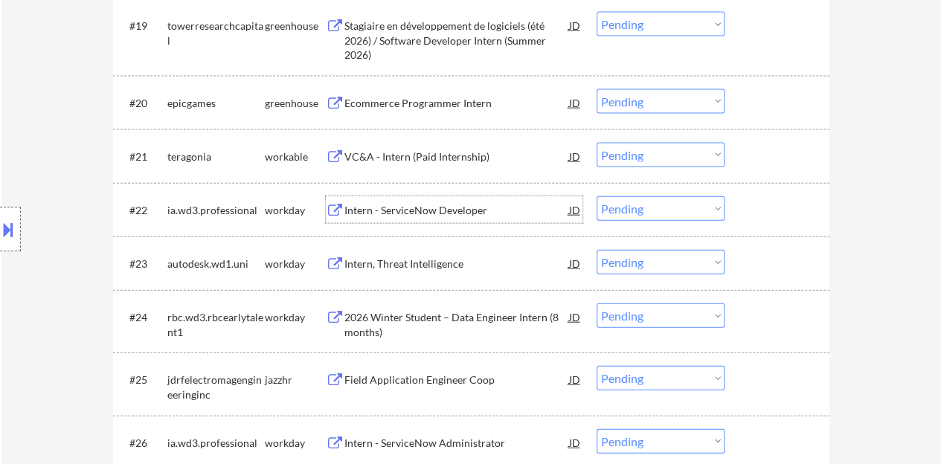
click at [427, 210] on div "Intern - ServiceNow Developer" at bounding box center [456, 210] width 225 height 15
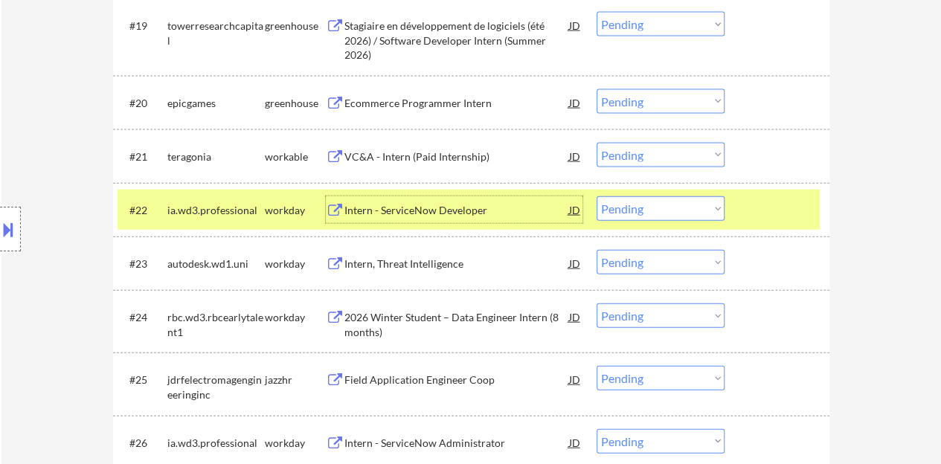
click at [670, 206] on select "Choose an option... Pending Applied Excluded (Questions) Excluded (Expired) Exc…" at bounding box center [661, 208] width 128 height 25
click at [597, 196] on select "Choose an option... Pending Applied Excluded (Questions) Excluded (Expired) Exc…" at bounding box center [661, 208] width 128 height 25
select select ""pending""
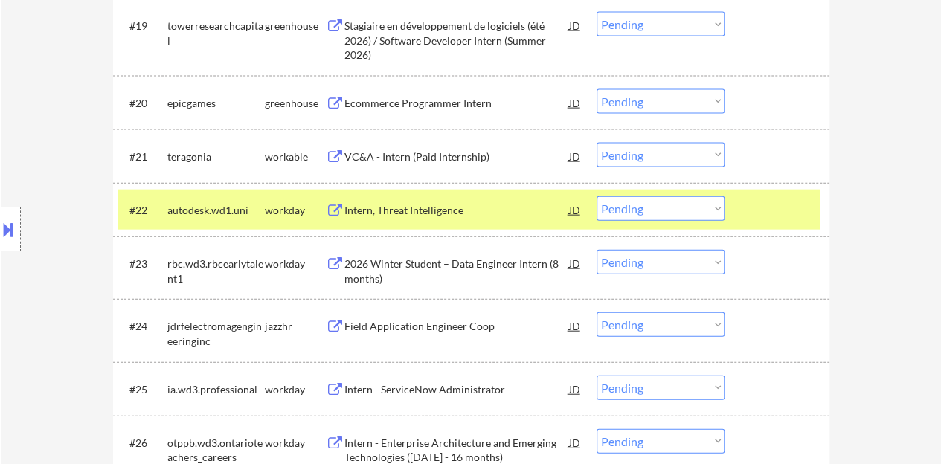
click at [772, 208] on div at bounding box center [778, 209] width 65 height 27
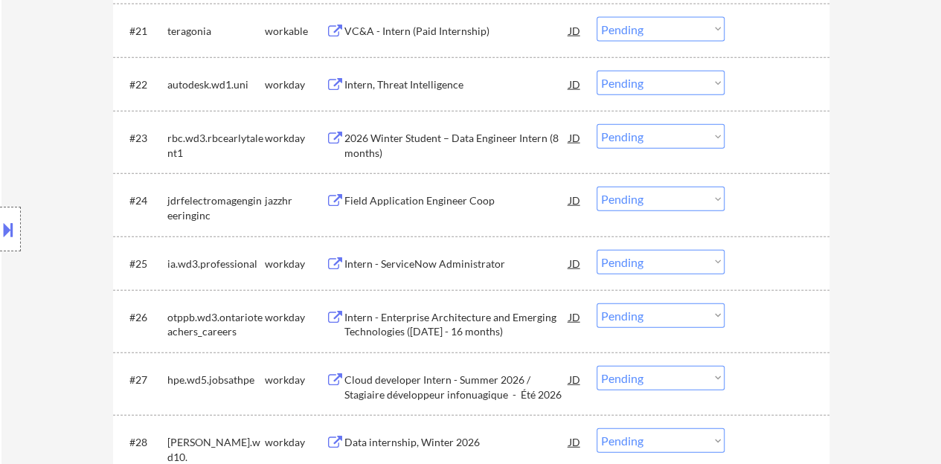
scroll to position [1744, 0]
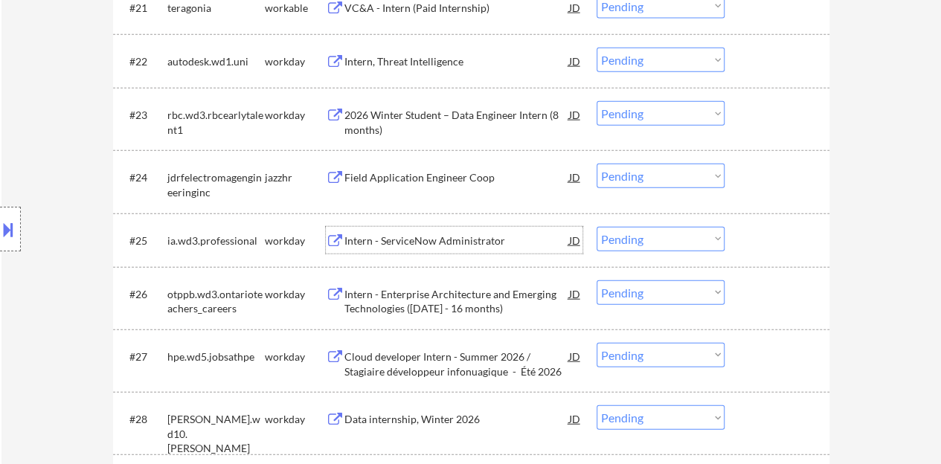
click at [397, 240] on div "Intern - ServiceNow Administrator" at bounding box center [456, 241] width 225 height 15
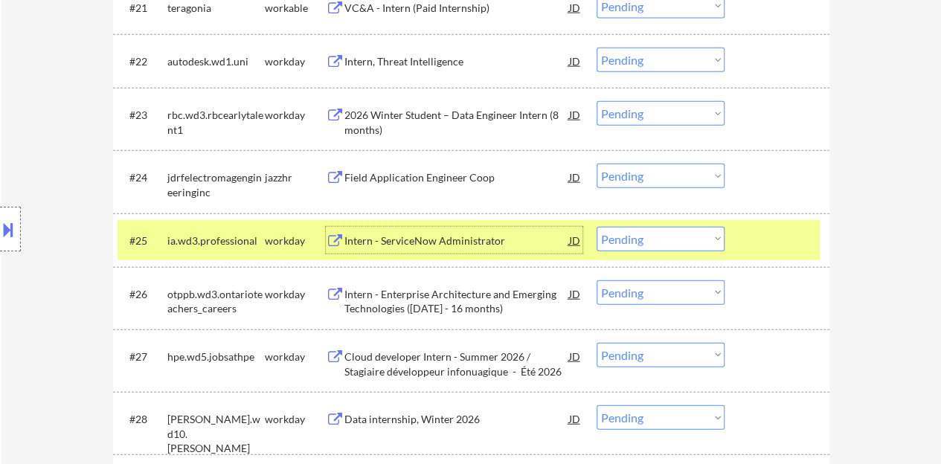
click at [677, 240] on select "Choose an option... Pending Applied Excluded (Questions) Excluded (Expired) Exc…" at bounding box center [661, 239] width 128 height 25
click at [597, 227] on select "Choose an option... Pending Applied Excluded (Questions) Excluded (Expired) Exc…" at bounding box center [661, 239] width 128 height 25
select select ""pending""
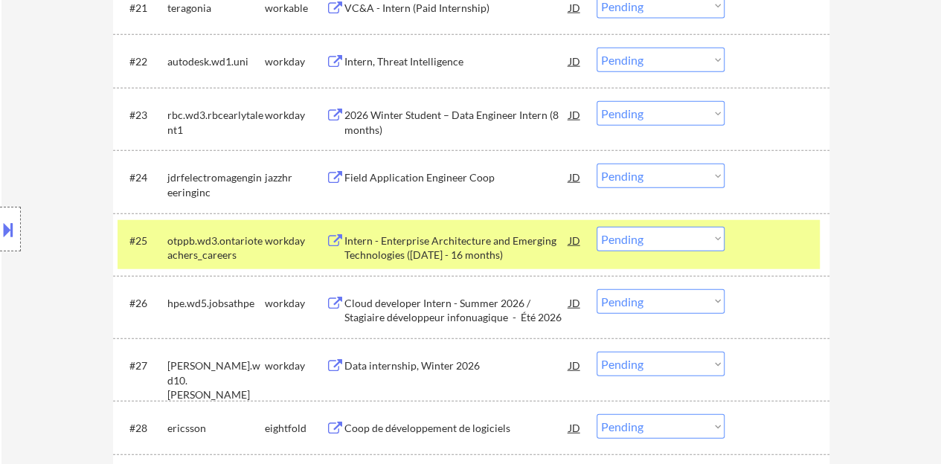
click at [768, 242] on div at bounding box center [778, 240] width 65 height 27
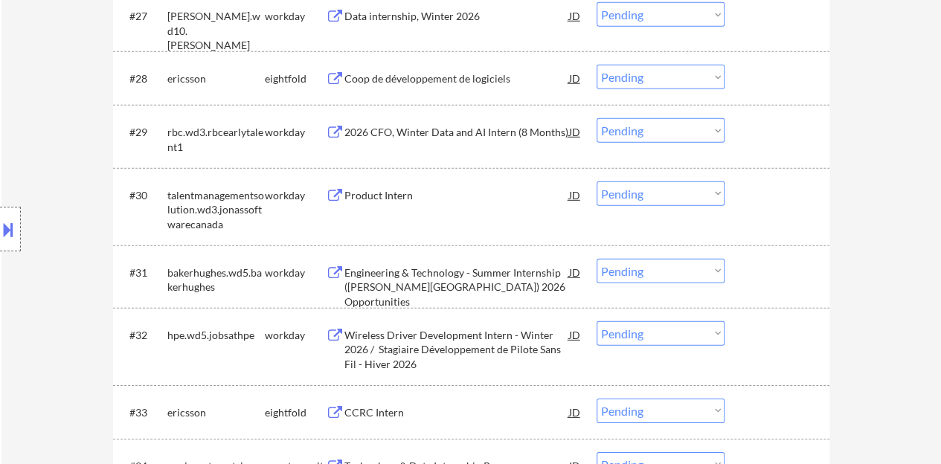
scroll to position [2116, 0]
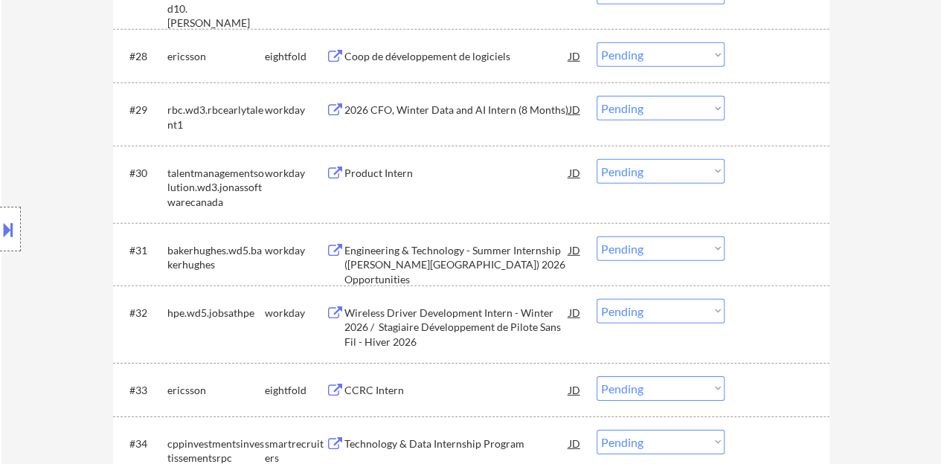
click at [376, 167] on div "Product Intern" at bounding box center [456, 173] width 225 height 15
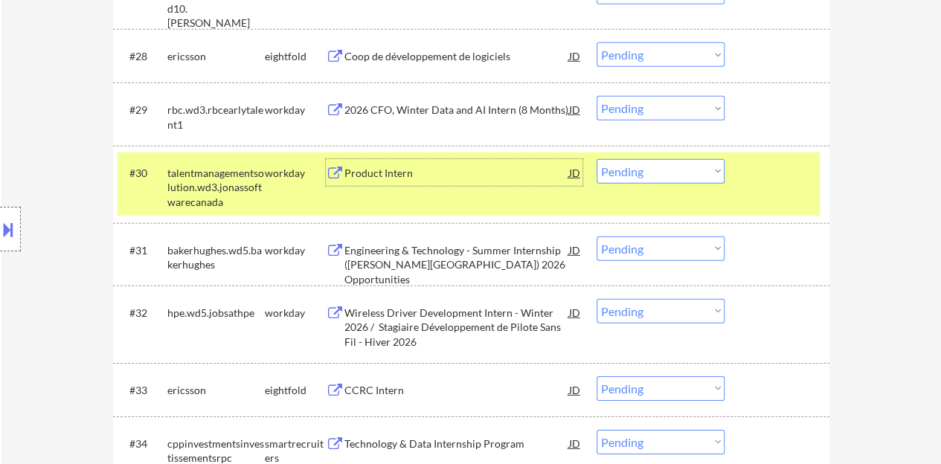
click at [652, 163] on select "Choose an option... Pending Applied Excluded (Questions) Excluded (Expired) Exc…" at bounding box center [661, 171] width 128 height 25
click at [597, 159] on select "Choose an option... Pending Applied Excluded (Questions) Excluded (Expired) Exc…" at bounding box center [661, 171] width 128 height 25
select select ""pending""
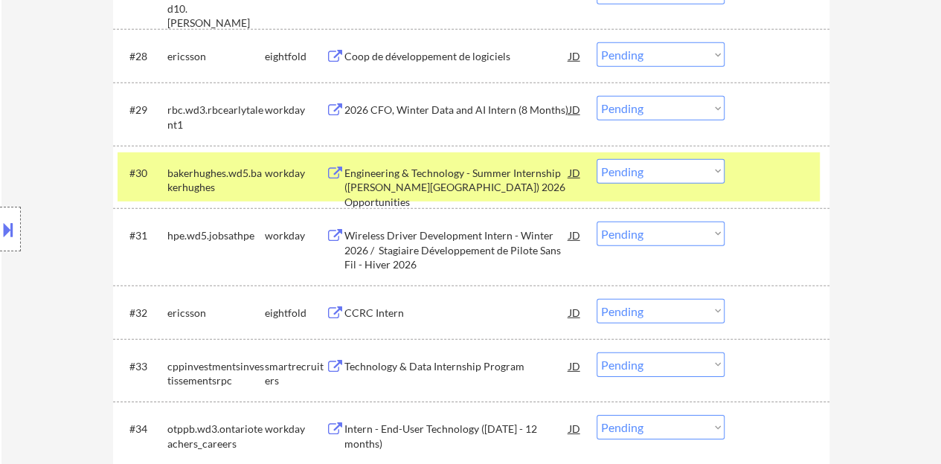
click at [764, 161] on div at bounding box center [778, 172] width 65 height 27
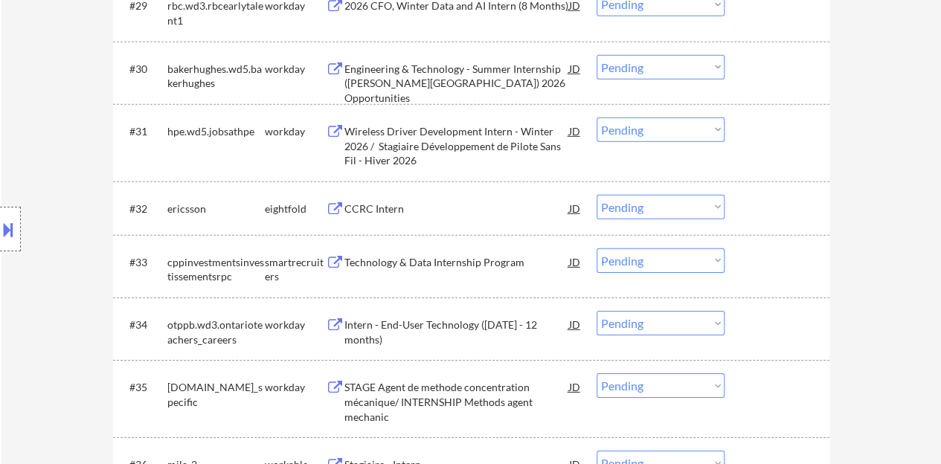
scroll to position [2265, 0]
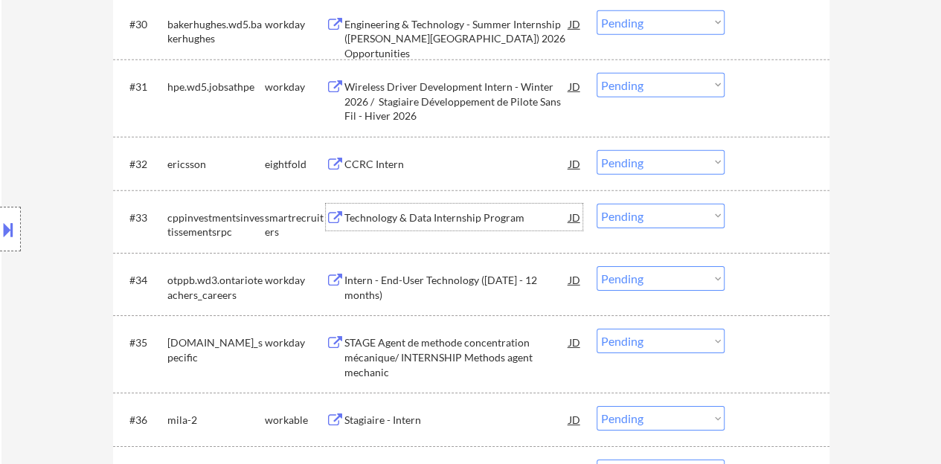
click at [352, 217] on div "Technology & Data Internship Program" at bounding box center [456, 218] width 225 height 15
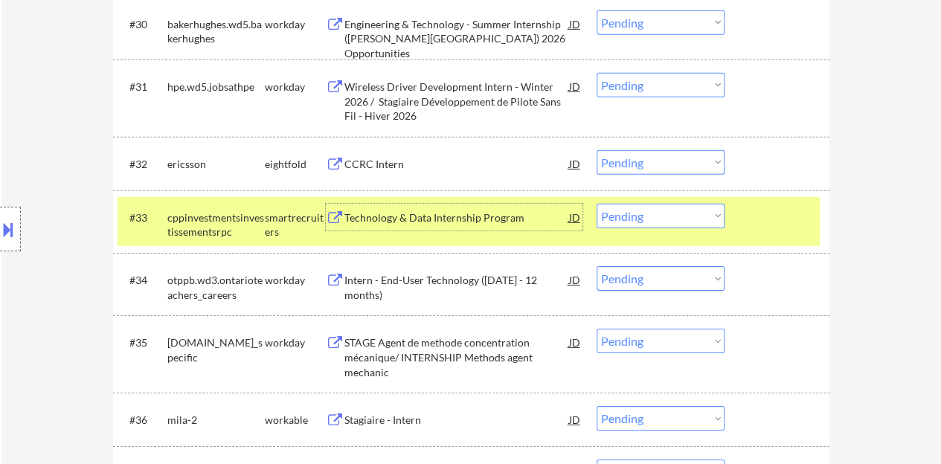
drag, startPoint x: 656, startPoint y: 214, endPoint x: 661, endPoint y: 225, distance: 12.3
click at [656, 214] on select "Choose an option... Pending Applied Excluded (Questions) Excluded (Expired) Exc…" at bounding box center [661, 216] width 128 height 25
click at [597, 204] on select "Choose an option... Pending Applied Excluded (Questions) Excluded (Expired) Exc…" at bounding box center [661, 216] width 128 height 25
select select ""pending""
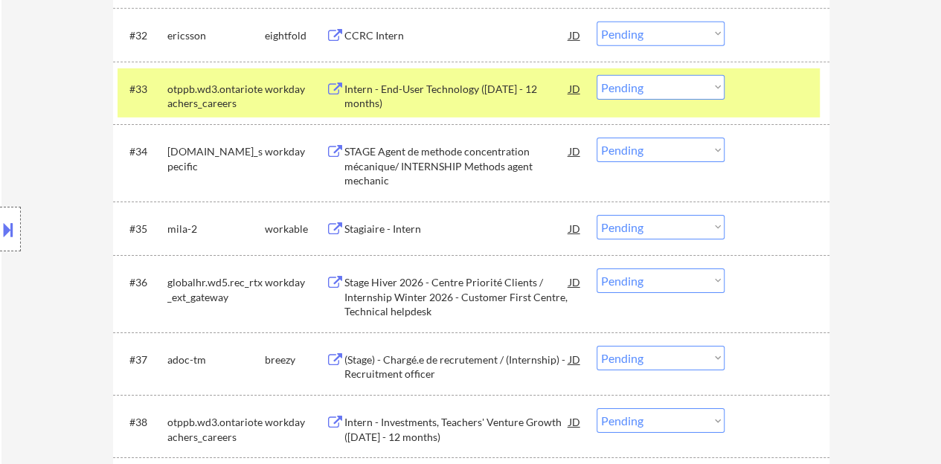
scroll to position [2414, 0]
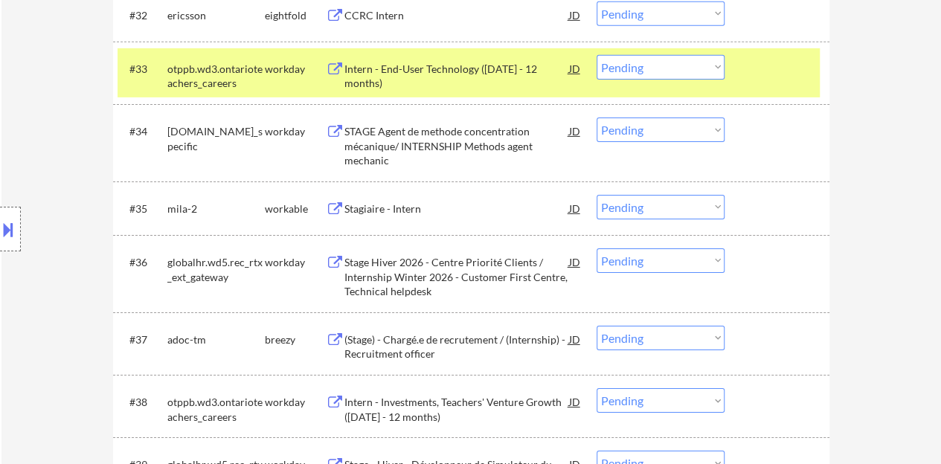
click at [763, 74] on div at bounding box center [778, 68] width 65 height 27
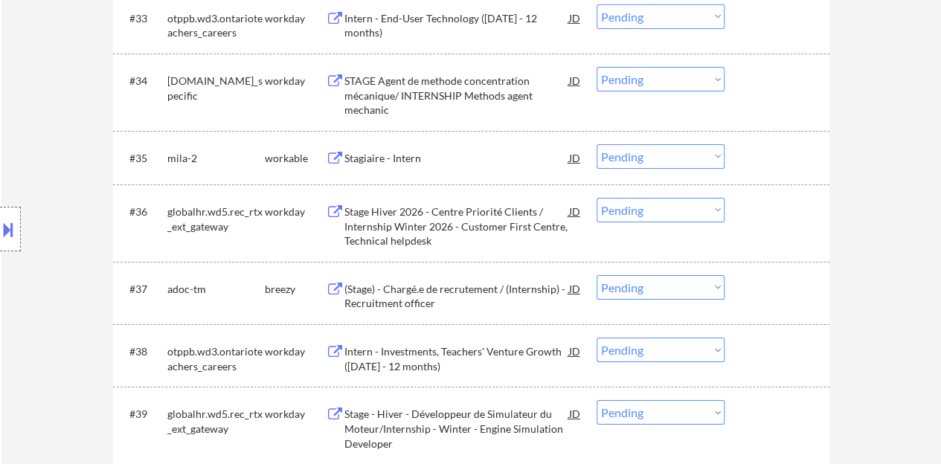
scroll to position [2488, 0]
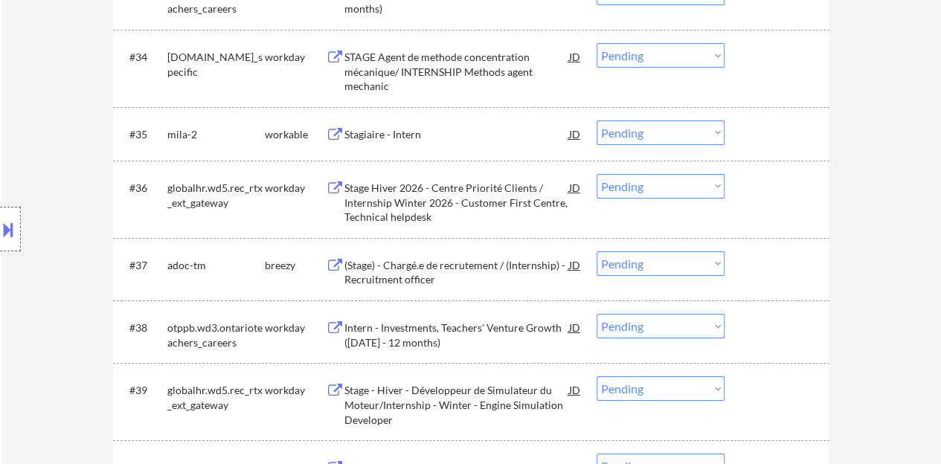
click at [376, 129] on div "Stagiaire - Intern" at bounding box center [456, 134] width 225 height 15
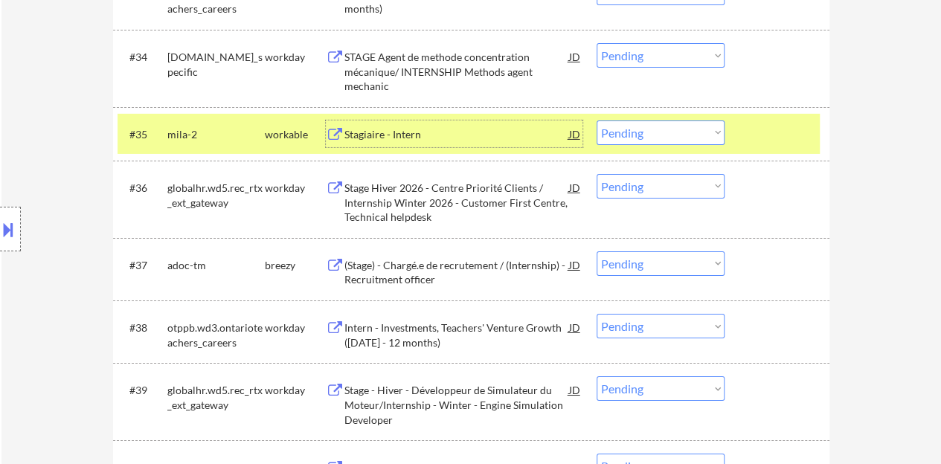
click at [636, 136] on select "Choose an option... Pending Applied Excluded (Questions) Excluded (Expired) Exc…" at bounding box center [661, 133] width 128 height 25
click at [597, 121] on select "Choose an option... Pending Applied Excluded (Questions) Excluded (Expired) Exc…" at bounding box center [661, 133] width 128 height 25
select select ""pending""
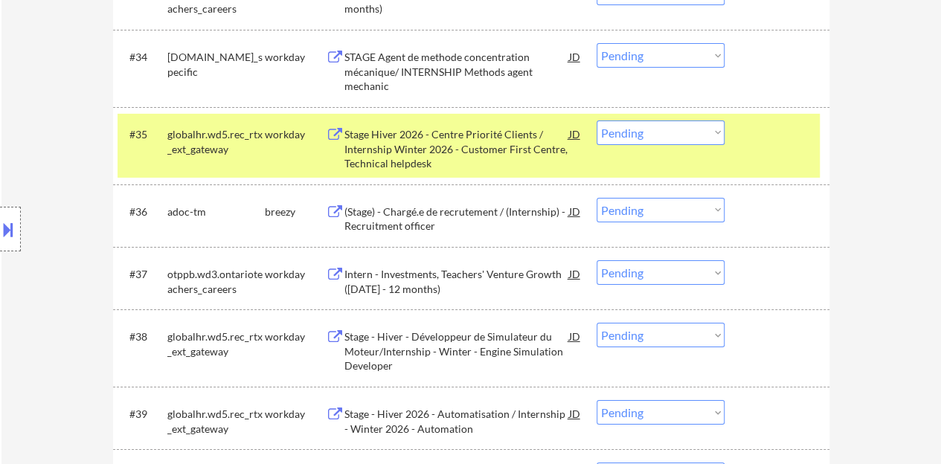
click at [754, 158] on div "#35 globalhr.wd5.rec_rtx_ext_gateway workday Stage Hiver 2026 - Centre Priorité…" at bounding box center [469, 146] width 702 height 64
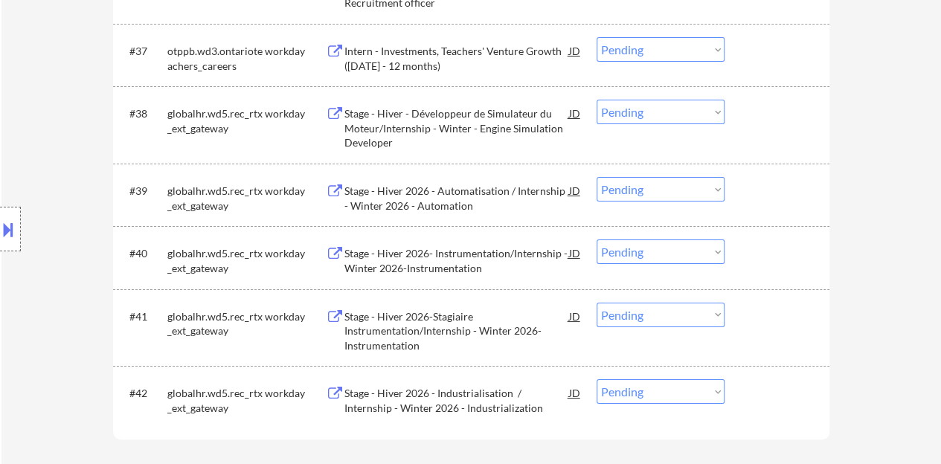
scroll to position [2637, 0]
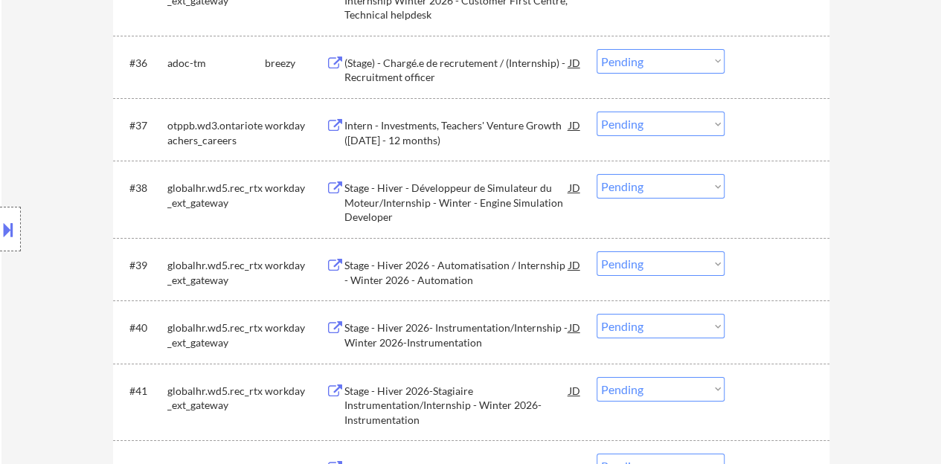
click at [424, 139] on div "Intern - Investments, Teachers' Venture Growth ([DATE] - 12 months)" at bounding box center [456, 132] width 225 height 29
